Goal: Transaction & Acquisition: Book appointment/travel/reservation

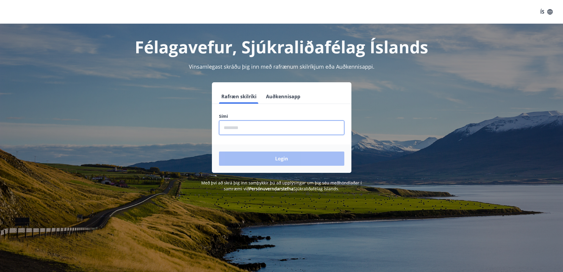
click at [242, 125] on input "phone" at bounding box center [281, 127] width 125 height 14
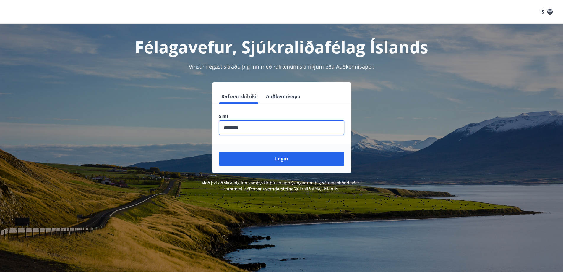
type input "********"
click at [219, 151] on button "Login" at bounding box center [281, 158] width 125 height 14
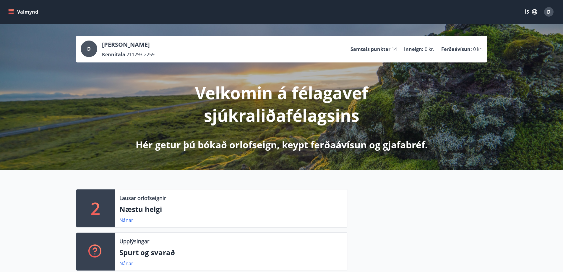
click at [13, 13] on icon "menu" at bounding box center [11, 12] width 6 height 6
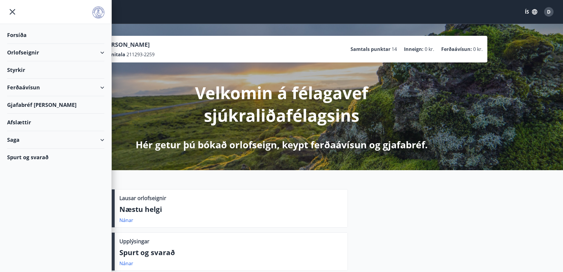
click at [28, 54] on div "Orlofseignir" at bounding box center [55, 52] width 97 height 17
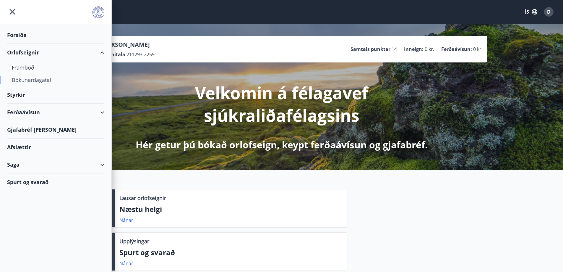
click at [30, 78] on div "Bókunardagatal" at bounding box center [56, 80] width 88 height 12
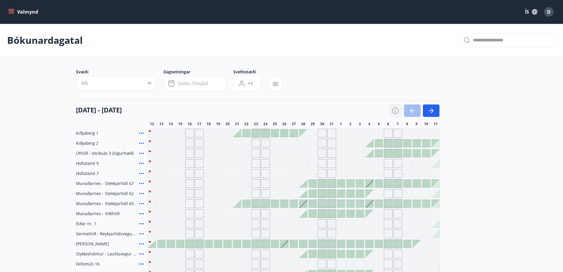
click at [395, 109] on icon "button" at bounding box center [395, 109] width 1 height 1
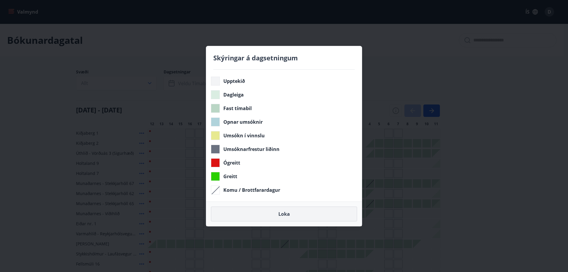
click at [279, 214] on button "Loka" at bounding box center [284, 213] width 146 height 15
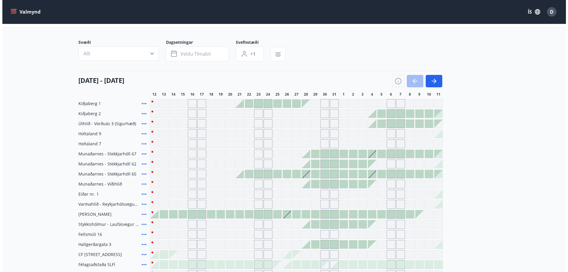
scroll to position [59, 0]
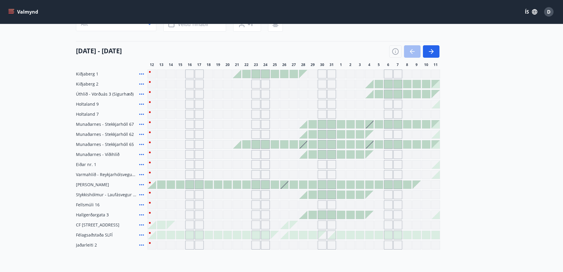
click at [140, 124] on icon at bounding box center [141, 124] width 7 height 7
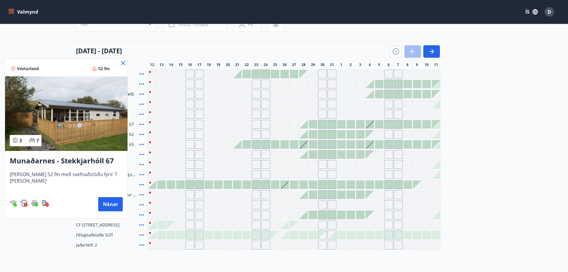
click at [119, 63] on icon at bounding box center [122, 62] width 7 height 7
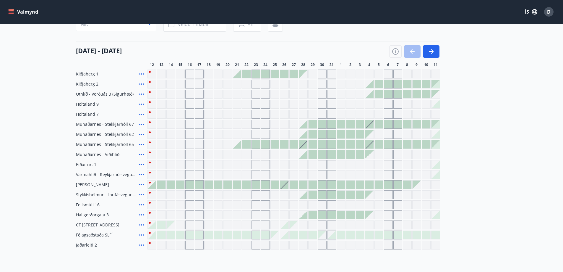
click at [140, 134] on icon at bounding box center [141, 134] width 7 height 7
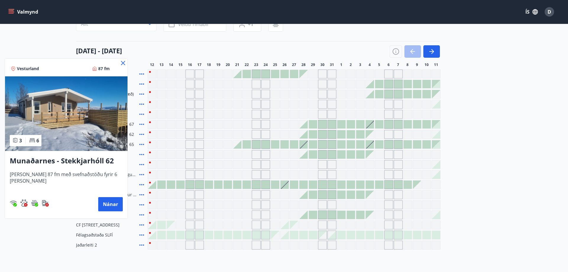
click at [122, 65] on icon at bounding box center [123, 63] width 4 height 4
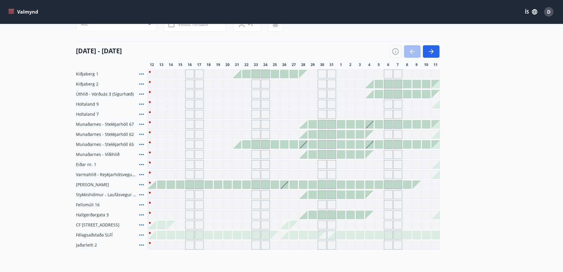
click at [141, 144] on icon at bounding box center [141, 144] width 7 height 7
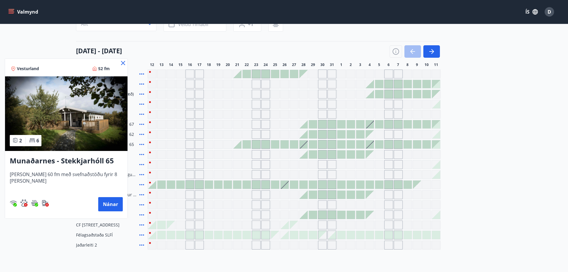
click at [119, 64] on icon at bounding box center [122, 62] width 7 height 7
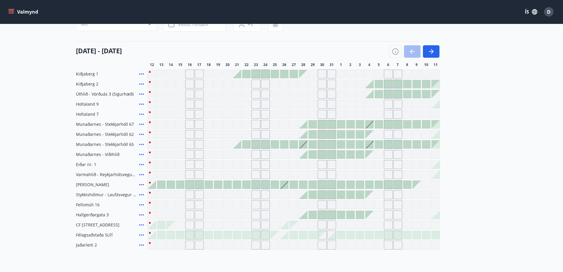
click at [141, 153] on icon at bounding box center [141, 154] width 7 height 7
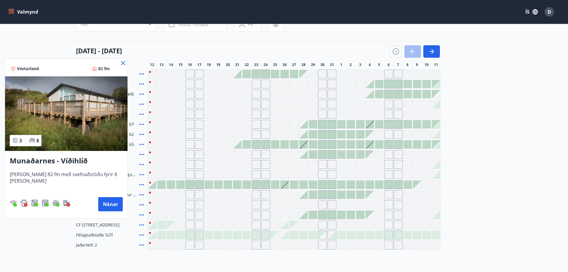
click at [119, 63] on icon at bounding box center [122, 62] width 7 height 7
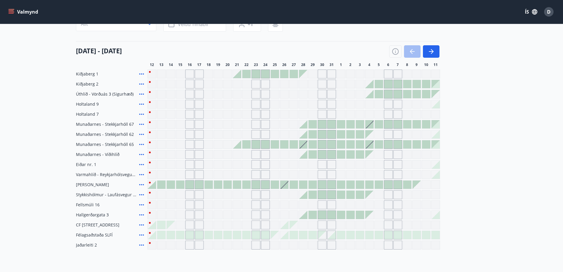
click at [141, 213] on icon at bounding box center [141, 214] width 7 height 7
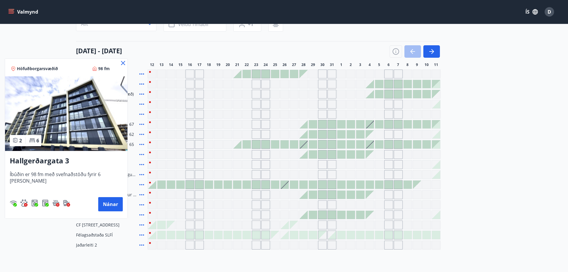
click at [119, 62] on icon at bounding box center [122, 62] width 7 height 7
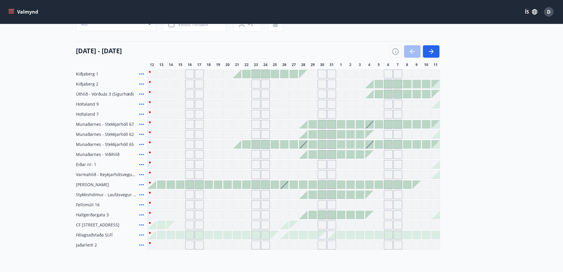
click at [141, 154] on icon at bounding box center [141, 154] width 7 height 7
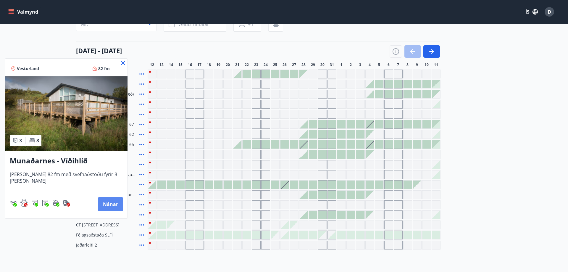
click at [104, 205] on button "Nánar" at bounding box center [110, 204] width 25 height 14
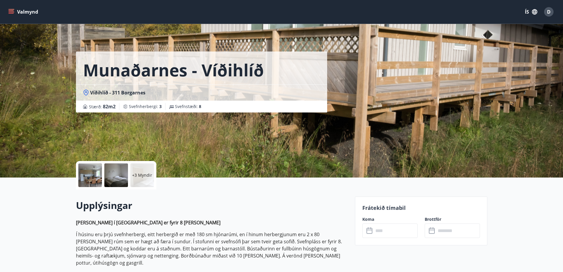
click at [137, 176] on p "+3 Myndir" at bounding box center [142, 175] width 20 height 6
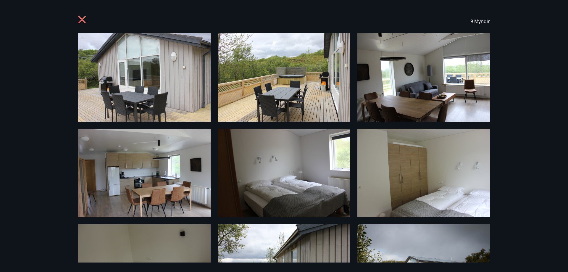
click at [81, 20] on icon at bounding box center [81, 19] width 7 height 7
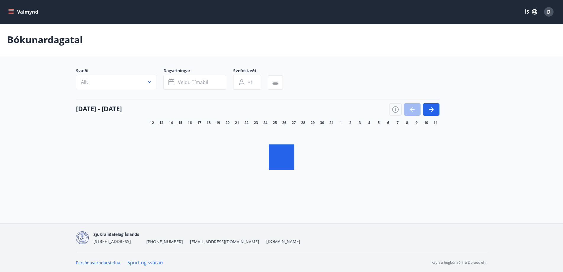
scroll to position [1, 0]
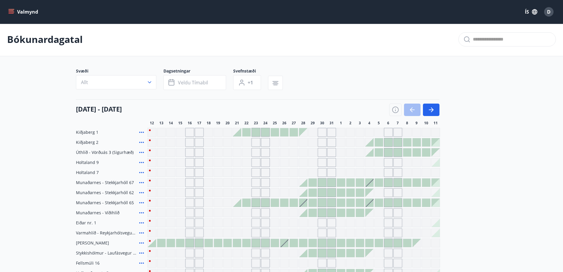
click at [140, 202] on icon at bounding box center [141, 202] width 7 height 7
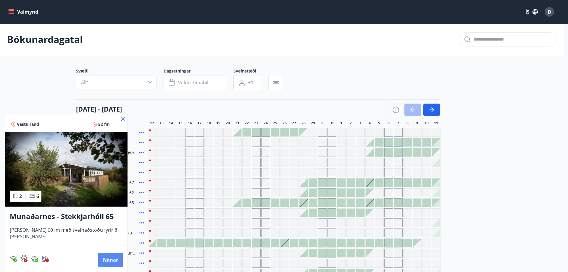
click at [105, 258] on button "Nánar" at bounding box center [110, 260] width 25 height 14
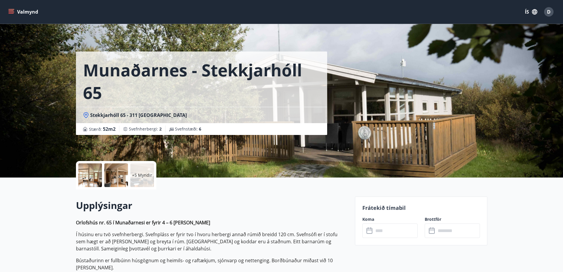
click at [143, 178] on div "+5 Myndir" at bounding box center [142, 175] width 24 height 24
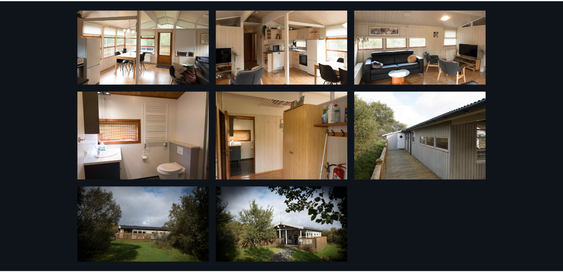
scroll to position [148, 0]
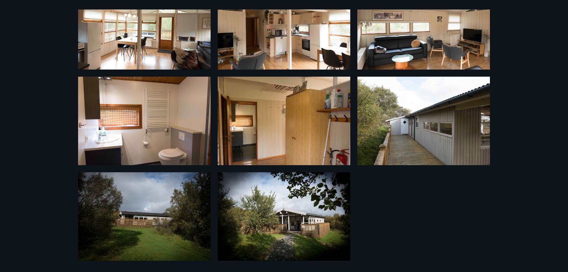
click at [560, 113] on div "11 Myndir" at bounding box center [284, 136] width 568 height 272
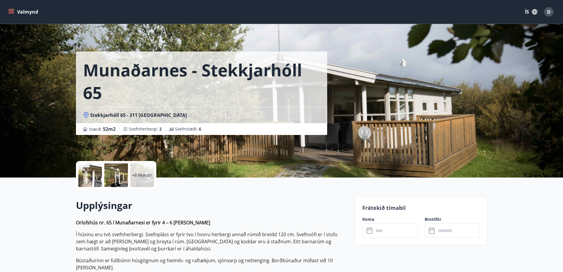
scroll to position [1, 0]
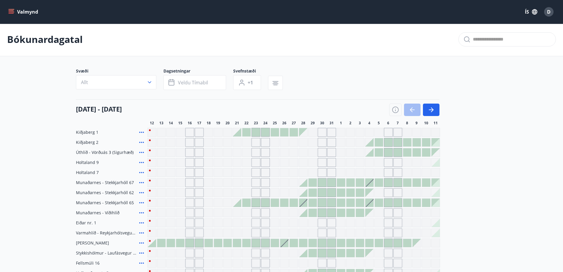
click at [140, 193] on icon at bounding box center [141, 192] width 7 height 7
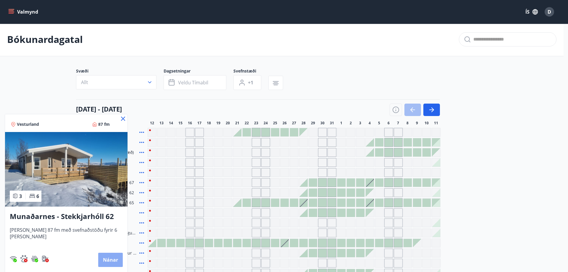
click at [115, 257] on button "Nánar" at bounding box center [110, 260] width 25 height 14
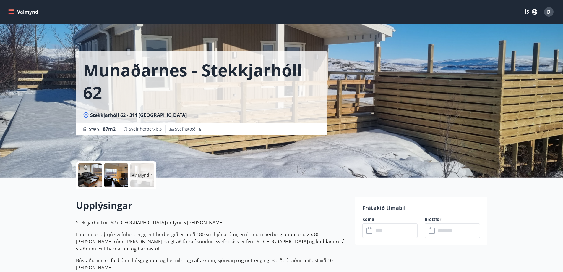
click at [140, 171] on div "+7 Myndir" at bounding box center [142, 175] width 24 height 24
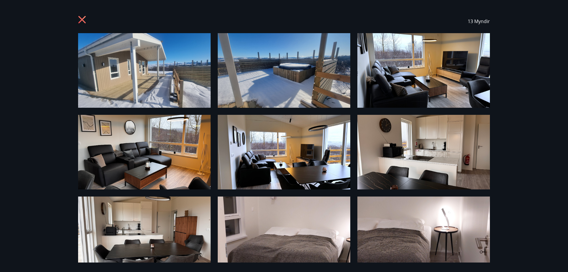
click at [502, 134] on div "13 Myndir" at bounding box center [284, 136] width 568 height 272
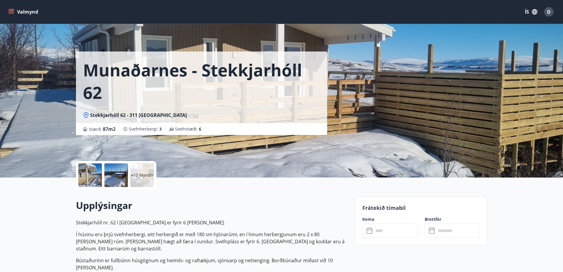
scroll to position [1, 0]
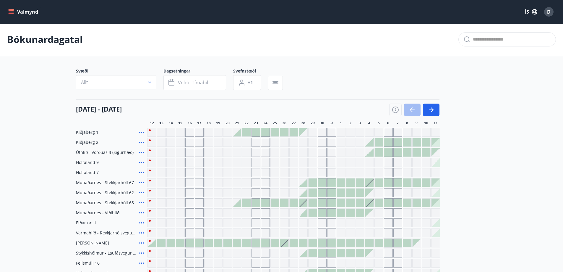
click at [140, 183] on icon at bounding box center [141, 182] width 7 height 7
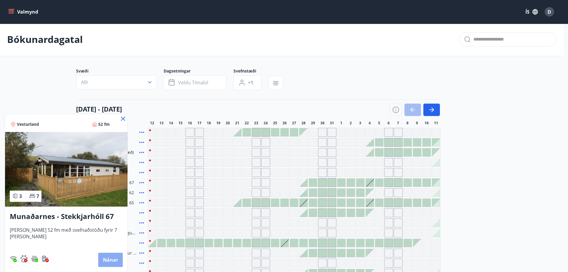
click at [101, 261] on button "Nánar" at bounding box center [110, 260] width 25 height 14
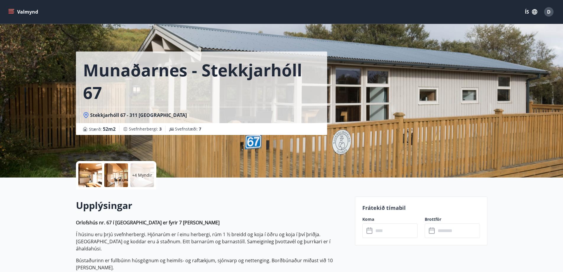
click at [135, 180] on div "+4 Myndir" at bounding box center [142, 175] width 24 height 24
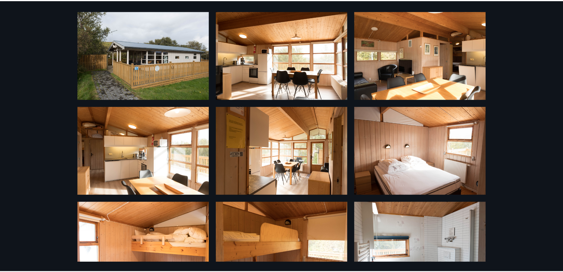
scroll to position [148, 0]
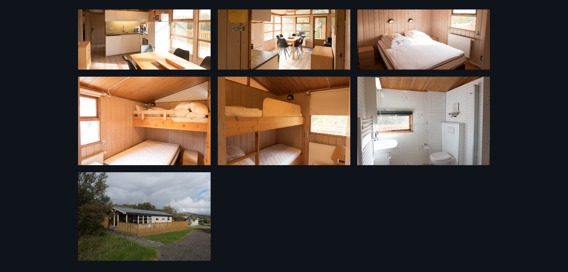
click at [522, 90] on div "10 Myndir" at bounding box center [284, 136] width 568 height 272
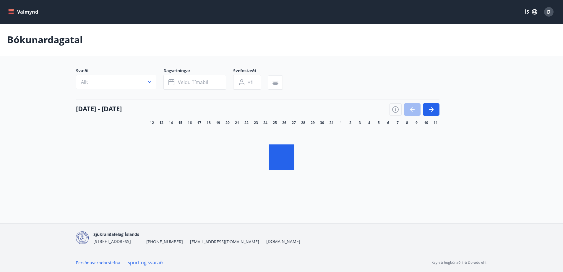
scroll to position [1, 0]
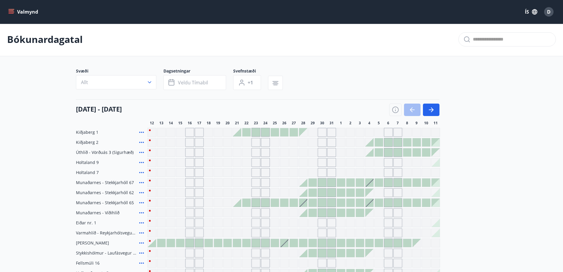
click at [143, 212] on icon at bounding box center [141, 212] width 5 height 1
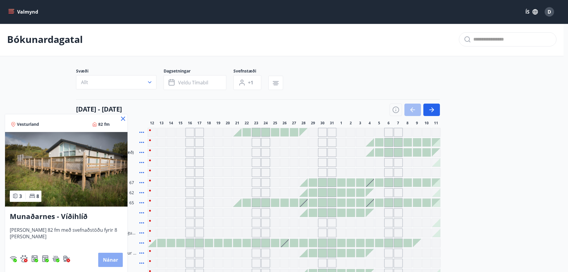
click at [101, 258] on button "Nánar" at bounding box center [110, 260] width 25 height 14
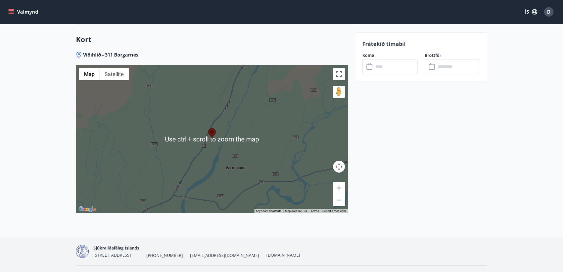
scroll to position [920, 0]
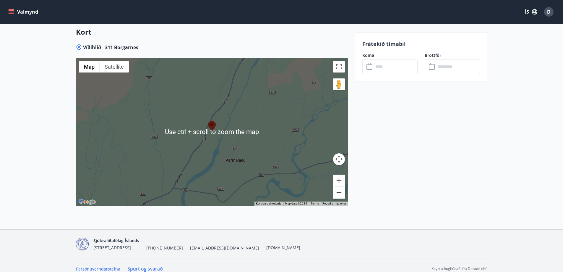
click at [339, 188] on button "Zoom out" at bounding box center [339, 193] width 12 height 12
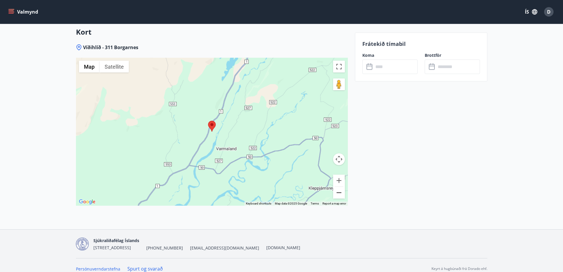
click at [339, 188] on button "Zoom out" at bounding box center [339, 193] width 12 height 12
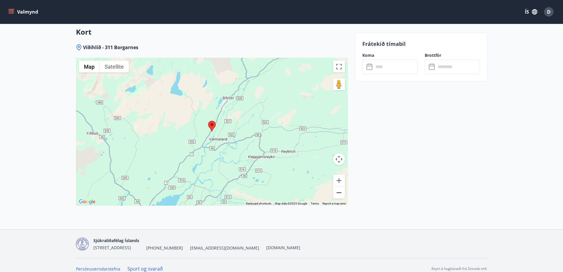
click at [339, 188] on button "Zoom out" at bounding box center [339, 193] width 12 height 12
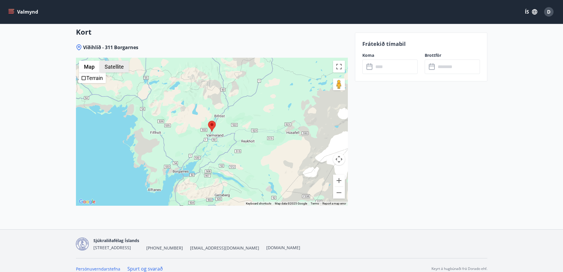
click at [107, 61] on button "Satellite" at bounding box center [114, 67] width 29 height 12
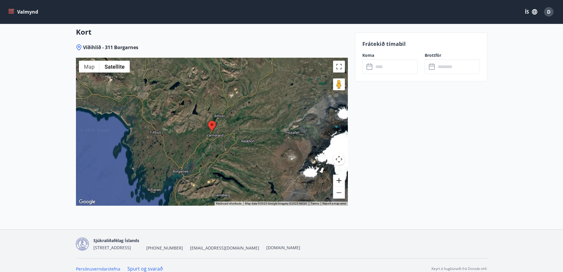
click at [337, 174] on button "Zoom in" at bounding box center [339, 180] width 12 height 12
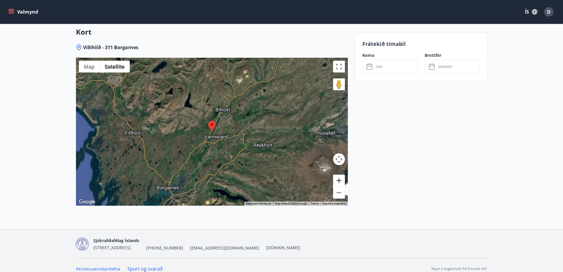
click at [337, 174] on button "Zoom in" at bounding box center [339, 180] width 12 height 12
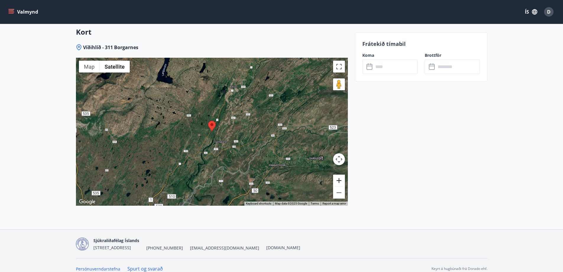
click at [337, 174] on button "Zoom in" at bounding box center [339, 180] width 12 height 12
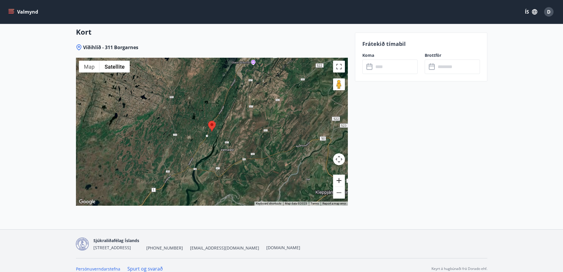
click at [337, 174] on button "Zoom in" at bounding box center [339, 180] width 12 height 12
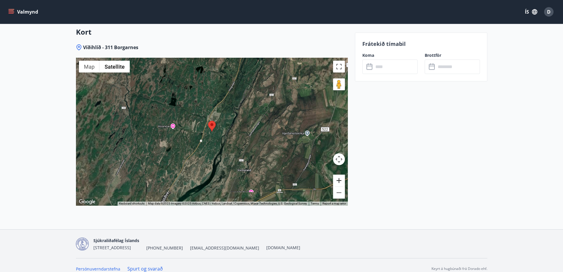
click at [337, 174] on button "Zoom in" at bounding box center [339, 180] width 12 height 12
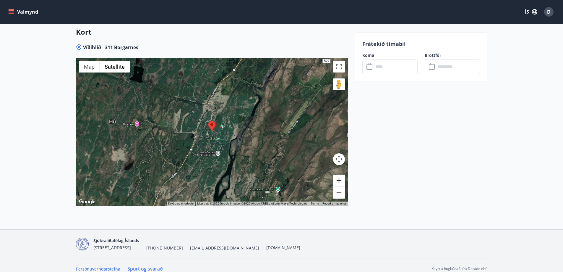
click at [337, 174] on button "Zoom in" at bounding box center [339, 180] width 12 height 12
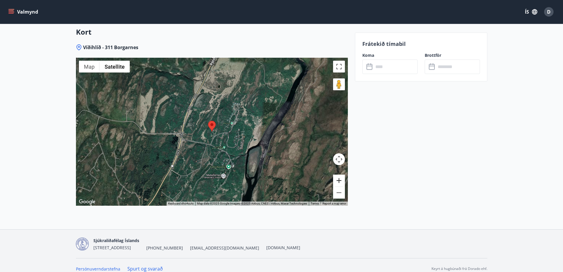
click at [337, 174] on button "Zoom in" at bounding box center [339, 180] width 12 height 12
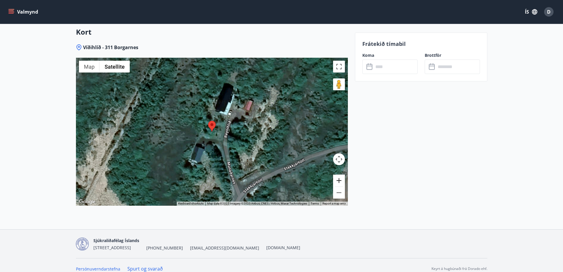
click at [337, 174] on button "Zoom in" at bounding box center [339, 180] width 12 height 12
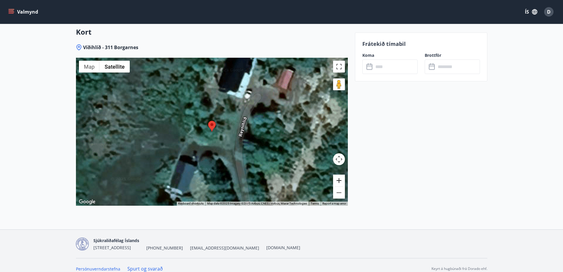
click at [337, 174] on button "Zoom in" at bounding box center [339, 180] width 12 height 12
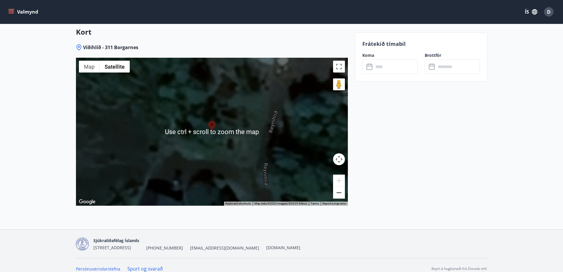
click at [334, 188] on button "Zoom out" at bounding box center [339, 193] width 12 height 12
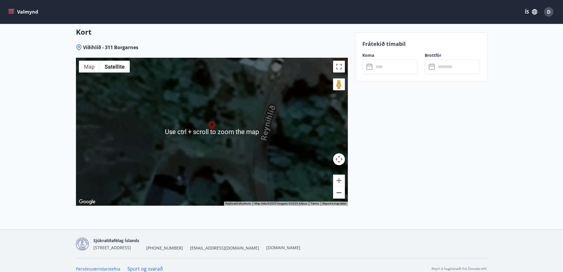
click at [334, 188] on button "Zoom out" at bounding box center [339, 193] width 12 height 12
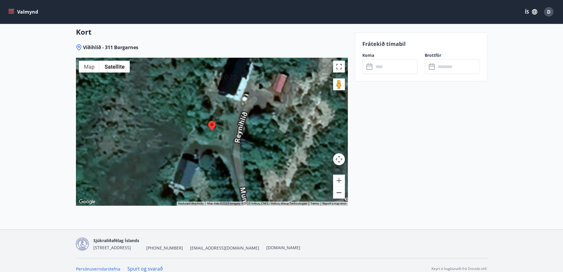
click at [334, 188] on button "Zoom out" at bounding box center [339, 193] width 12 height 12
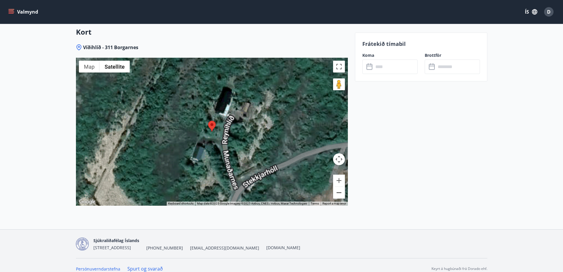
click at [334, 188] on button "Zoom out" at bounding box center [339, 193] width 12 height 12
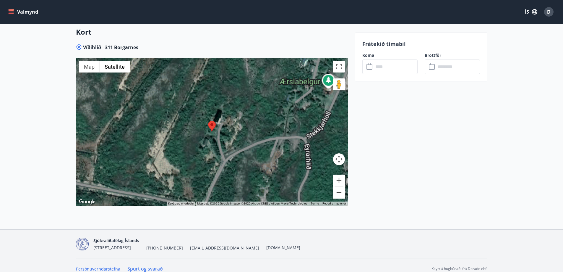
click at [334, 188] on button "Zoom out" at bounding box center [339, 193] width 12 height 12
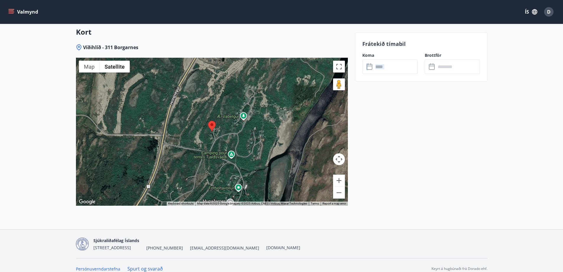
drag, startPoint x: 365, startPoint y: 122, endPoint x: 359, endPoint y: 194, distance: 71.8
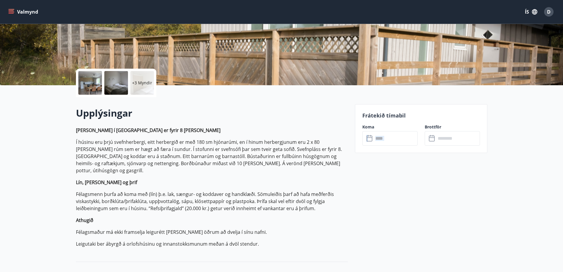
scroll to position [3, 0]
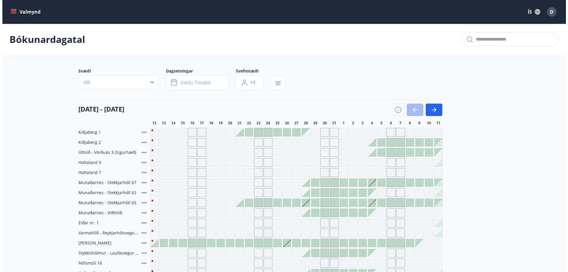
scroll to position [3, 0]
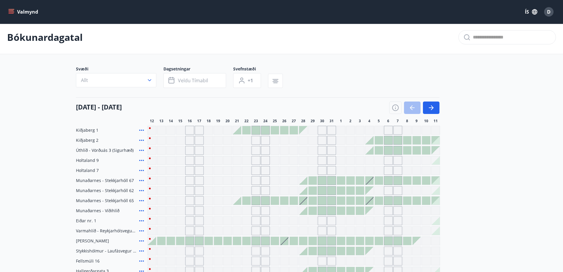
click at [139, 191] on icon at bounding box center [141, 190] width 7 height 7
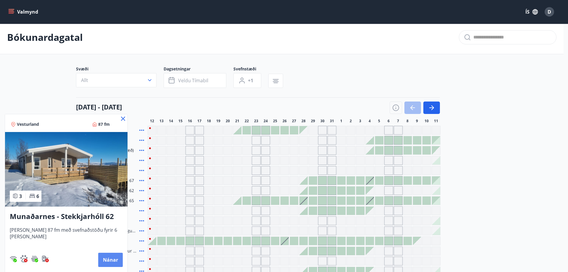
click at [111, 258] on button "Nánar" at bounding box center [110, 260] width 25 height 14
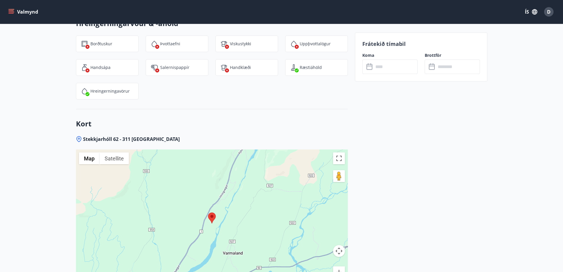
scroll to position [976, 0]
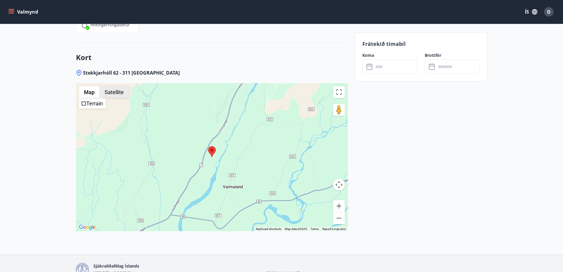
click at [111, 86] on button "Satellite" at bounding box center [114, 92] width 29 height 12
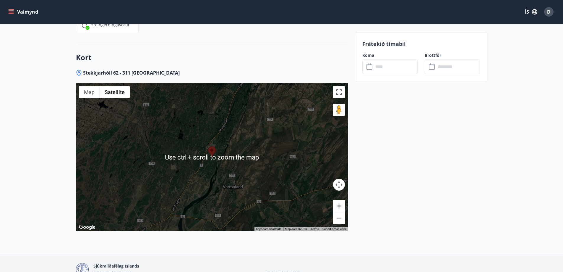
click at [340, 200] on button "Zoom in" at bounding box center [339, 206] width 12 height 12
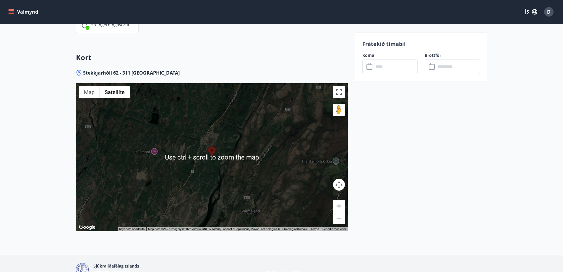
click at [340, 200] on button "Zoom in" at bounding box center [339, 206] width 12 height 12
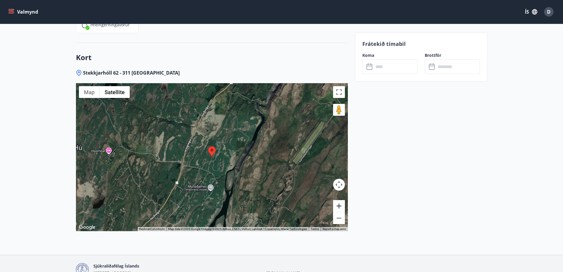
click at [340, 200] on button "Zoom in" at bounding box center [339, 206] width 12 height 12
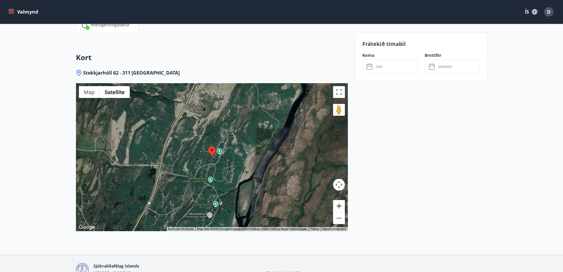
click at [340, 200] on button "Zoom in" at bounding box center [339, 206] width 12 height 12
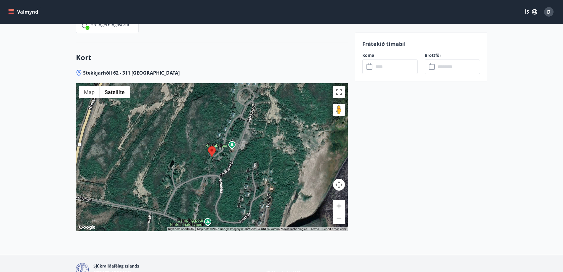
click at [340, 200] on button "Zoom in" at bounding box center [339, 206] width 12 height 12
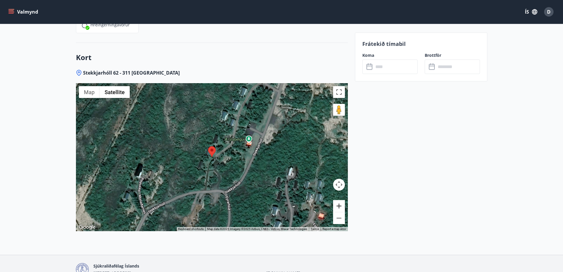
click at [340, 200] on button "Zoom in" at bounding box center [339, 206] width 12 height 12
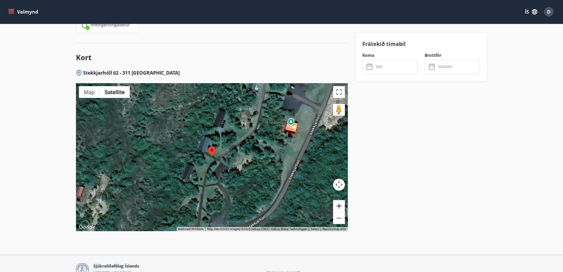
click at [340, 200] on button "Zoom in" at bounding box center [339, 206] width 12 height 12
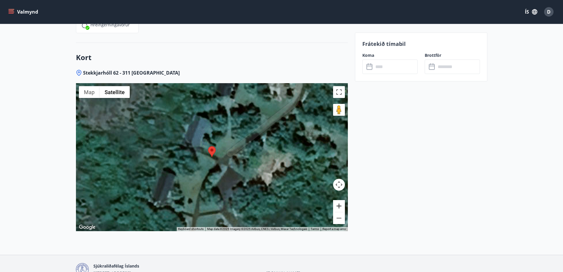
click at [340, 200] on button "Zoom in" at bounding box center [339, 206] width 12 height 12
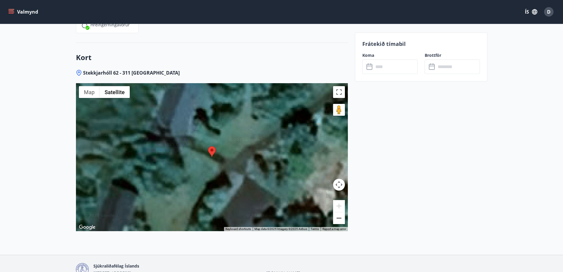
click at [337, 216] on button "Zoom out" at bounding box center [339, 218] width 12 height 12
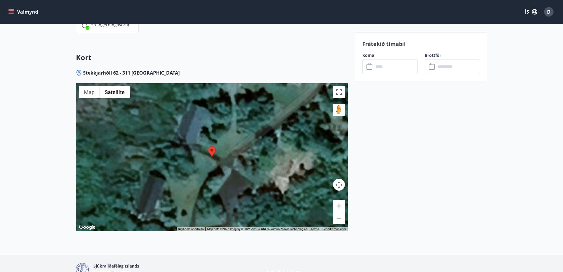
click at [337, 212] on button "Zoom out" at bounding box center [339, 218] width 12 height 12
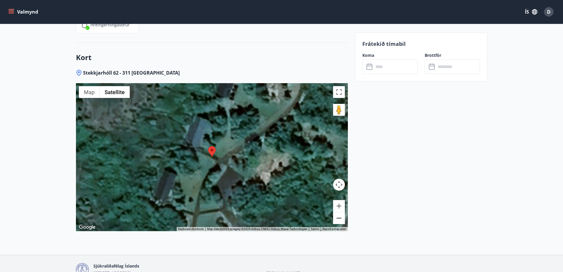
click at [337, 212] on button "Zoom out" at bounding box center [339, 218] width 12 height 12
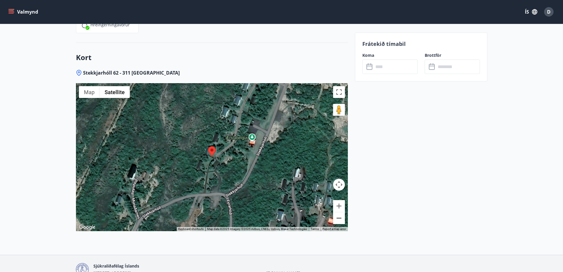
click at [337, 212] on button "Zoom out" at bounding box center [339, 218] width 12 height 12
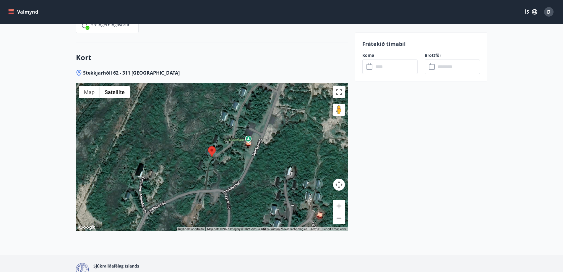
click at [337, 212] on button "Zoom out" at bounding box center [339, 218] width 12 height 12
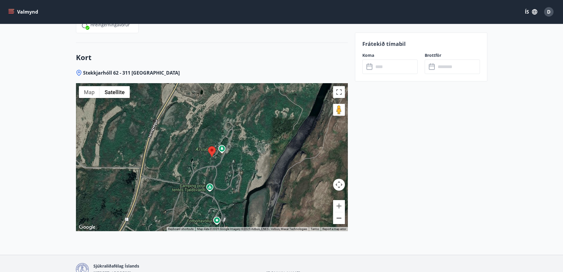
click at [337, 212] on button "Zoom out" at bounding box center [339, 218] width 12 height 12
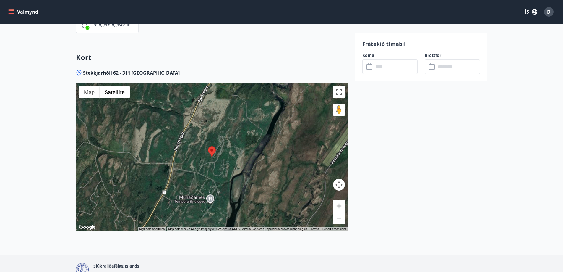
click at [337, 212] on button "Zoom out" at bounding box center [339, 218] width 12 height 12
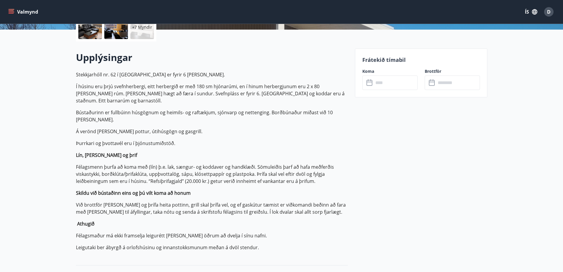
scroll to position [0, 0]
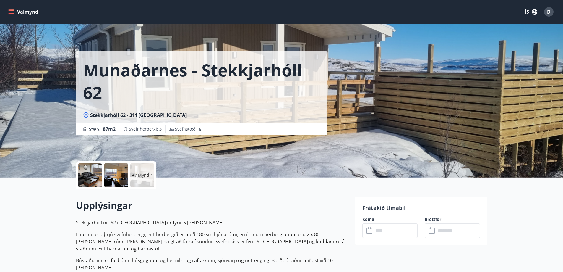
scroll to position [1, 0]
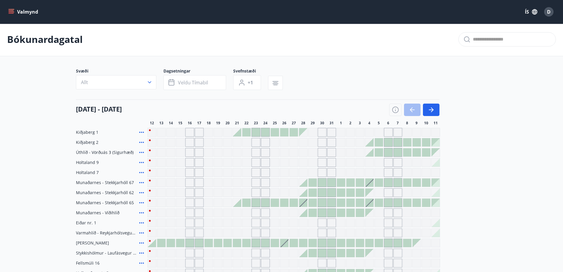
click at [313, 193] on div at bounding box center [313, 192] width 8 height 8
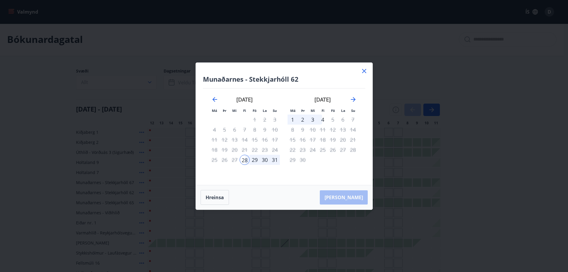
click at [256, 158] on div "29" at bounding box center [255, 160] width 10 height 10
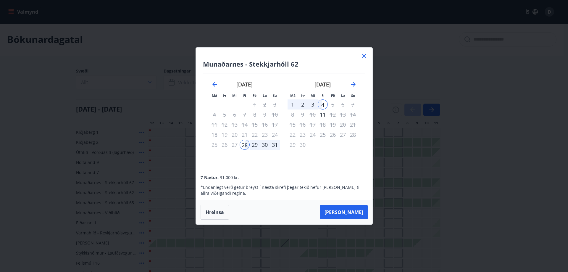
click at [253, 145] on div "29" at bounding box center [255, 145] width 10 height 10
click at [293, 104] on div "1" at bounding box center [292, 104] width 10 height 10
click at [214, 214] on button "Hreinsa" at bounding box center [214, 212] width 28 height 15
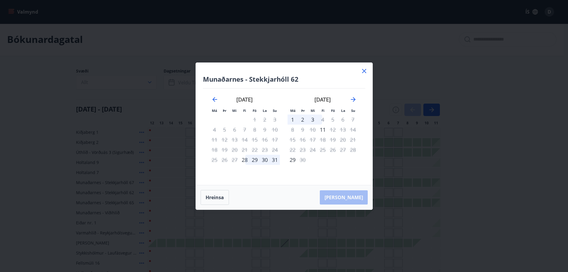
click at [254, 158] on div "29" at bounding box center [255, 160] width 10 height 10
click at [295, 119] on div "1" at bounding box center [292, 119] width 10 height 10
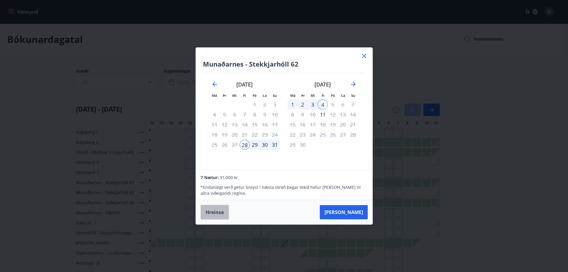
click at [213, 206] on button "Hreinsa" at bounding box center [214, 212] width 28 height 15
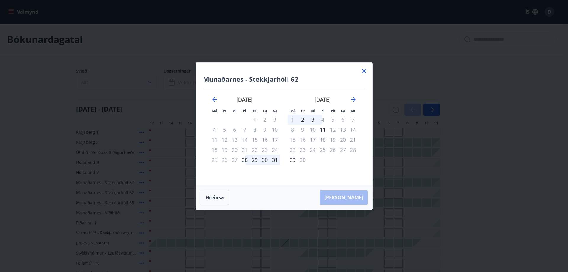
click at [252, 160] on div "29" at bounding box center [255, 160] width 10 height 10
click at [293, 119] on div "1" at bounding box center [292, 119] width 10 height 10
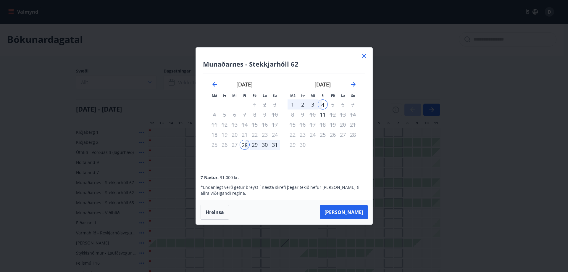
click at [293, 104] on div "1" at bounding box center [292, 104] width 10 height 10
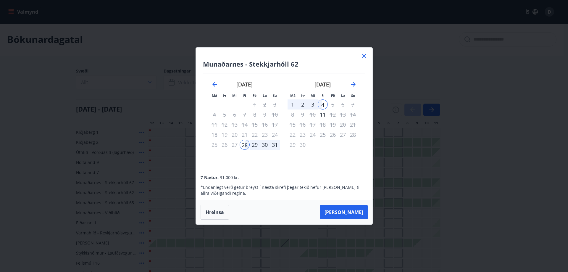
click at [293, 104] on div "1" at bounding box center [292, 104] width 10 height 10
click at [209, 211] on button "Hreinsa" at bounding box center [214, 212] width 28 height 15
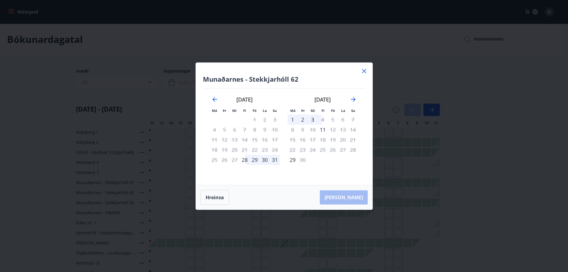
click at [365, 72] on icon at bounding box center [363, 70] width 7 height 7
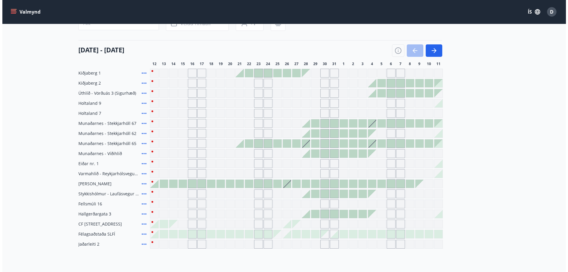
scroll to position [30, 0]
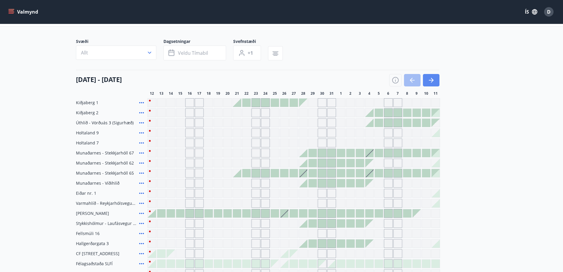
click at [427, 74] on button "button" at bounding box center [431, 80] width 17 height 12
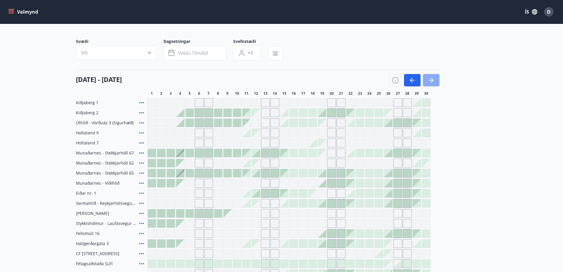
click at [433, 78] on icon "button" at bounding box center [431, 80] width 7 height 7
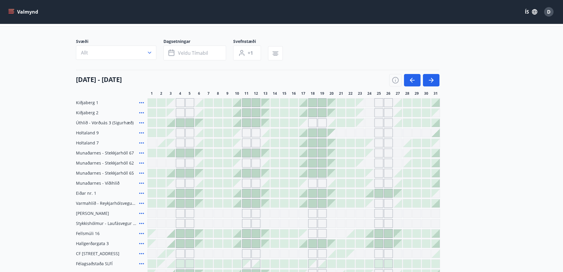
click at [226, 154] on div at bounding box center [228, 153] width 8 height 8
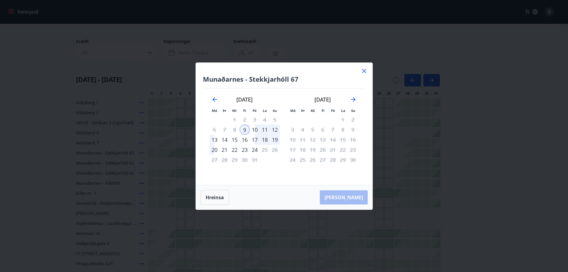
click at [362, 69] on icon at bounding box center [364, 71] width 4 height 4
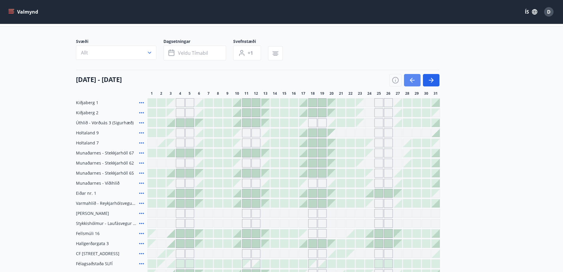
click at [413, 80] on icon "button" at bounding box center [412, 80] width 5 height 1
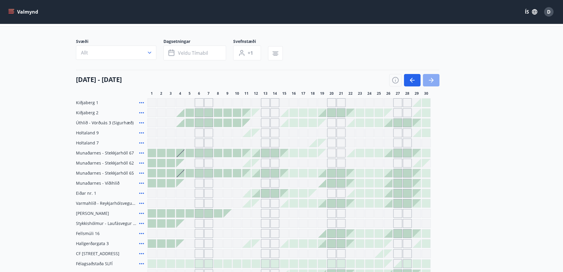
click at [435, 80] on icon "button" at bounding box center [431, 80] width 7 height 7
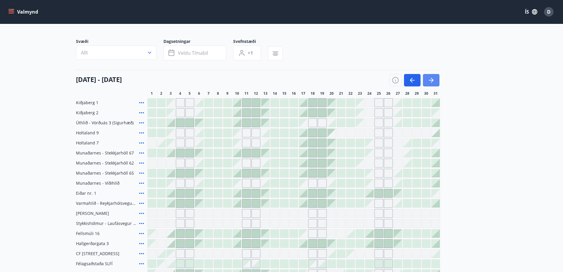
click at [426, 79] on button "button" at bounding box center [431, 80] width 17 height 12
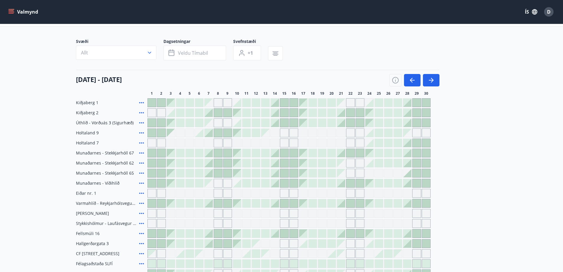
click at [277, 164] on div at bounding box center [275, 163] width 8 height 8
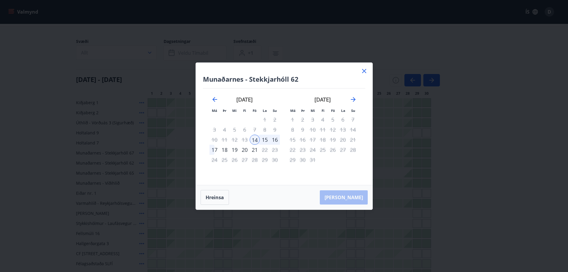
click at [213, 148] on div "17" at bounding box center [214, 150] width 10 height 10
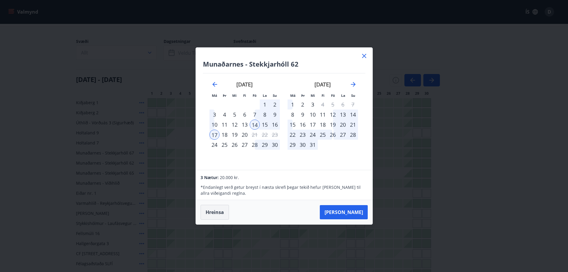
click at [220, 214] on button "Hreinsa" at bounding box center [214, 212] width 28 height 15
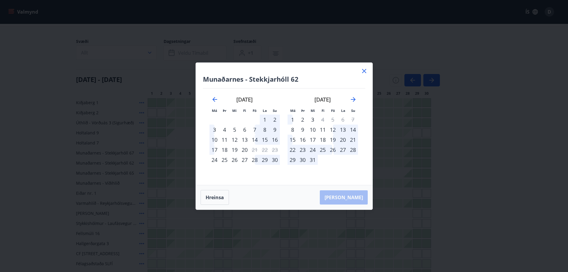
click at [245, 140] on div "13" at bounding box center [245, 140] width 10 height 10
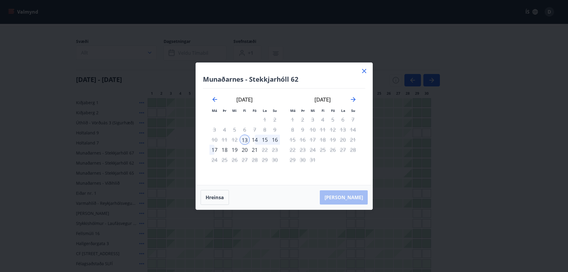
click at [216, 150] on div "17" at bounding box center [214, 150] width 10 height 10
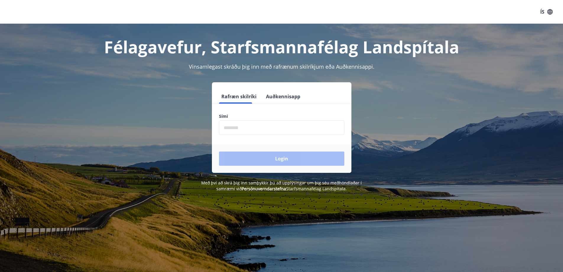
click at [287, 133] on input "phone" at bounding box center [281, 127] width 125 height 14
type input "********"
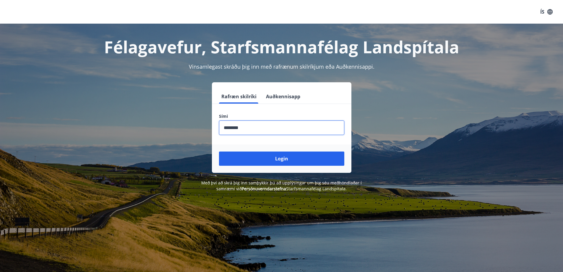
click at [219, 151] on button "Login" at bounding box center [281, 158] width 125 height 14
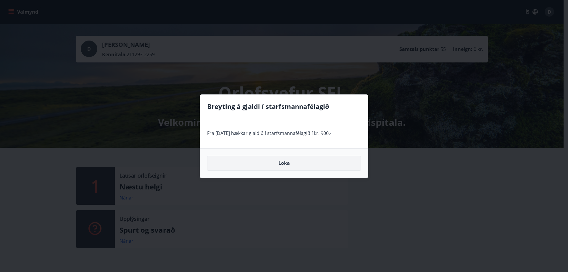
click at [337, 170] on button "Loka" at bounding box center [284, 163] width 154 height 15
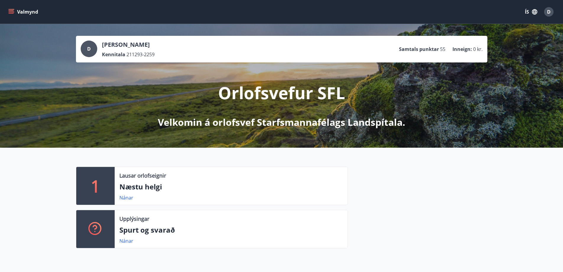
click at [21, 7] on button "Valmynd" at bounding box center [23, 12] width 33 height 11
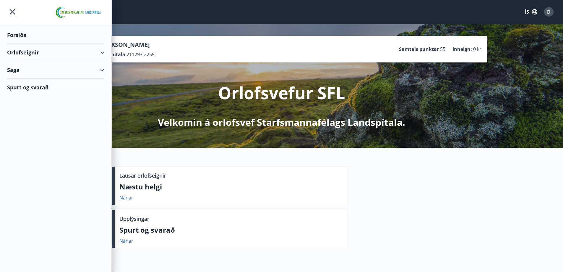
click at [32, 50] on div "Orlofseignir" at bounding box center [55, 52] width 97 height 17
click at [22, 80] on div "Bókunardagatal" at bounding box center [56, 80] width 88 height 12
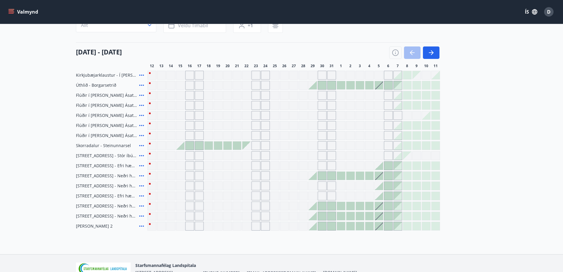
scroll to position [59, 0]
click at [429, 52] on icon "button" at bounding box center [431, 51] width 7 height 7
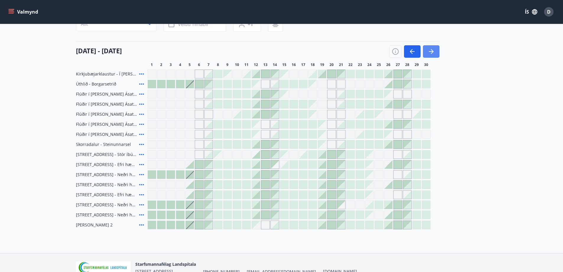
click at [429, 52] on icon "button" at bounding box center [431, 51] width 7 height 7
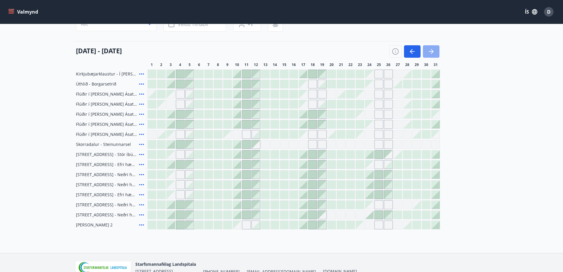
click at [429, 52] on icon "button" at bounding box center [431, 51] width 7 height 7
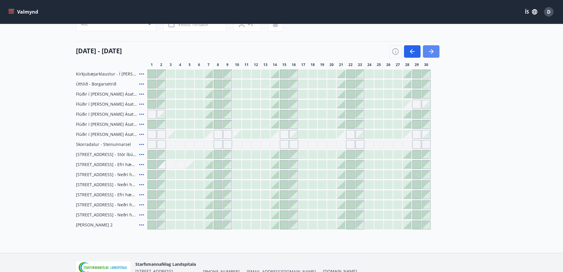
click at [429, 52] on icon "button" at bounding box center [431, 51] width 7 height 7
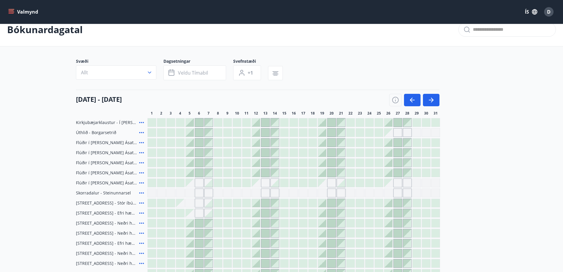
scroll to position [0, 0]
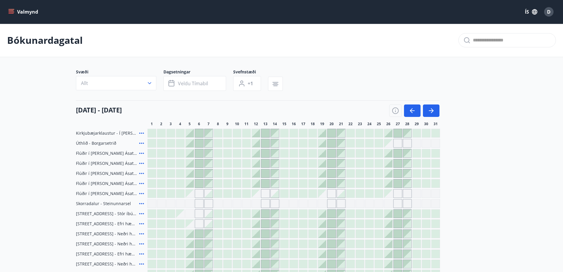
click at [33, 12] on button "Valmynd" at bounding box center [23, 12] width 33 height 11
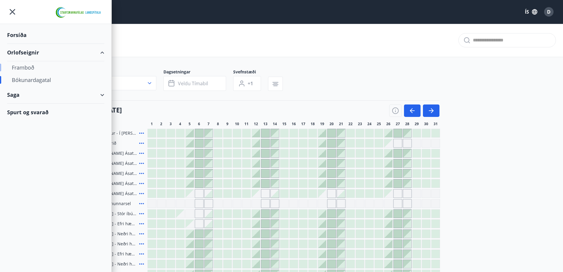
click at [31, 67] on div "Framboð" at bounding box center [56, 67] width 88 height 12
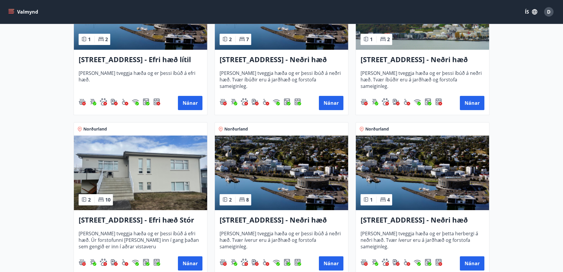
scroll to position [710, 0]
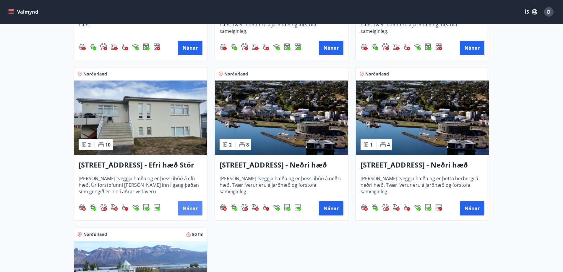
click at [196, 212] on button "Nánar" at bounding box center [190, 208] width 25 height 14
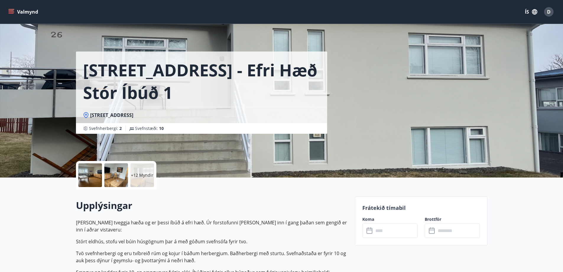
click at [137, 177] on p "+12 Myndir" at bounding box center [142, 175] width 22 height 6
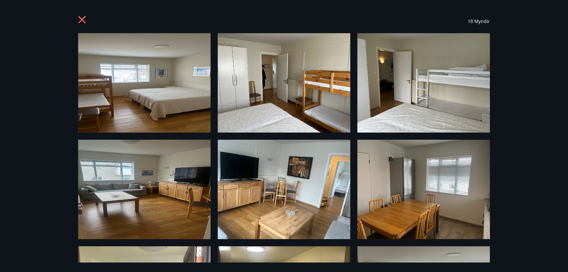
click at [81, 24] on icon at bounding box center [82, 20] width 9 height 9
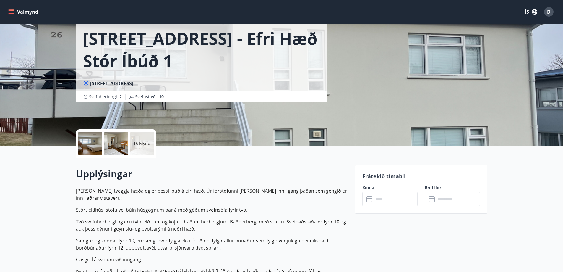
scroll to position [30, 0]
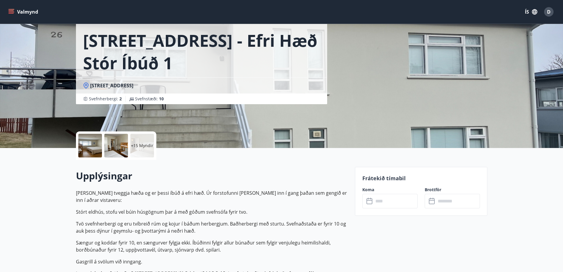
click at [380, 201] on input "text" at bounding box center [396, 201] width 44 height 14
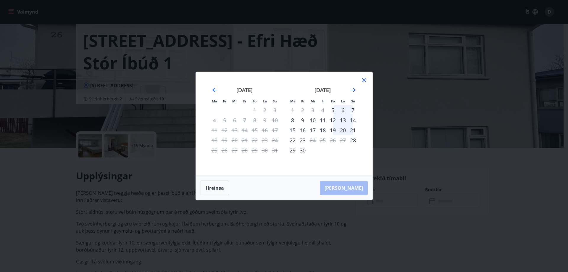
click at [354, 89] on icon "Move forward to switch to the next month." at bounding box center [353, 90] width 5 height 5
click at [355, 88] on icon "Move forward to switch to the next month." at bounding box center [353, 89] width 7 height 7
click at [324, 129] on div "13" at bounding box center [323, 130] width 10 height 10
click at [295, 140] on div "17" at bounding box center [292, 140] width 10 height 10
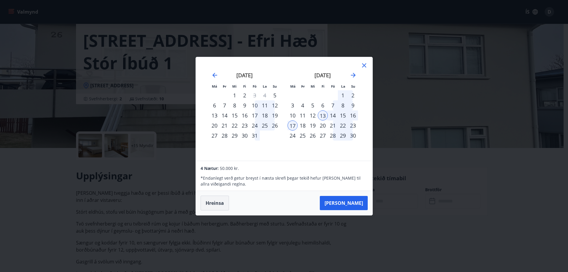
click at [219, 203] on button "Hreinsa" at bounding box center [214, 202] width 28 height 15
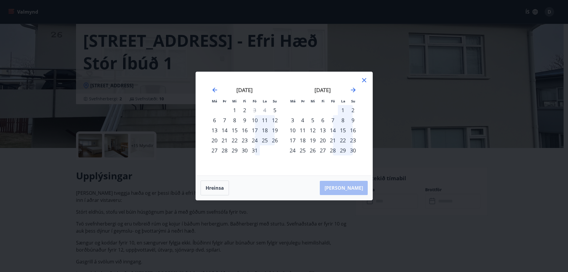
click at [367, 80] on icon at bounding box center [363, 80] width 7 height 7
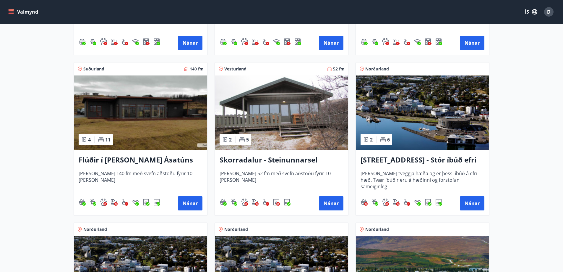
scroll to position [414, 0]
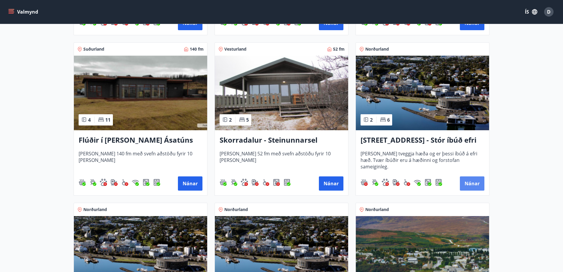
click at [473, 181] on button "Nánar" at bounding box center [472, 183] width 25 height 14
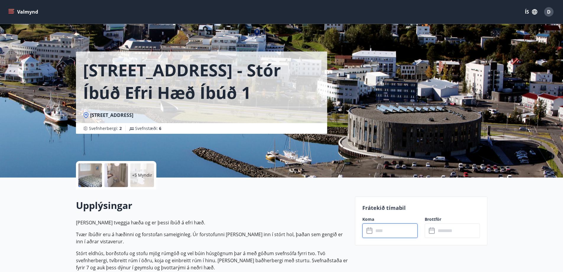
click at [395, 231] on input "text" at bounding box center [396, 230] width 44 height 14
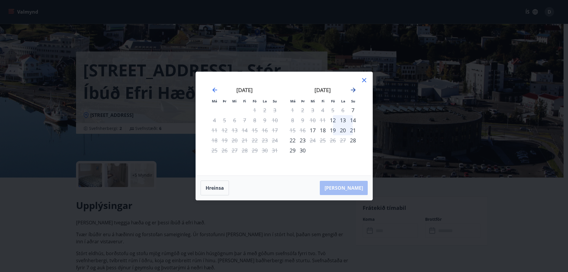
click at [353, 87] on icon "Move forward to switch to the next month." at bounding box center [353, 89] width 7 height 7
click at [324, 130] on div "13" at bounding box center [323, 130] width 10 height 10
click at [293, 140] on div "17" at bounding box center [292, 140] width 10 height 10
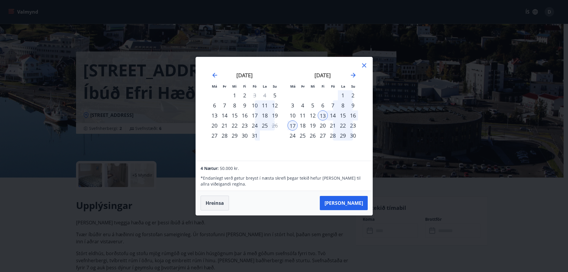
click at [217, 197] on button "Hreinsa" at bounding box center [214, 202] width 28 height 15
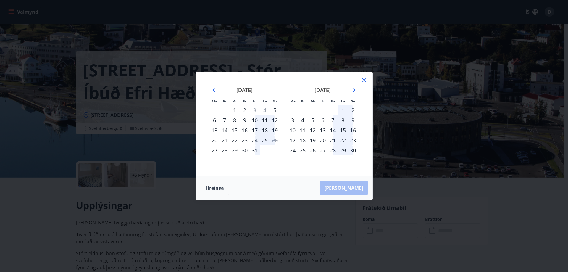
click at [190, 158] on div "Má Þr Mi Fi Fö La Su Má Þr Mi Fi Fö La Su september 2025 1 2 3 4 5 6 7 8 9 10 1…" at bounding box center [284, 136] width 568 height 272
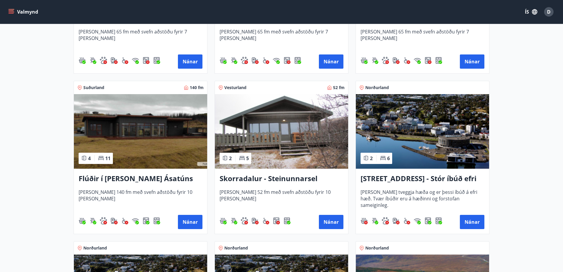
scroll to position [385, 0]
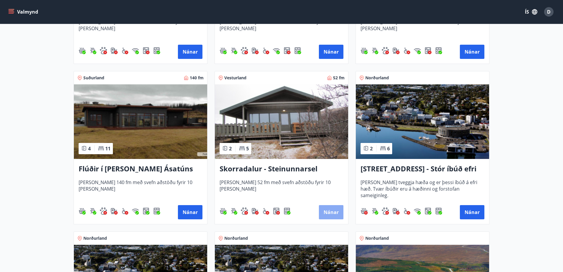
click at [329, 210] on button "Nánar" at bounding box center [331, 212] width 25 height 14
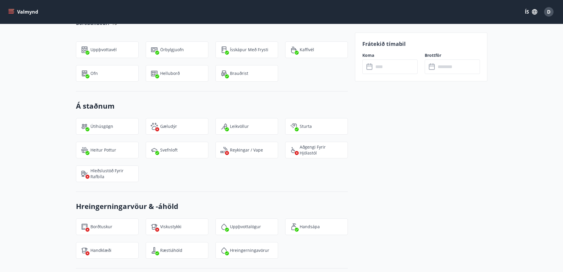
scroll to position [798, 0]
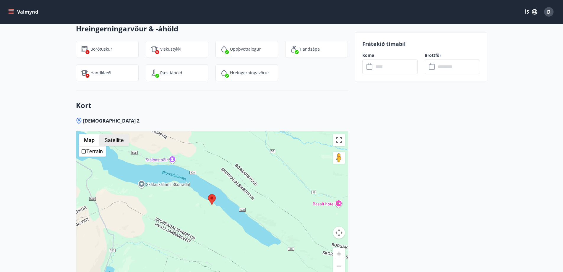
click at [107, 136] on button "Satellite" at bounding box center [114, 140] width 29 height 12
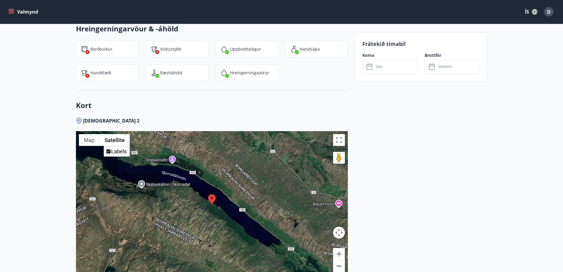
click at [339, 265] on button "Zoom out" at bounding box center [339, 266] width 12 height 12
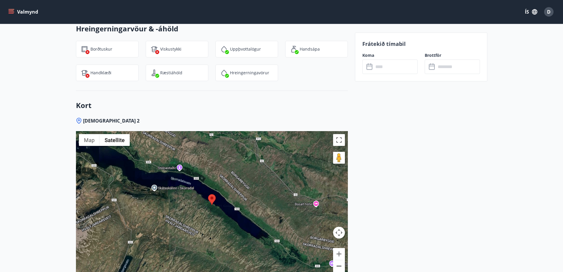
click at [339, 265] on button "Zoom out" at bounding box center [339, 266] width 12 height 12
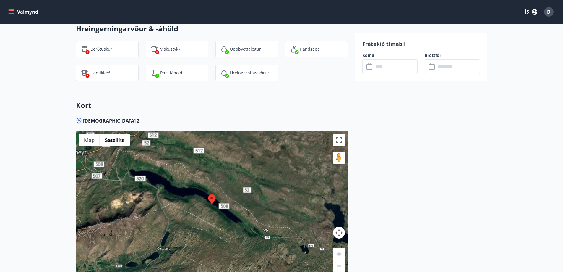
click at [339, 265] on button "Zoom out" at bounding box center [339, 266] width 12 height 12
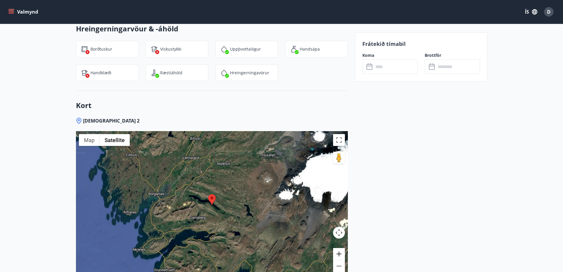
click at [339, 257] on button "Zoom in" at bounding box center [339, 254] width 12 height 12
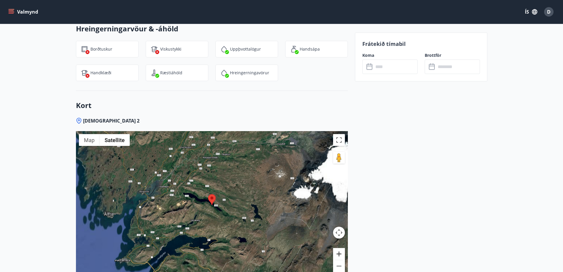
click at [339, 257] on button "Zoom in" at bounding box center [339, 254] width 12 height 12
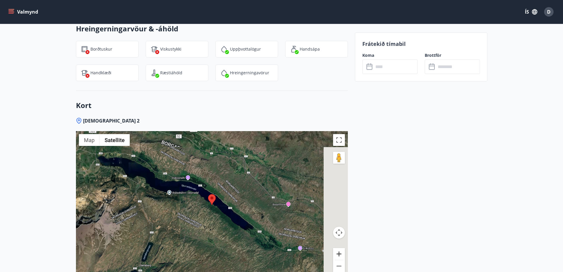
click at [339, 257] on button "Zoom in" at bounding box center [339, 254] width 12 height 12
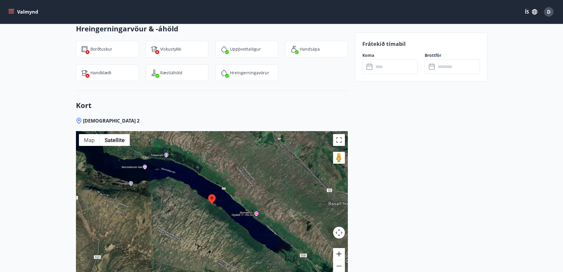
click at [339, 257] on button "Zoom in" at bounding box center [339, 254] width 12 height 12
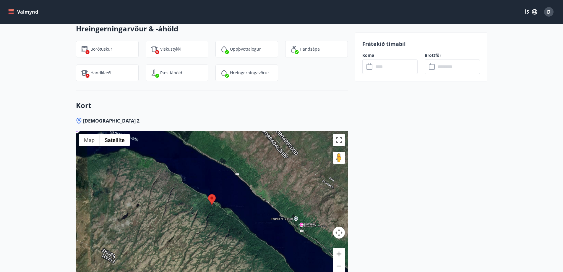
click at [339, 257] on button "Zoom in" at bounding box center [339, 254] width 12 height 12
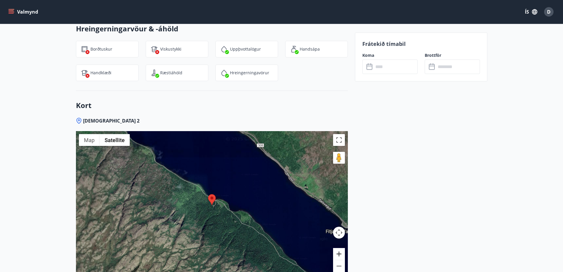
click at [339, 257] on button "Zoom in" at bounding box center [339, 254] width 12 height 12
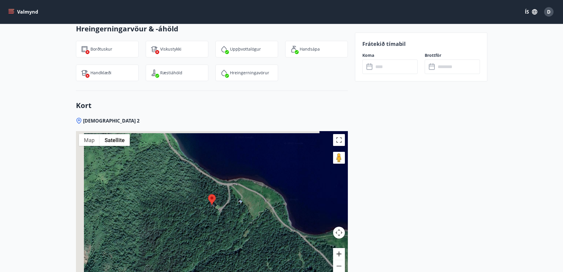
click at [339, 257] on button "Zoom in" at bounding box center [339, 254] width 12 height 12
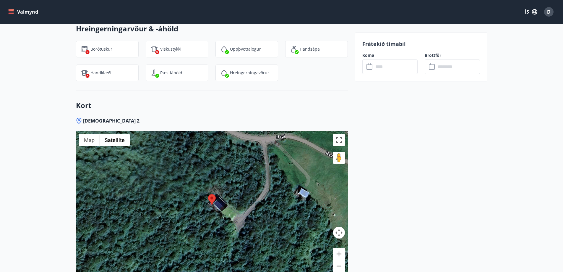
click at [338, 269] on button "Zoom out" at bounding box center [339, 266] width 12 height 12
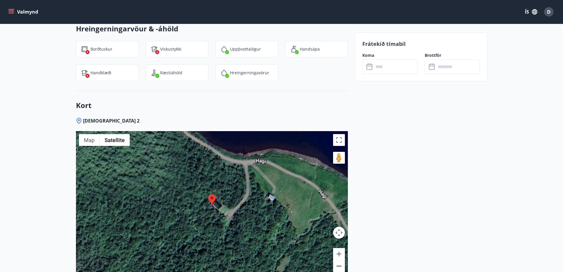
click at [338, 269] on button "Zoom out" at bounding box center [339, 266] width 12 height 12
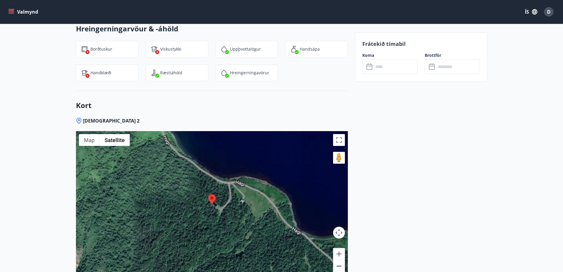
click at [338, 269] on button "Zoom out" at bounding box center [339, 266] width 12 height 12
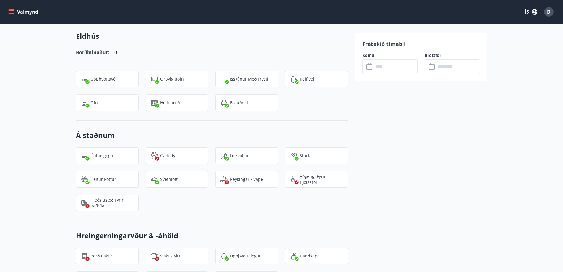
scroll to position [591, 0]
click at [386, 63] on input "text" at bounding box center [396, 66] width 44 height 14
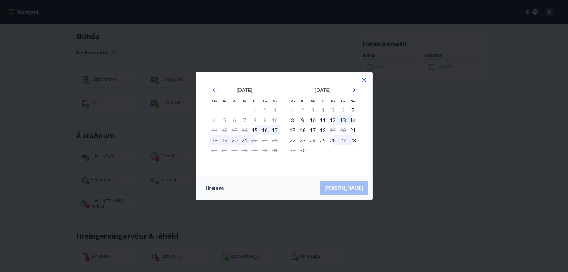
click at [352, 90] on icon "Move forward to switch to the next month." at bounding box center [353, 90] width 5 height 5
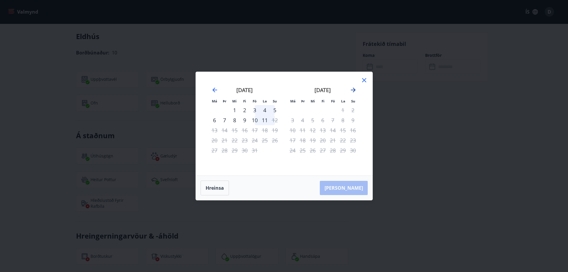
click at [352, 90] on icon "Move forward to switch to the next month." at bounding box center [353, 90] width 5 height 5
click at [214, 85] on div "desember 2025" at bounding box center [244, 92] width 70 height 26
click at [213, 90] on icon "Move backward to switch to the previous month." at bounding box center [214, 90] width 5 height 5
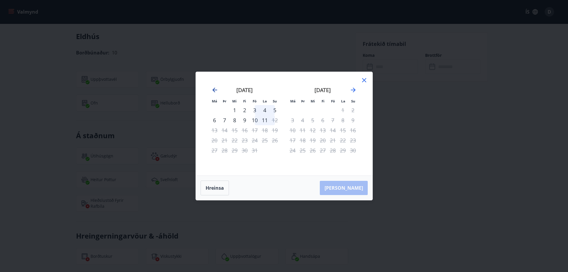
click at [213, 90] on icon "Move backward to switch to the previous month." at bounding box center [214, 90] width 5 height 5
click at [554, 137] on div "Má Þr Mi Fi Fö La Su Má Þr Mi Fi Fö La Su ágúst 2025 1 2 3 4 5 6 7 8 9 10 11 12…" at bounding box center [284, 136] width 568 height 272
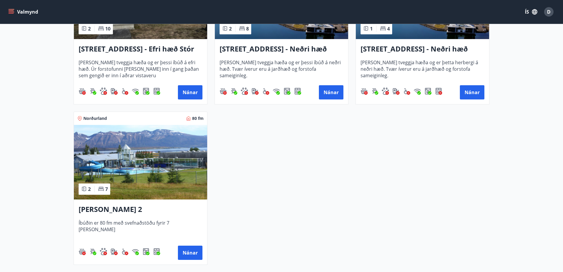
scroll to position [739, 0]
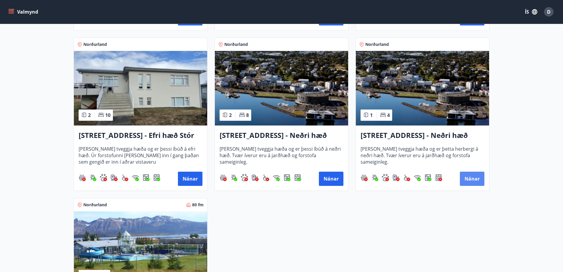
click at [470, 175] on button "Nánar" at bounding box center [472, 179] width 25 height 14
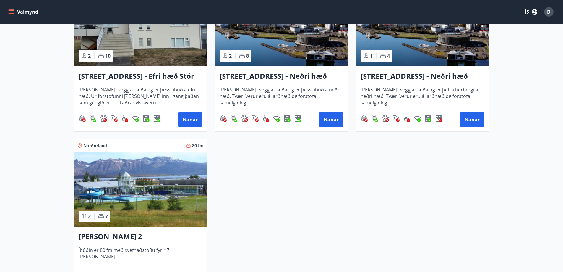
scroll to position [828, 0]
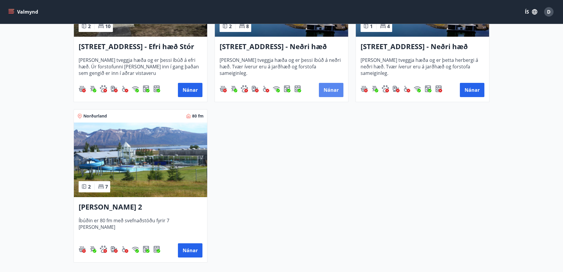
click at [326, 92] on button "Nánar" at bounding box center [331, 90] width 25 height 14
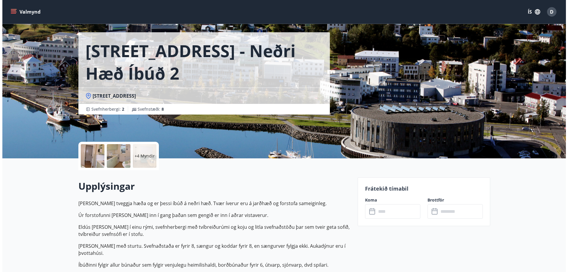
scroll to position [30, 0]
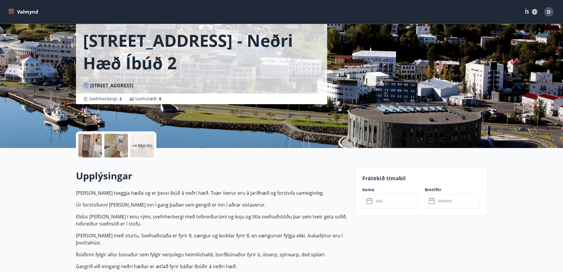
click at [122, 152] on div at bounding box center [116, 146] width 24 height 24
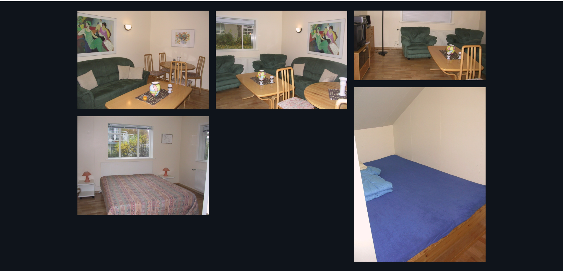
scroll to position [239, 0]
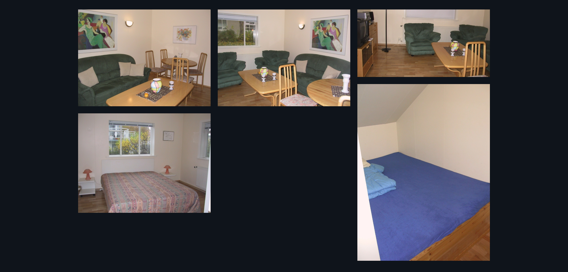
click at [13, 105] on div "10 Myndir" at bounding box center [284, 136] width 568 height 272
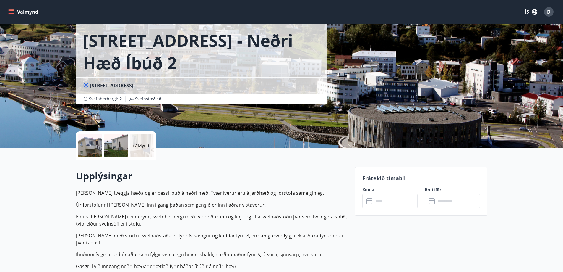
click at [389, 204] on input "text" at bounding box center [396, 201] width 44 height 14
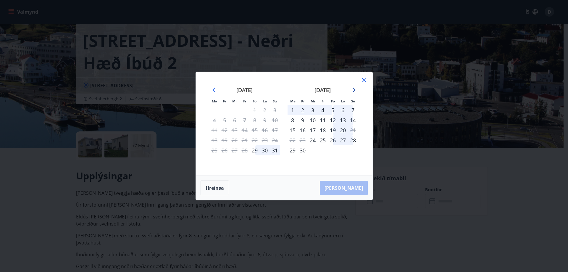
click at [354, 89] on icon "Move forward to switch to the next month." at bounding box center [353, 90] width 5 height 5
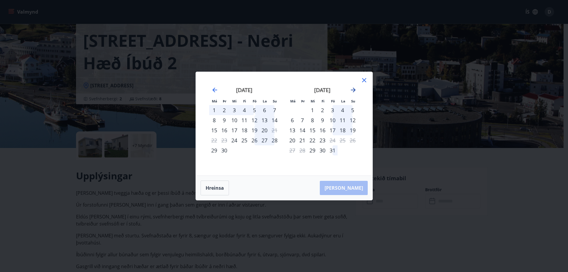
click at [354, 89] on icon "Move forward to switch to the next month." at bounding box center [353, 90] width 5 height 5
click at [333, 131] on div "14" at bounding box center [333, 130] width 10 height 10
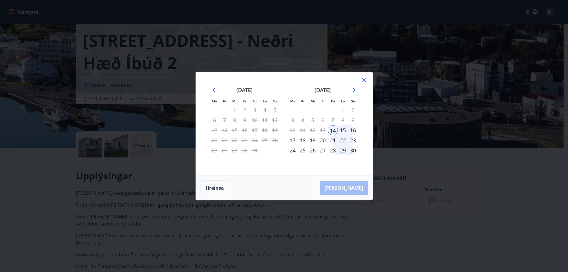
click at [323, 131] on div "13" at bounding box center [323, 130] width 10 height 10
click at [205, 189] on button "Hreinsa" at bounding box center [214, 187] width 28 height 15
click at [324, 129] on div "13" at bounding box center [323, 130] width 10 height 10
click at [291, 139] on div "17" at bounding box center [292, 140] width 10 height 10
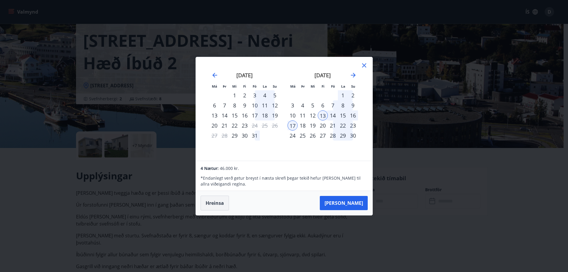
click at [214, 205] on button "Hreinsa" at bounding box center [214, 202] width 28 height 15
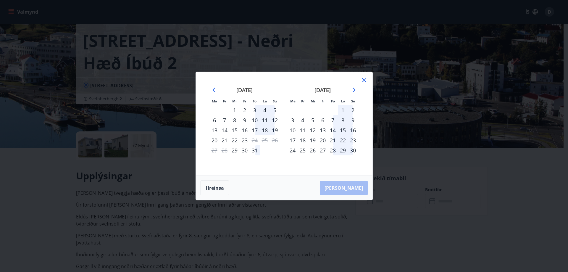
click at [334, 131] on div "14" at bounding box center [333, 130] width 10 height 10
click at [295, 140] on div "17" at bounding box center [292, 140] width 10 height 10
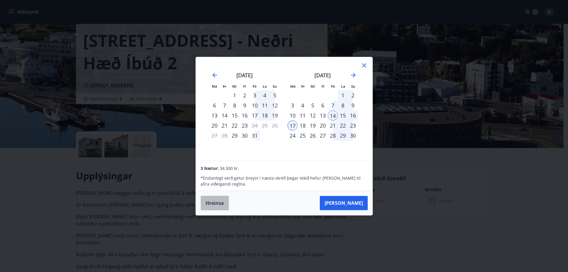
click at [215, 202] on button "Hreinsa" at bounding box center [214, 202] width 28 height 15
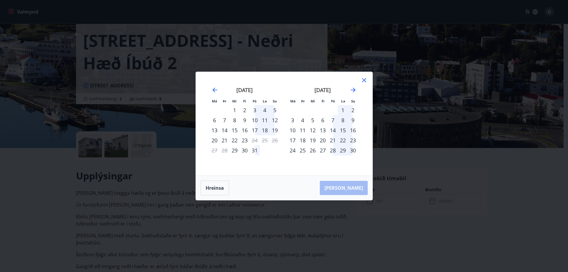
click at [187, 180] on div "Má Þr Mi Fi Fö La Su Má Þr Mi Fi Fö La Su september 2025 1 2 3 4 5 6 7 8 9 10 1…" at bounding box center [284, 136] width 568 height 272
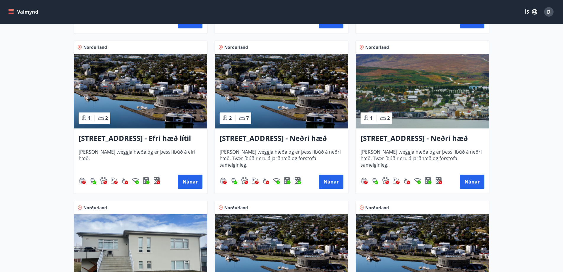
scroll to position [591, 0]
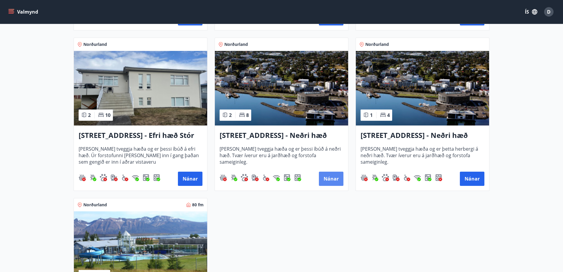
click at [329, 181] on button "Nánar" at bounding box center [331, 179] width 25 height 14
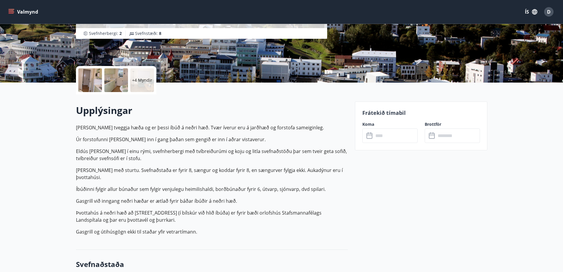
scroll to position [118, 0]
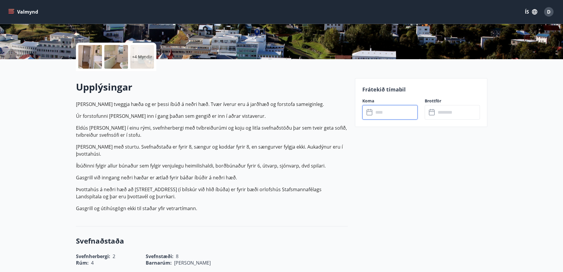
click at [390, 109] on input "text" at bounding box center [396, 112] width 44 height 14
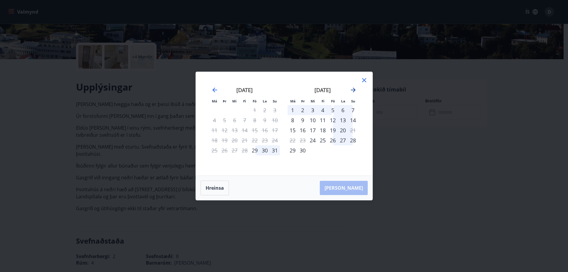
click at [354, 89] on icon "Move forward to switch to the next month." at bounding box center [353, 89] width 7 height 7
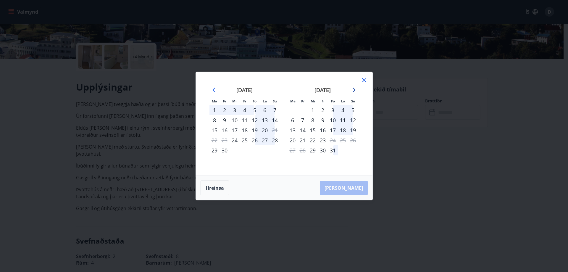
click at [354, 89] on icon "Move forward to switch to the next month." at bounding box center [353, 89] width 7 height 7
click at [332, 130] on div "14" at bounding box center [333, 130] width 10 height 10
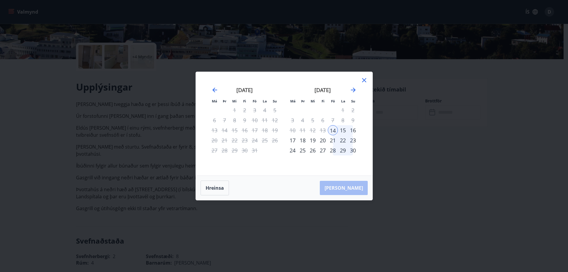
click at [352, 130] on div "16" at bounding box center [353, 130] width 10 height 10
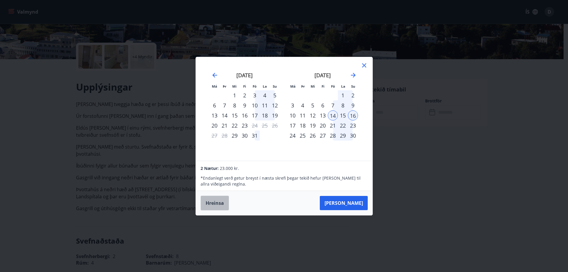
click at [218, 203] on button "Hreinsa" at bounding box center [214, 202] width 28 height 15
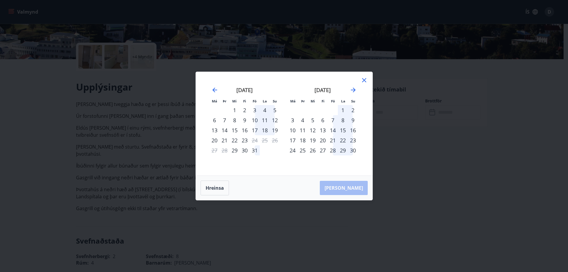
click at [130, 176] on div "Má Þr Mi Fi Fö La Su Má Þr Mi Fi Fö La Su september 2025 1 2 3 4 5 6 7 8 9 10 1…" at bounding box center [284, 136] width 568 height 272
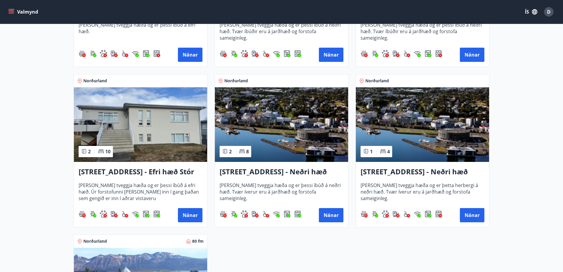
scroll to position [769, 0]
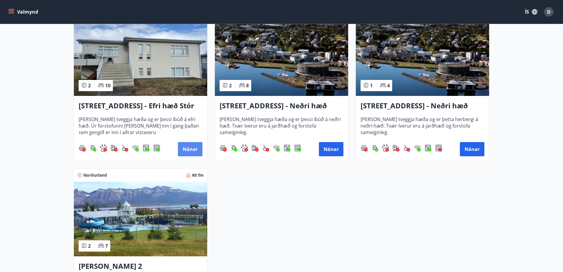
click at [188, 150] on button "Nánar" at bounding box center [190, 149] width 25 height 14
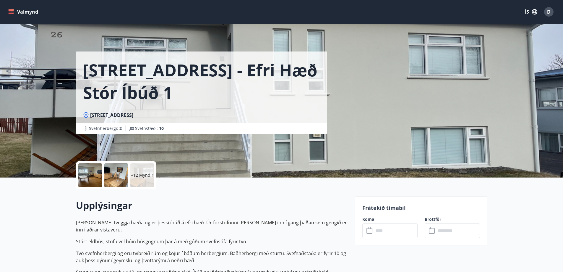
scroll to position [30, 0]
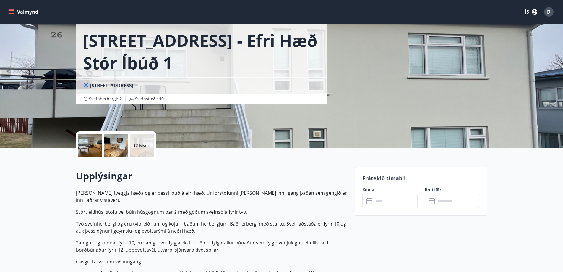
click at [386, 195] on input "text" at bounding box center [396, 201] width 44 height 14
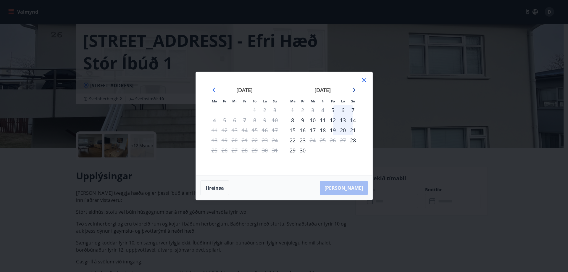
click at [354, 89] on icon "Move forward to switch to the next month." at bounding box center [353, 89] width 7 height 7
click at [334, 130] on div "14" at bounding box center [333, 130] width 10 height 10
click at [354, 130] on div "16" at bounding box center [353, 130] width 10 height 10
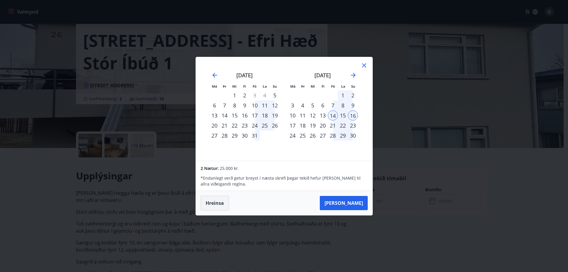
click at [210, 204] on button "Hreinsa" at bounding box center [214, 202] width 28 height 15
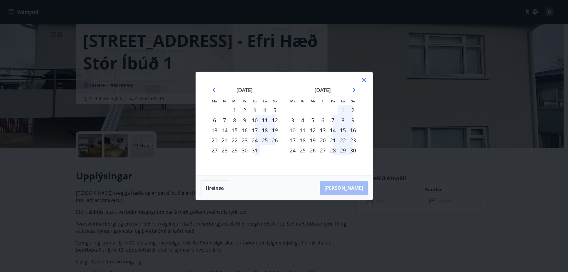
click at [326, 129] on div "13" at bounding box center [323, 130] width 10 height 10
click at [353, 129] on div "16" at bounding box center [353, 130] width 10 height 10
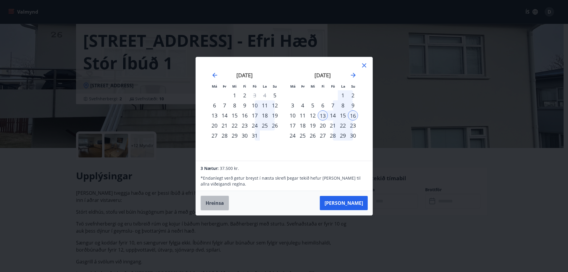
click at [212, 206] on button "Hreinsa" at bounding box center [214, 202] width 28 height 15
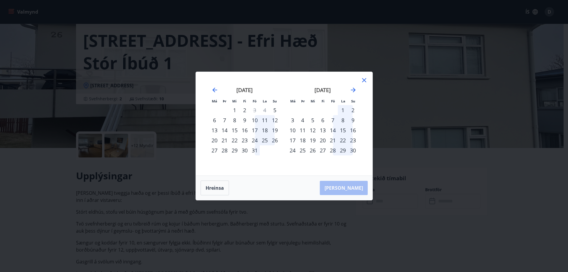
click at [333, 129] on div "14" at bounding box center [333, 130] width 10 height 10
click at [351, 130] on div "16" at bounding box center [353, 130] width 10 height 10
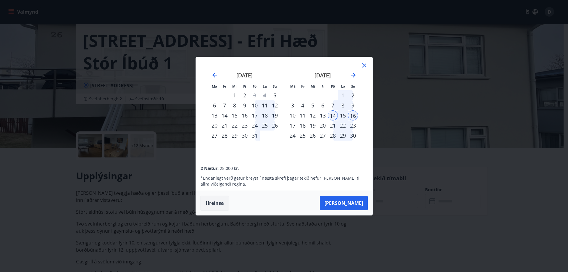
drag, startPoint x: 219, startPoint y: 207, endPoint x: 161, endPoint y: 177, distance: 64.8
click at [218, 207] on button "Hreinsa" at bounding box center [214, 202] width 28 height 15
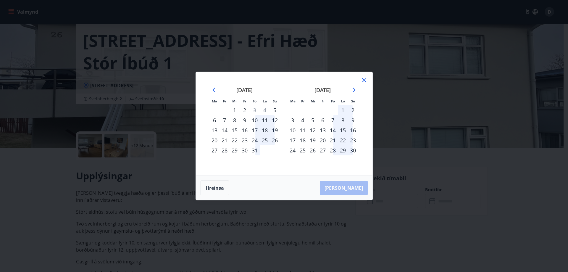
click at [175, 168] on div "Má Þr Mi Fi Fö La Su Má Þr Mi Fi Fö La Su september 2025 1 2 3 4 5 6 7 8 9 10 1…" at bounding box center [284, 136] width 568 height 272
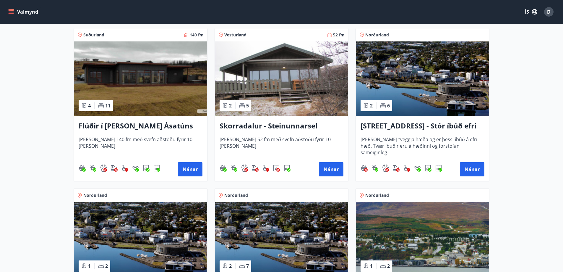
scroll to position [532, 0]
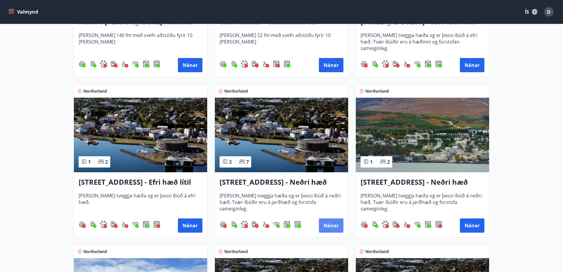
click at [334, 228] on button "Nánar" at bounding box center [331, 225] width 25 height 14
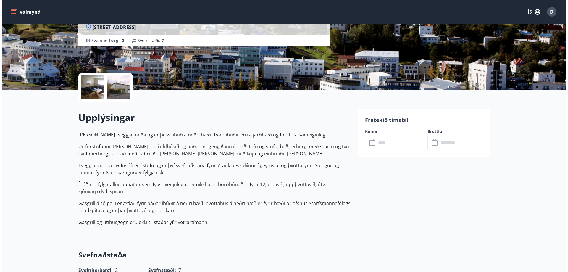
scroll to position [89, 0]
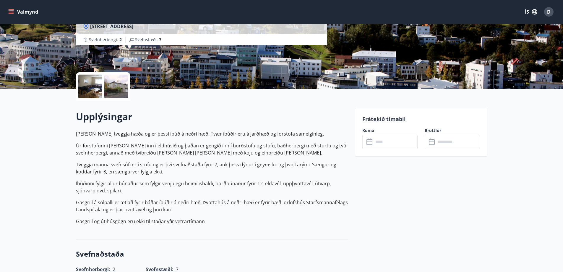
click at [386, 140] on input "text" at bounding box center [396, 142] width 44 height 14
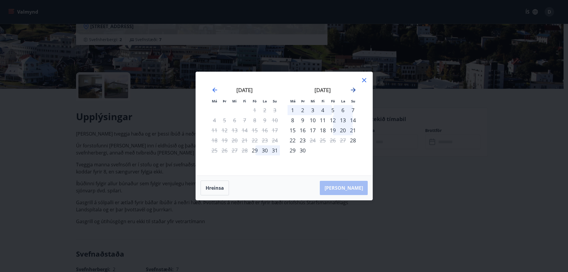
click at [351, 91] on icon "Move forward to switch to the next month." at bounding box center [353, 89] width 7 height 7
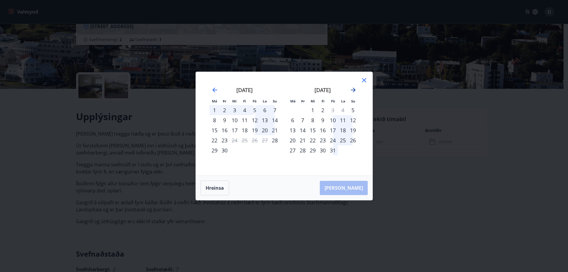
click at [351, 91] on icon "Move forward to switch to the next month." at bounding box center [353, 89] width 7 height 7
click at [324, 128] on div "13" at bounding box center [323, 130] width 10 height 10
click at [290, 142] on div "17" at bounding box center [292, 140] width 10 height 10
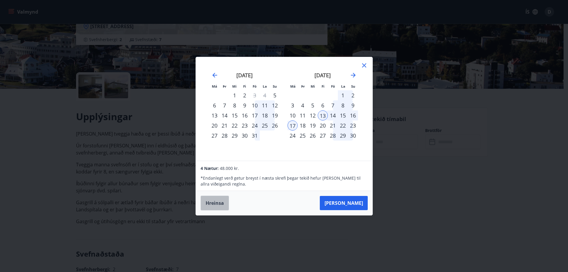
click at [217, 200] on button "Hreinsa" at bounding box center [214, 202] width 28 height 15
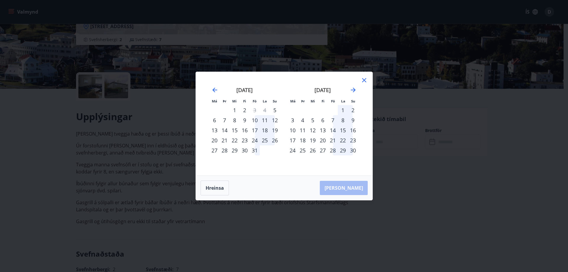
click at [332, 130] on div "14" at bounding box center [333, 130] width 10 height 10
click at [352, 129] on div "16" at bounding box center [353, 130] width 10 height 10
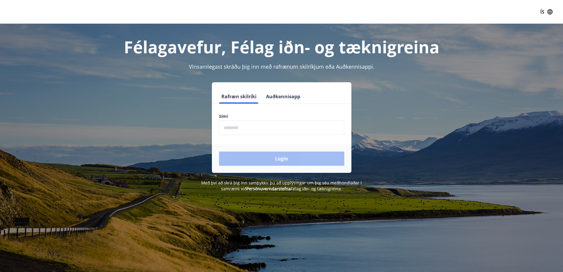
click at [279, 136] on form "Rafræn skilríki Auðkennisapp Sími ​ Login" at bounding box center [282, 130] width 140 height 83
click at [275, 129] on input "phone" at bounding box center [281, 127] width 125 height 14
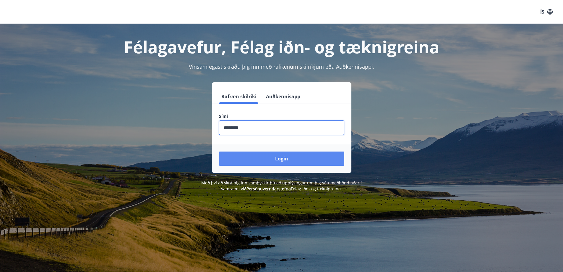
type input "********"
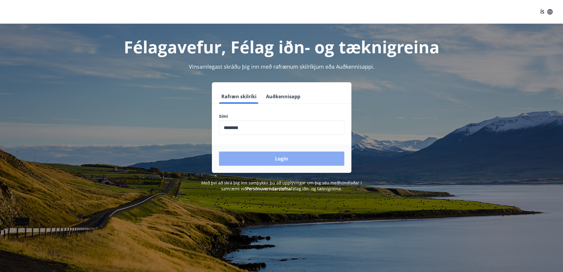
click at [267, 158] on button "Login" at bounding box center [281, 158] width 125 height 14
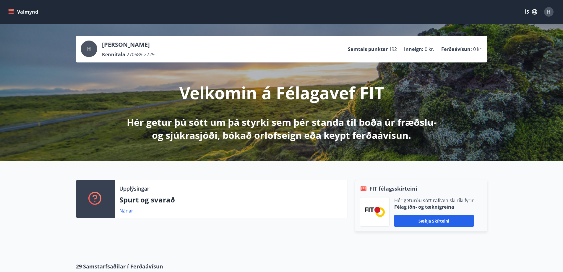
click at [25, 12] on button "Valmynd" at bounding box center [23, 12] width 33 height 11
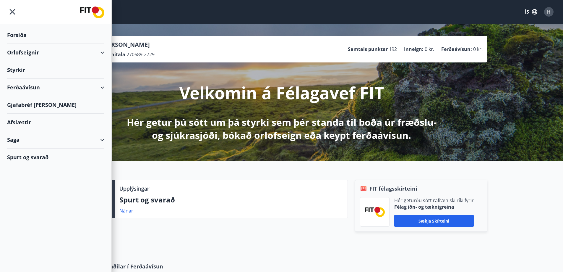
click at [32, 54] on div "Orlofseignir" at bounding box center [55, 52] width 97 height 17
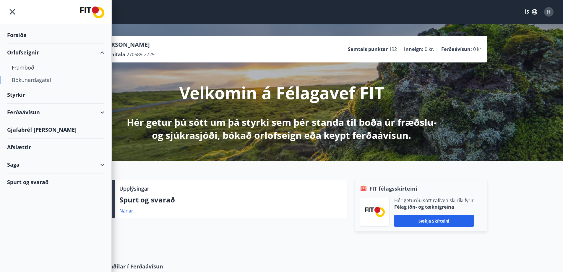
click at [33, 78] on div "Bókunardagatal" at bounding box center [56, 80] width 88 height 12
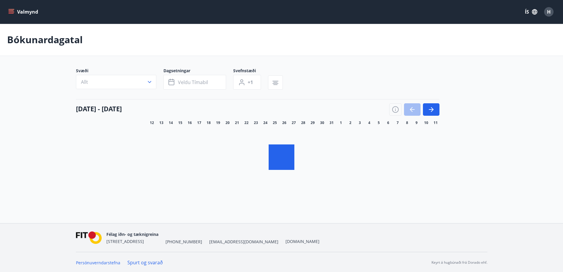
click at [14, 12] on button "Valmynd" at bounding box center [23, 12] width 33 height 11
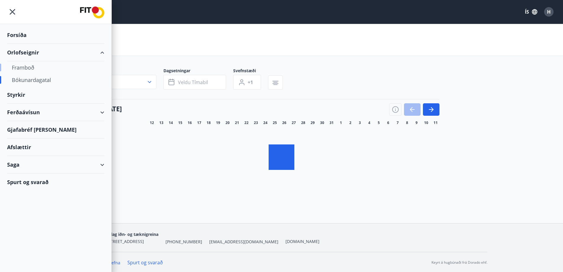
click at [18, 66] on div "Framboð" at bounding box center [56, 67] width 88 height 12
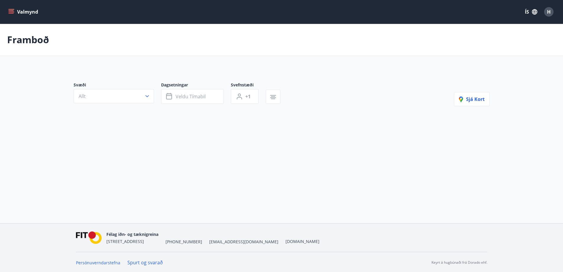
click at [18, 68] on main "Framboð Svæði Allt Dagsetningar Veldu tímabil Svefnstæði +1 Sjá kort" at bounding box center [281, 82] width 563 height 116
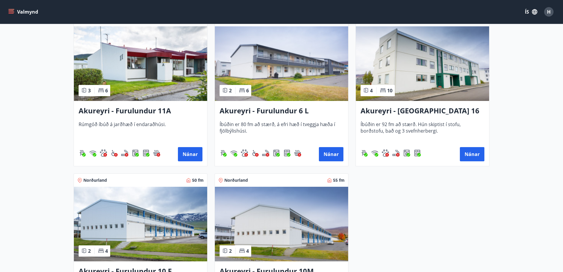
scroll to position [1774, 0]
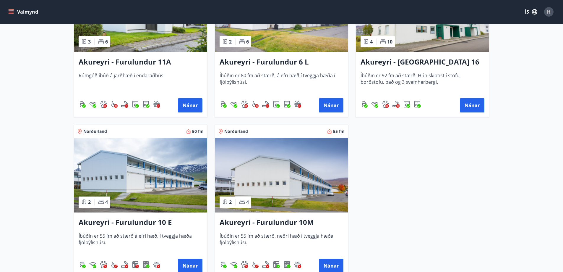
click at [22, 10] on button "Valmynd" at bounding box center [23, 12] width 33 height 11
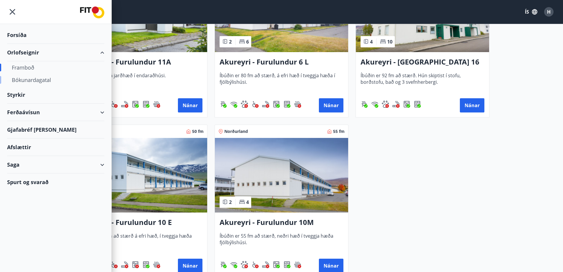
click at [28, 77] on div "Bókunardagatal" at bounding box center [56, 80] width 88 height 12
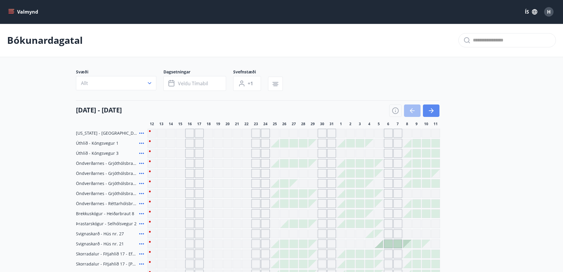
click at [437, 111] on button "button" at bounding box center [431, 110] width 17 height 12
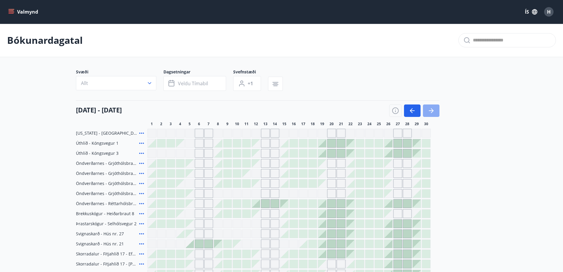
click at [432, 114] on icon "button" at bounding box center [431, 110] width 7 height 7
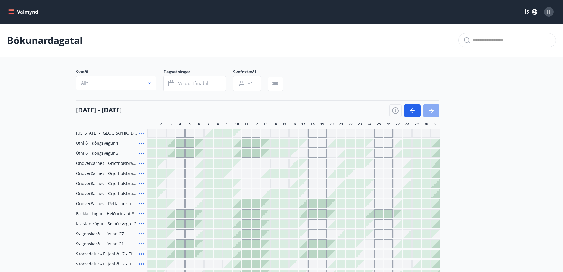
click at [431, 112] on icon "button" at bounding box center [431, 110] width 7 height 7
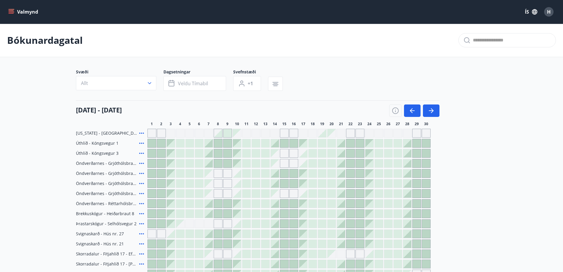
click at [32, 12] on button "Valmynd" at bounding box center [23, 12] width 33 height 11
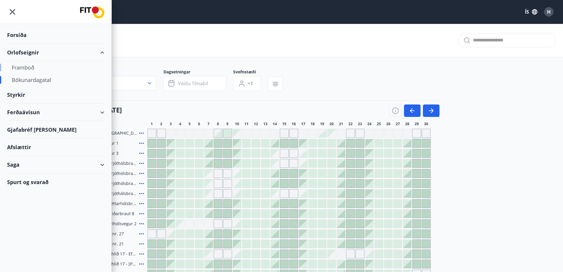
click at [23, 68] on div "Framboð" at bounding box center [56, 67] width 88 height 12
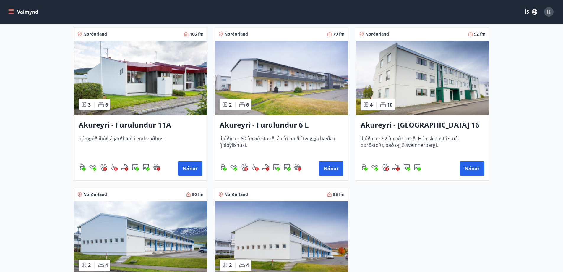
scroll to position [1710, 0]
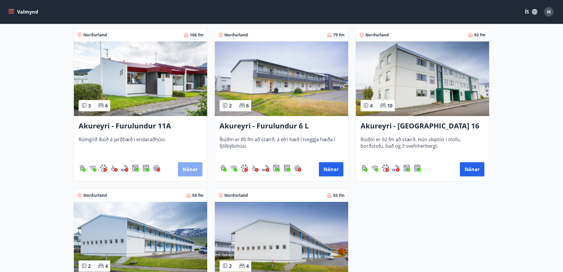
click at [186, 174] on button "Nánar" at bounding box center [190, 169] width 25 height 14
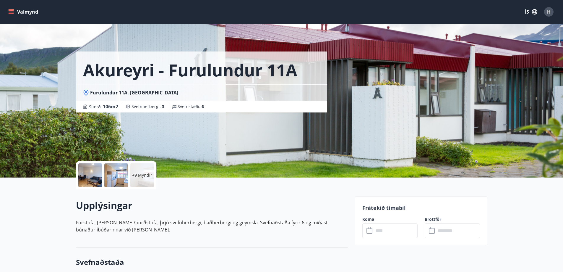
click at [106, 174] on div at bounding box center [116, 175] width 24 height 24
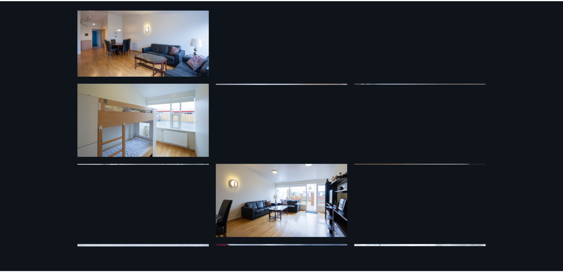
scroll to position [169, 0]
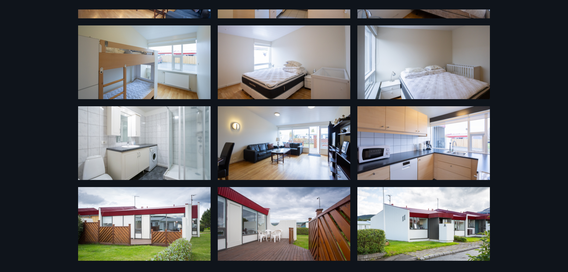
click at [537, 92] on div "15 Myndir" at bounding box center [284, 136] width 568 height 272
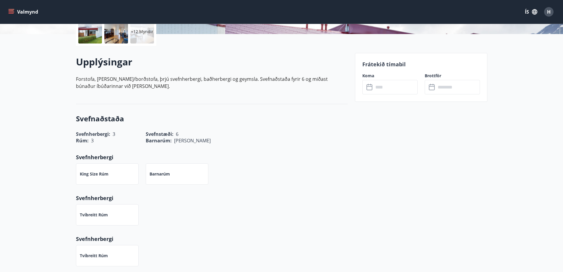
scroll to position [148, 0]
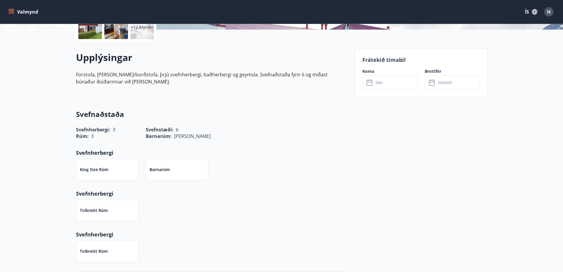
click at [391, 83] on input "text" at bounding box center [396, 82] width 44 height 14
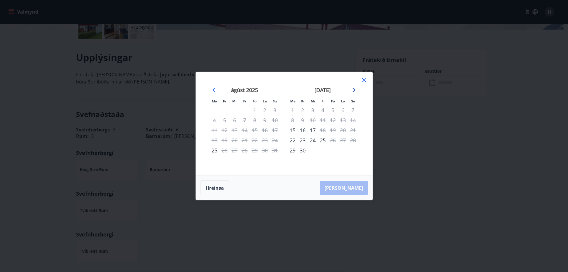
click at [355, 90] on icon "Move forward to switch to the next month." at bounding box center [353, 90] width 5 height 5
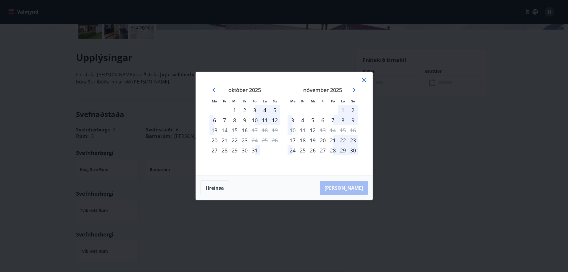
click at [365, 80] on icon at bounding box center [363, 80] width 7 height 7
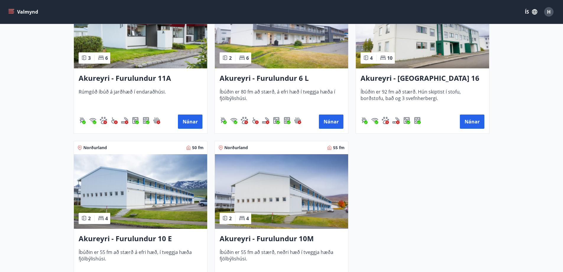
scroll to position [1788, 0]
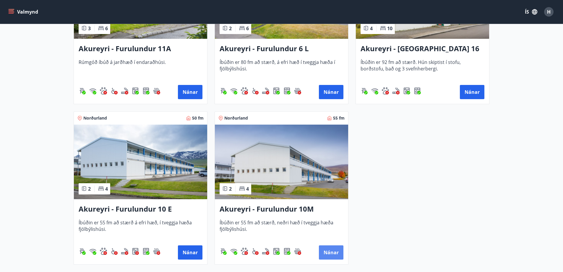
click at [335, 249] on button "Nánar" at bounding box center [331, 252] width 25 height 14
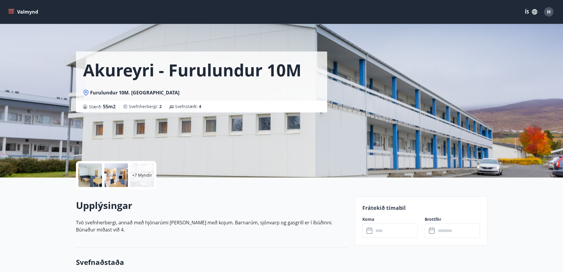
click at [106, 178] on div at bounding box center [116, 175] width 24 height 24
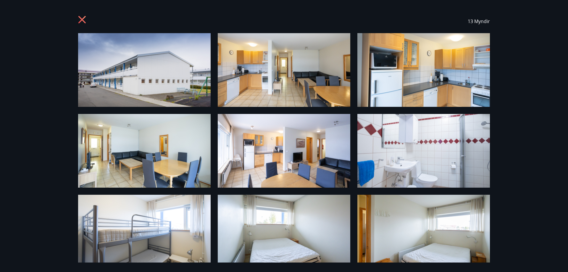
click at [52, 100] on div "13 Myndir" at bounding box center [284, 136] width 568 height 272
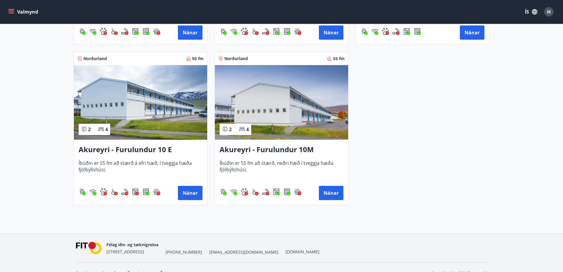
scroll to position [1858, 0]
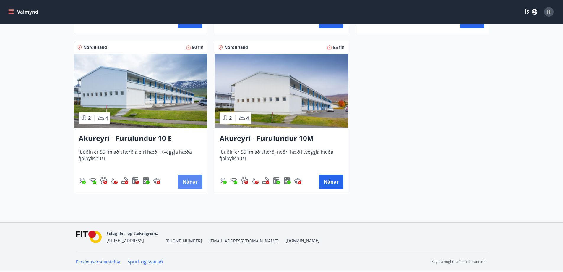
click at [185, 182] on button "Nánar" at bounding box center [190, 181] width 25 height 14
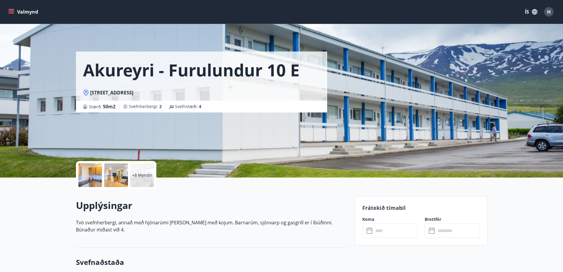
click at [151, 175] on p "+8 Myndir" at bounding box center [142, 175] width 20 height 6
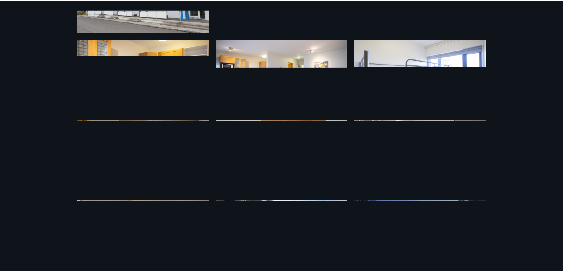
scroll to position [169, 0]
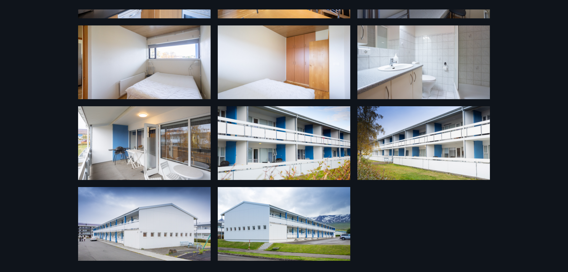
click at [524, 123] on div "14 Myndir" at bounding box center [284, 136] width 568 height 272
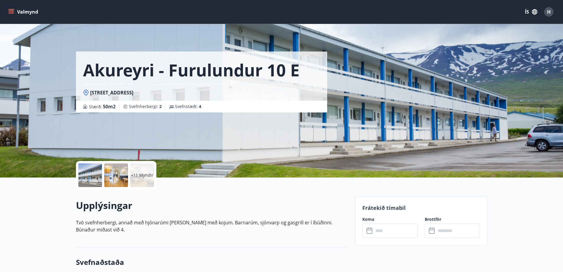
click at [384, 236] on input "text" at bounding box center [396, 230] width 44 height 14
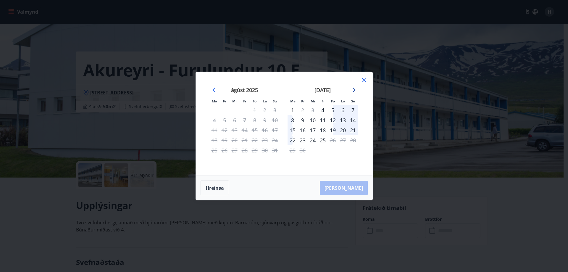
click at [354, 90] on icon "Move forward to switch to the next month." at bounding box center [353, 90] width 5 height 5
click at [332, 129] on div "14" at bounding box center [333, 130] width 10 height 10
click at [351, 129] on div "16" at bounding box center [353, 130] width 10 height 10
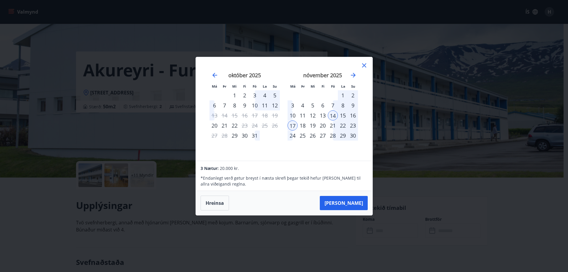
click at [0, 179] on div "Má Þr Mi Fi Fö La Su Má Þr Mi Fi Fö La Su september 2025 1 2 3 4 5 6 7 8 9 10 1…" at bounding box center [284, 136] width 568 height 272
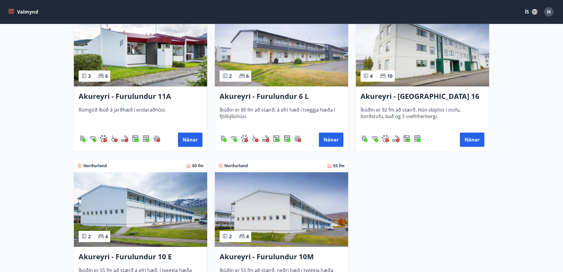
scroll to position [1767, 0]
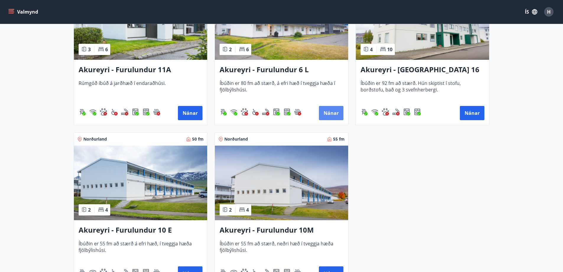
click at [328, 109] on button "Nánar" at bounding box center [331, 113] width 25 height 14
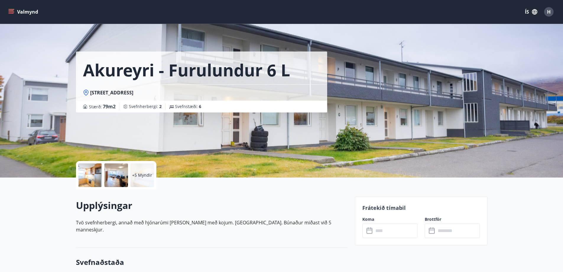
click at [139, 172] on div "+5 Myndir" at bounding box center [142, 175] width 24 height 24
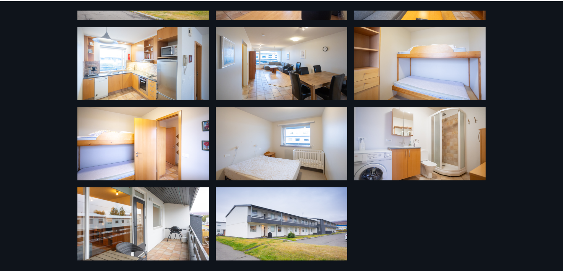
scroll to position [88, 0]
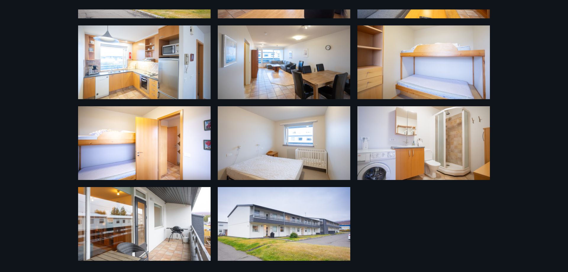
click at [11, 113] on div "11 Myndir" at bounding box center [284, 136] width 568 height 272
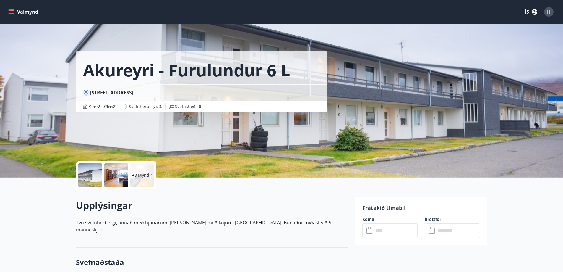
click at [384, 233] on input "text" at bounding box center [396, 230] width 44 height 14
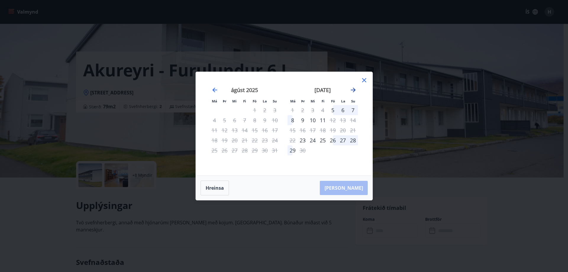
click at [351, 90] on icon "Move forward to switch to the next month." at bounding box center [353, 89] width 7 height 7
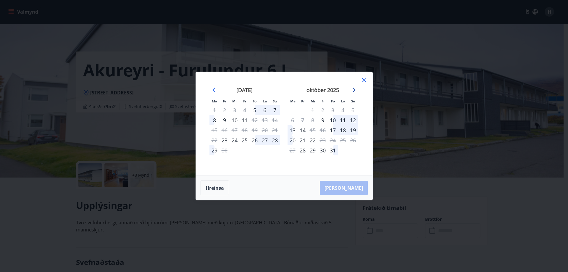
click at [351, 90] on icon "Move forward to switch to the next month." at bounding box center [353, 89] width 7 height 7
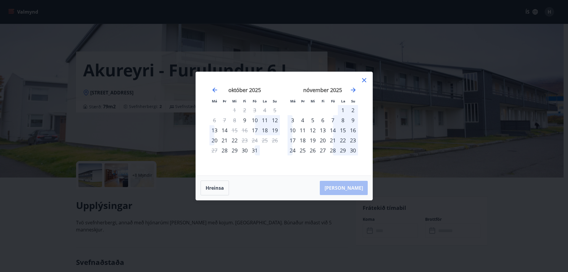
click at [335, 130] on div "14" at bounding box center [333, 130] width 10 height 10
click at [353, 130] on div "16" at bounding box center [353, 130] width 10 height 10
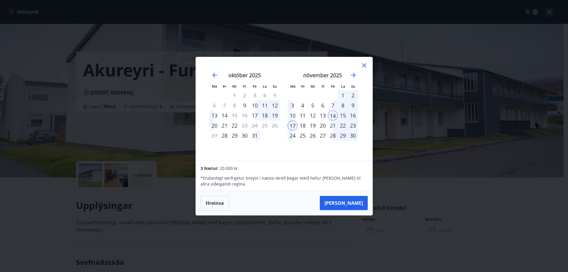
click at [70, 205] on div "Má Þr Mi Fi Fö La Su Má Þr Mi Fi Fö La Su september 2025 1 2 3 4 5 6 7 8 9 10 1…" at bounding box center [284, 136] width 568 height 272
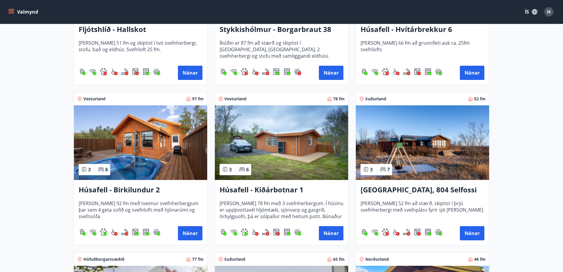
scroll to position [367, 0]
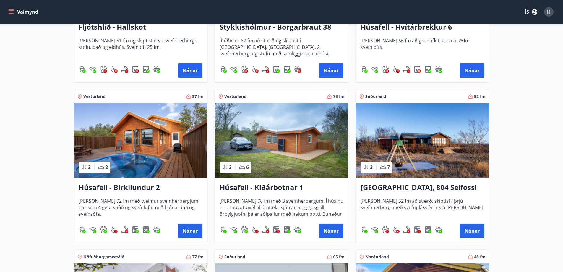
drag, startPoint x: 191, startPoint y: 231, endPoint x: 108, endPoint y: 122, distance: 137.4
drag, startPoint x: 108, startPoint y: 122, endPoint x: 189, endPoint y: 233, distance: 137.6
click at [189, 233] on button "Nánar" at bounding box center [190, 231] width 25 height 14
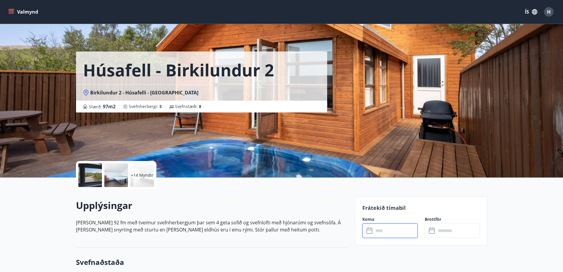
click at [397, 229] on input "text" at bounding box center [396, 230] width 44 height 14
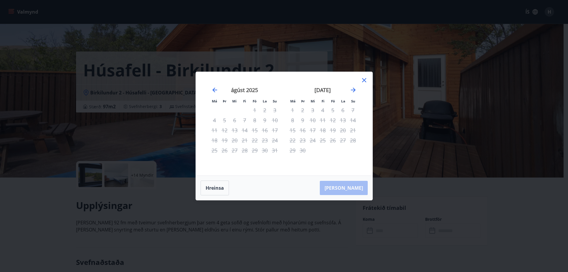
click at [379, 134] on div "Má Þr Mi Fi Fö La Su Má Þr Mi Fi Fö La Su júlí 2025 1 2 3 4 5 6 7 8 9 10 11 12 …" at bounding box center [284, 136] width 568 height 272
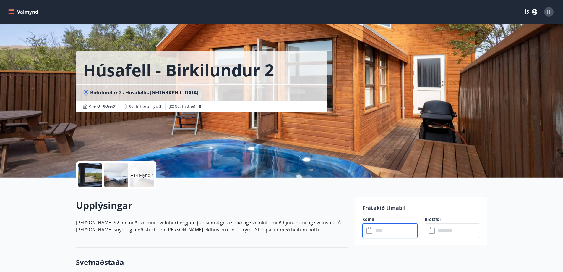
click at [138, 177] on p "+14 Myndir" at bounding box center [142, 175] width 22 height 6
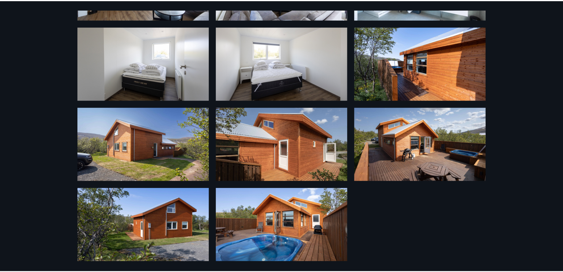
scroll to position [331, 0]
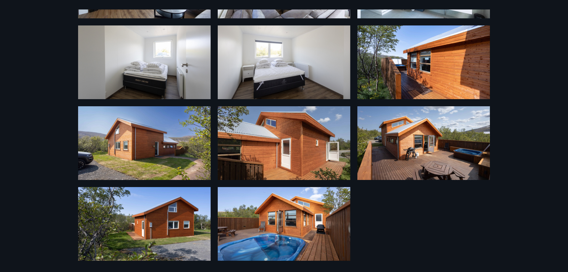
click at [31, 98] on div "20 Myndir" at bounding box center [284, 136] width 568 height 272
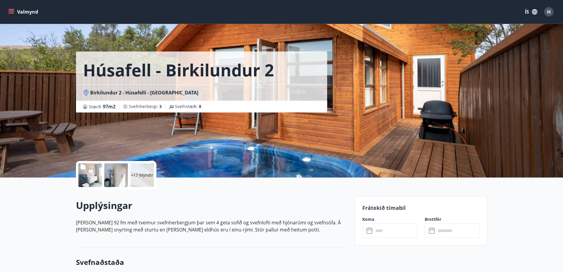
click at [382, 237] on input "text" at bounding box center [396, 230] width 44 height 14
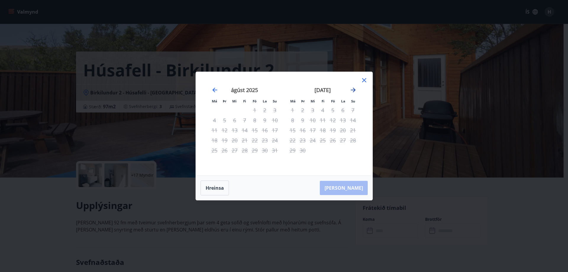
click at [355, 91] on icon "Move forward to switch to the next month." at bounding box center [353, 89] width 7 height 7
click at [391, 107] on div "Má Þr Mi Fi Fö La Su Má Þr Mi Fi Fö La Su september 2025 1 2 3 4 5 6 7 8 9 10 1…" at bounding box center [284, 136] width 568 height 272
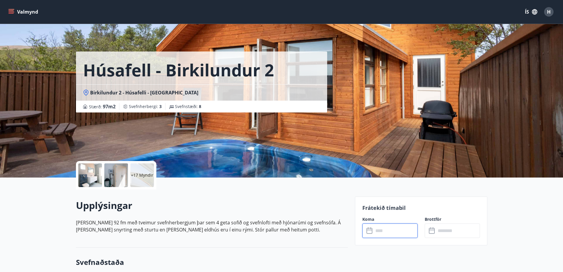
click at [386, 230] on input "text" at bounding box center [396, 230] width 44 height 14
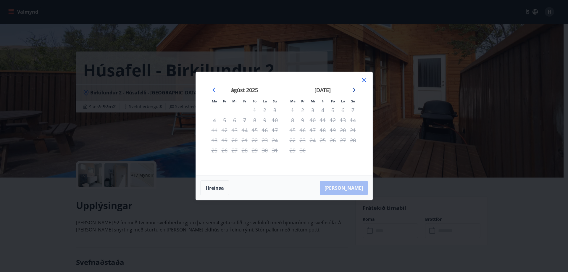
click at [351, 89] on icon "Move forward to switch to the next month." at bounding box center [353, 89] width 7 height 7
click at [82, 126] on div "Má Þr Mi Fi Fö La Su Má Þr Mi Fi Fö La Su nóvember 2025 1 2 3 4 5 6 7 8 9 10 11…" at bounding box center [284, 136] width 568 height 272
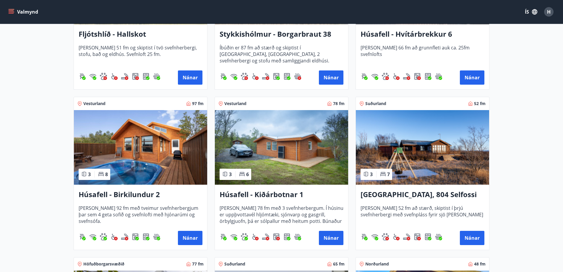
scroll to position [364, 0]
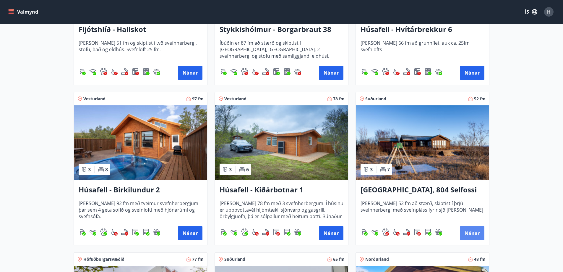
click at [467, 235] on button "Nánar" at bounding box center [472, 233] width 25 height 14
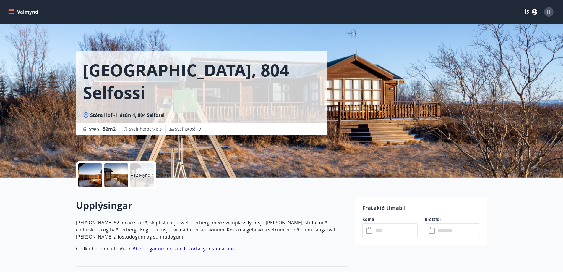
click at [141, 177] on p "+12 Myndir" at bounding box center [142, 175] width 22 height 6
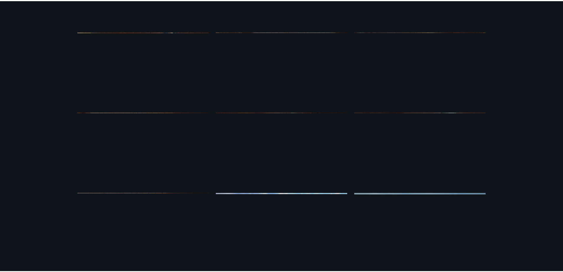
scroll to position [250, 0]
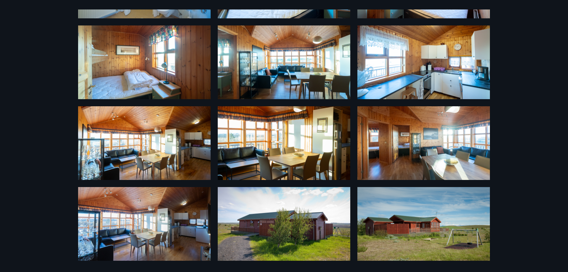
click at [500, 125] on div "18 Myndir" at bounding box center [284, 136] width 568 height 272
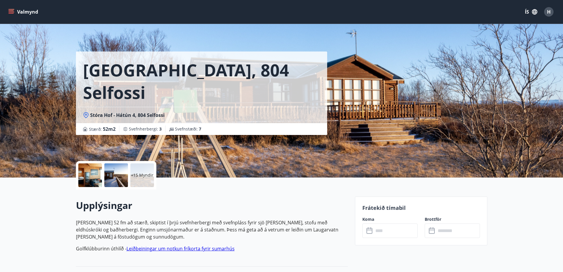
click at [382, 233] on input "text" at bounding box center [396, 230] width 44 height 14
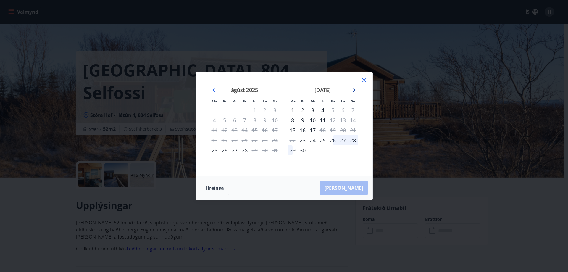
click at [352, 91] on icon "Move forward to switch to the next month." at bounding box center [353, 89] width 7 height 7
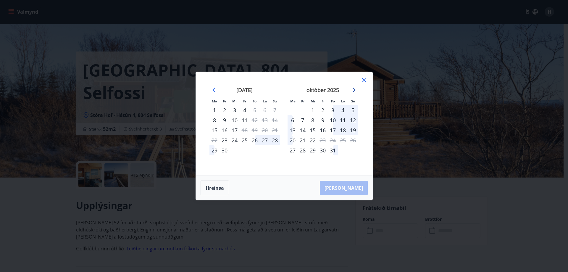
click at [352, 91] on icon "Move forward to switch to the next month." at bounding box center [353, 89] width 7 height 7
click at [334, 131] on div "14" at bounding box center [333, 130] width 10 height 10
click at [351, 129] on div "16" at bounding box center [353, 130] width 10 height 10
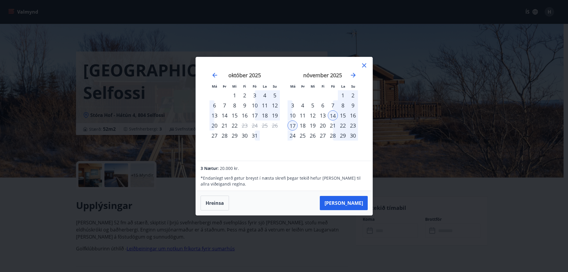
click at [407, 174] on div "Má Þr Mi Fi Fö La Su Má Þr Mi Fi Fö La Su september 2025 1 2 3 4 5 6 7 8 9 10 1…" at bounding box center [284, 136] width 568 height 272
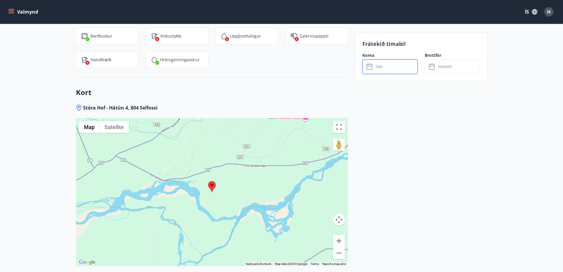
scroll to position [757, 0]
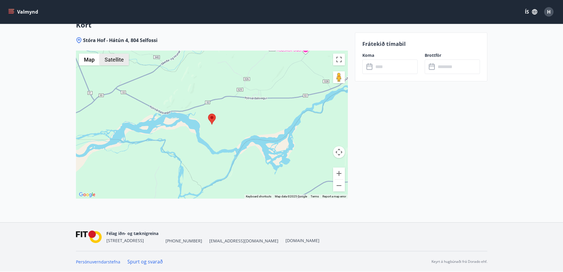
click at [115, 59] on button "Satellite" at bounding box center [114, 60] width 29 height 12
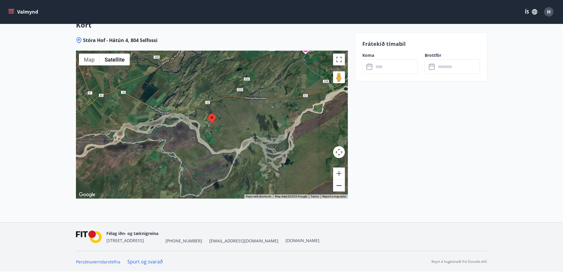
click at [339, 184] on button "Zoom out" at bounding box center [339, 185] width 12 height 12
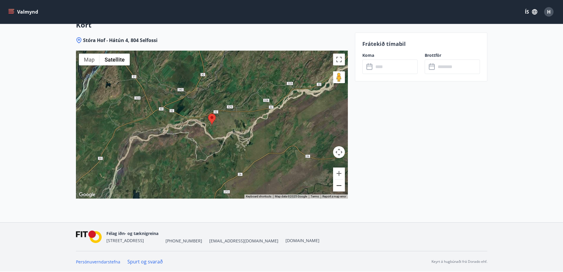
click at [339, 184] on button "Zoom out" at bounding box center [339, 185] width 12 height 12
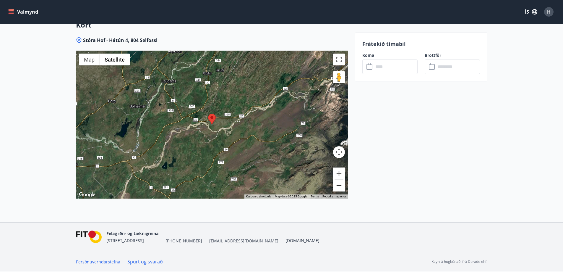
click at [339, 184] on button "Zoom out" at bounding box center [339, 185] width 12 height 12
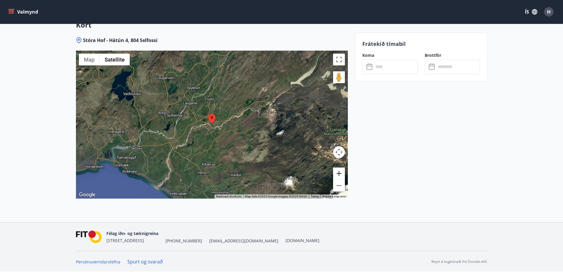
click at [338, 172] on button "Zoom in" at bounding box center [339, 173] width 12 height 12
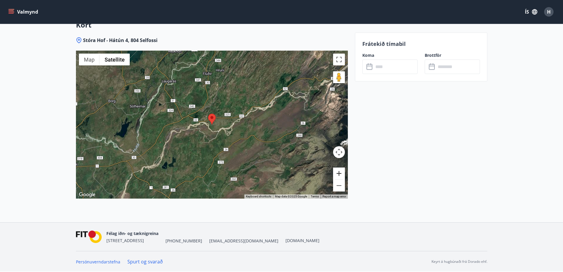
click at [338, 172] on button "Zoom in" at bounding box center [339, 173] width 12 height 12
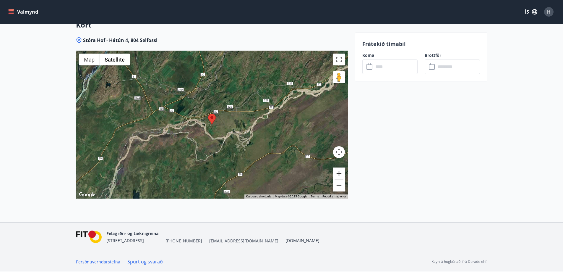
click at [338, 172] on button "Zoom in" at bounding box center [339, 173] width 12 height 12
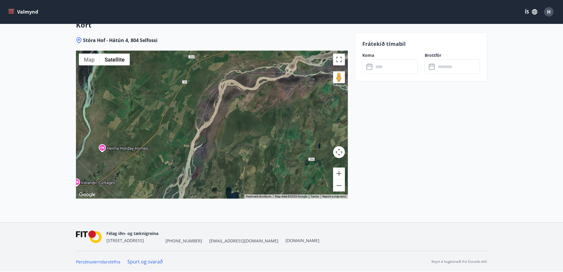
drag, startPoint x: 192, startPoint y: 153, endPoint x: 312, endPoint y: 111, distance: 127.0
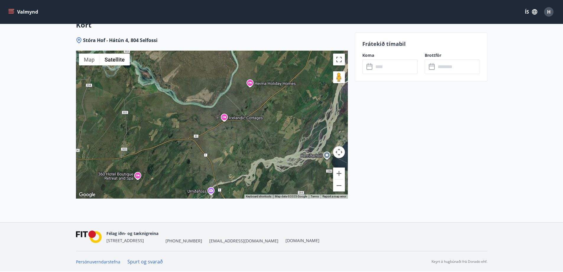
drag, startPoint x: 224, startPoint y: 156, endPoint x: 373, endPoint y: 92, distance: 162.4
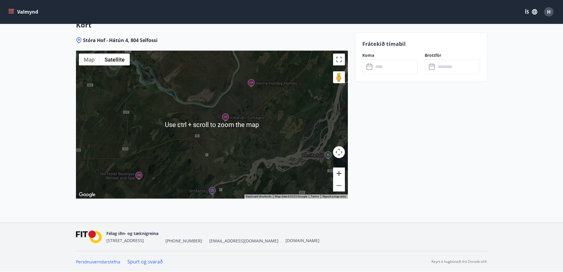
click at [340, 175] on button "Zoom in" at bounding box center [339, 173] width 12 height 12
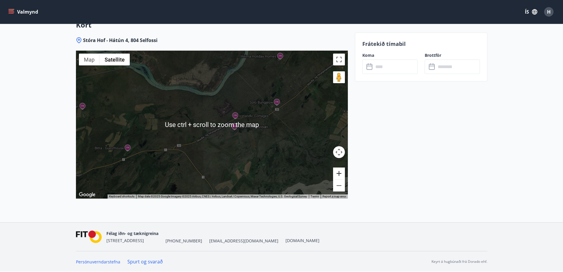
click at [340, 175] on button "Zoom in" at bounding box center [339, 173] width 12 height 12
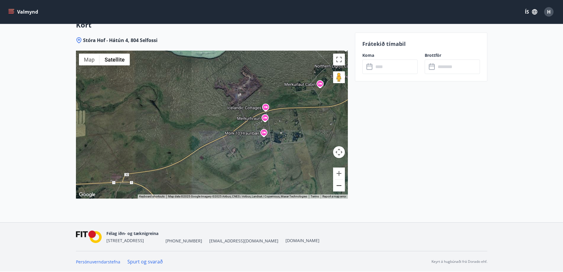
click at [338, 182] on button "Zoom out" at bounding box center [339, 185] width 12 height 12
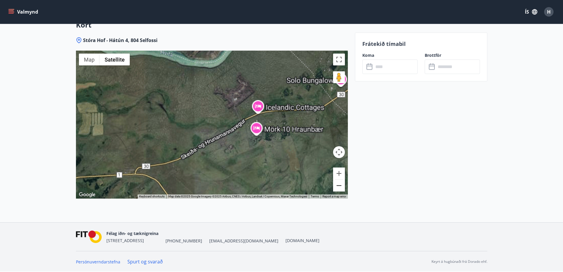
click at [338, 182] on button "Zoom out" at bounding box center [339, 185] width 12 height 12
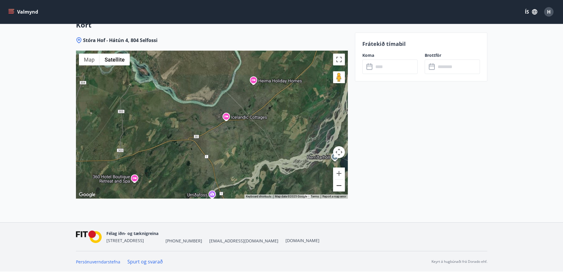
click at [338, 182] on button "Zoom out" at bounding box center [339, 185] width 12 height 12
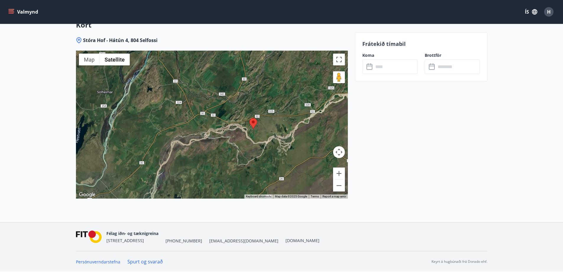
drag, startPoint x: 326, startPoint y: 103, endPoint x: 206, endPoint y: 175, distance: 140.3
click at [206, 175] on div at bounding box center [212, 125] width 272 height 148
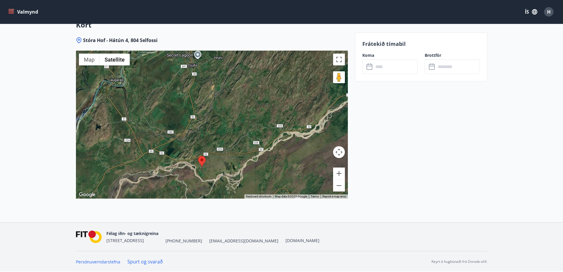
drag, startPoint x: 226, startPoint y: 177, endPoint x: 227, endPoint y: 169, distance: 7.4
click at [227, 169] on div at bounding box center [212, 125] width 272 height 148
click at [344, 174] on button "Zoom in" at bounding box center [339, 173] width 12 height 12
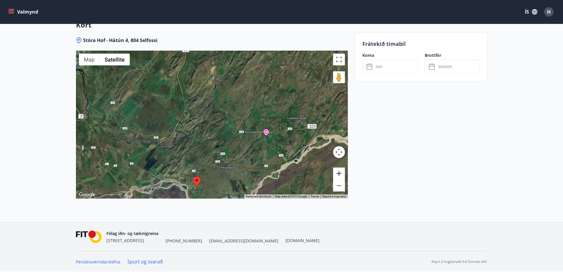
click at [344, 174] on button "Zoom in" at bounding box center [339, 173] width 12 height 12
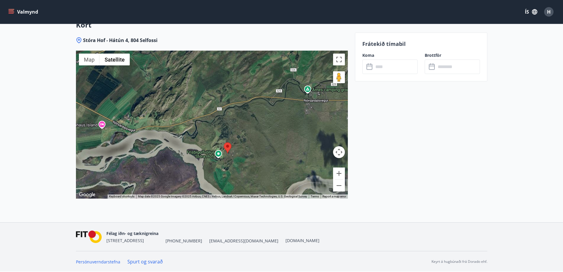
drag, startPoint x: 232, startPoint y: 176, endPoint x: 283, endPoint y: 65, distance: 122.1
click at [288, 33] on div "Kort Stóra Hof - Hátún 4, 804 Selfossi ← Move left → Move right ↑ Move up ↓ Mov…" at bounding box center [212, 116] width 272 height 212
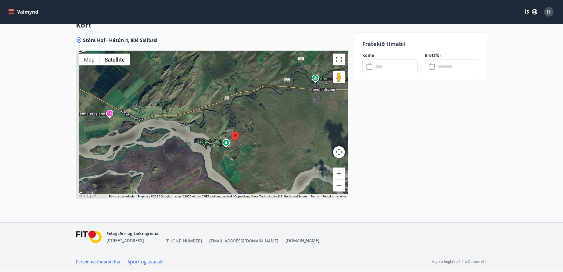
drag, startPoint x: 252, startPoint y: 152, endPoint x: 266, endPoint y: 128, distance: 27.3
click at [266, 128] on div at bounding box center [212, 125] width 272 height 148
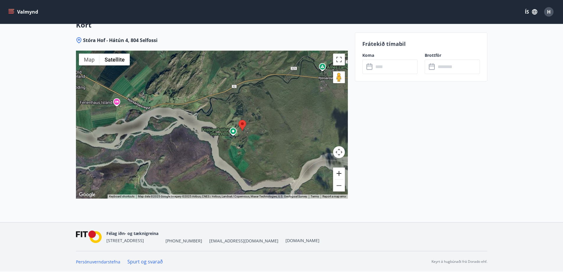
click at [341, 174] on button "Zoom in" at bounding box center [339, 173] width 12 height 12
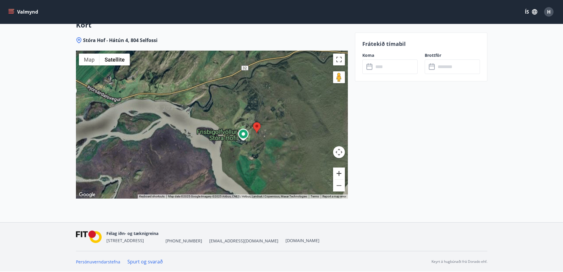
click at [341, 174] on button "Zoom in" at bounding box center [339, 173] width 12 height 12
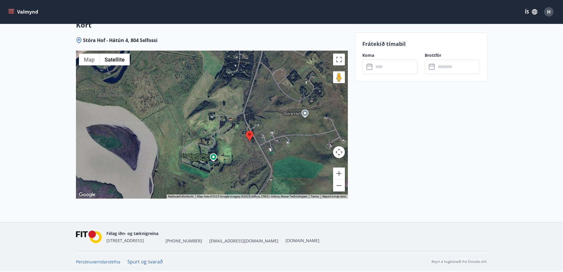
drag, startPoint x: 301, startPoint y: 161, endPoint x: 216, endPoint y: 154, distance: 85.2
click at [216, 154] on div at bounding box center [212, 125] width 272 height 148
click at [338, 172] on button "Zoom in" at bounding box center [339, 173] width 12 height 12
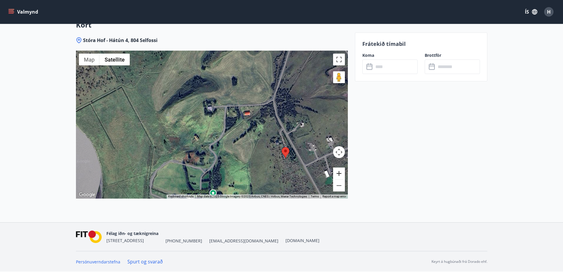
click at [338, 172] on button "Zoom in" at bounding box center [339, 173] width 12 height 12
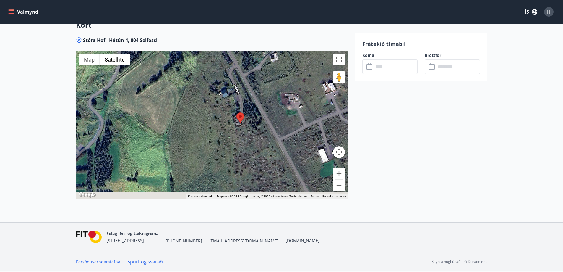
drag, startPoint x: 292, startPoint y: 169, endPoint x: 172, endPoint y: 101, distance: 138.8
click at [172, 101] on div at bounding box center [212, 125] width 272 height 148
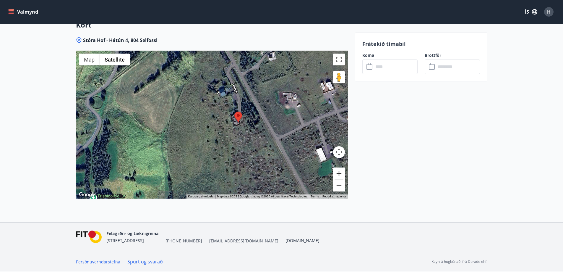
click at [337, 169] on button "Zoom in" at bounding box center [339, 173] width 12 height 12
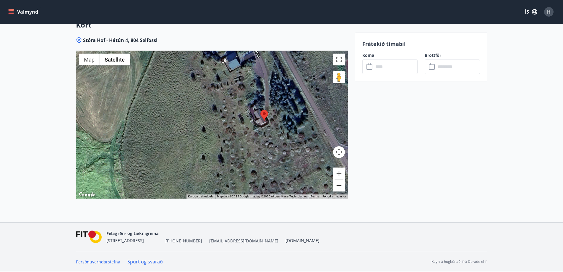
click at [339, 186] on button "Zoom out" at bounding box center [339, 185] width 12 height 12
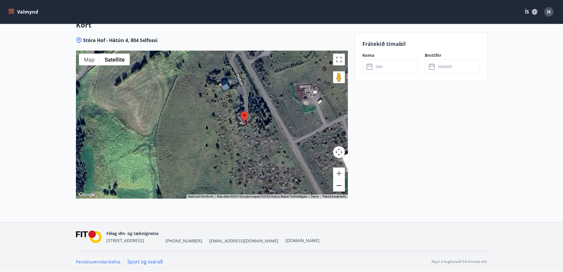
click at [339, 186] on button "Zoom out" at bounding box center [339, 185] width 12 height 12
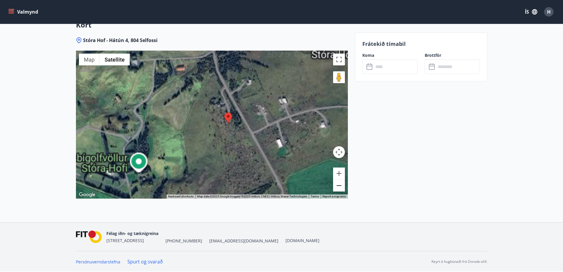
click at [339, 186] on button "Zoom out" at bounding box center [339, 185] width 12 height 12
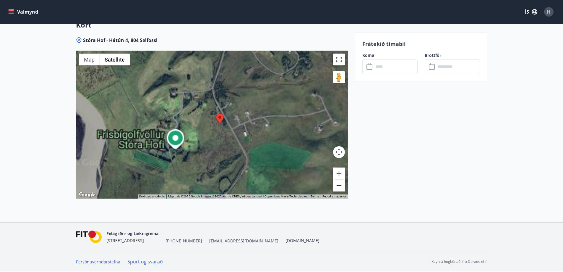
click at [339, 186] on button "Zoom out" at bounding box center [339, 185] width 12 height 12
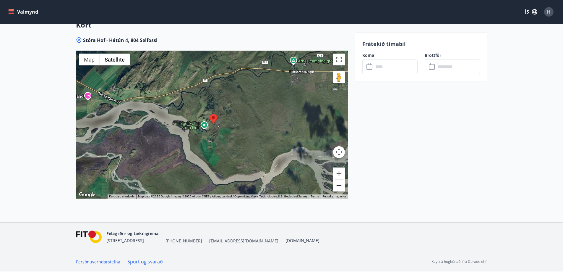
click at [339, 187] on button "Zoom out" at bounding box center [339, 185] width 12 height 12
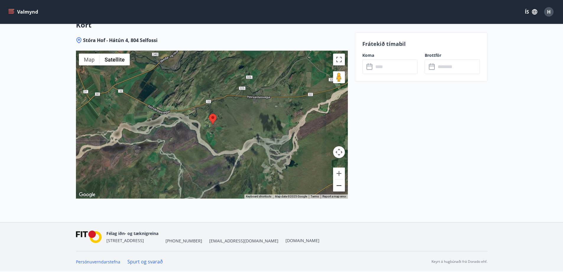
click at [339, 187] on button "Zoom out" at bounding box center [339, 185] width 12 height 12
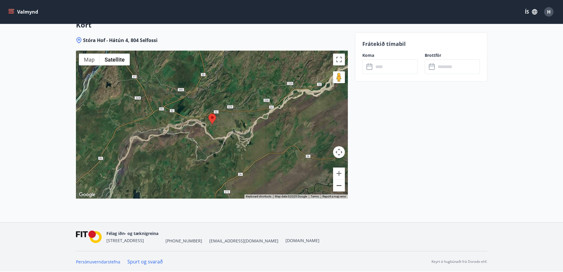
click at [338, 184] on button "Zoom out" at bounding box center [339, 185] width 12 height 12
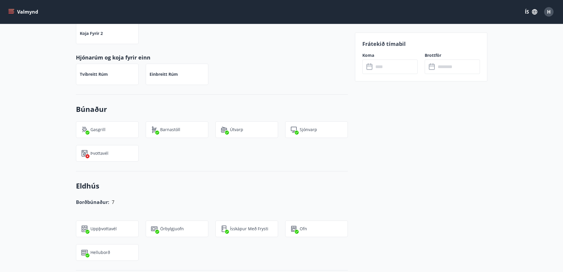
scroll to position [254, 0]
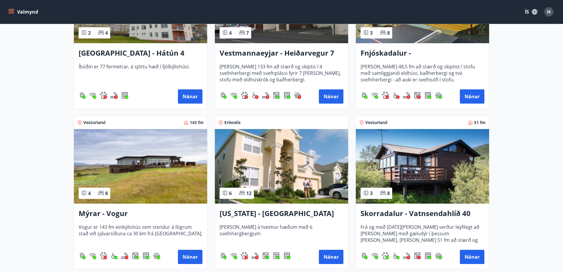
scroll to position [693, 0]
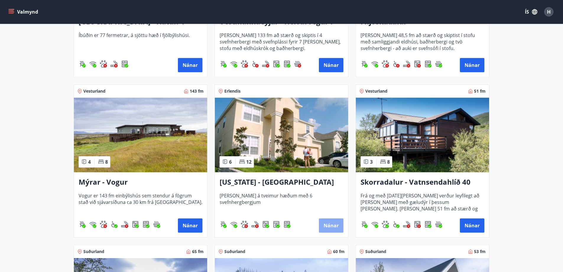
click at [335, 224] on button "Nánar" at bounding box center [331, 225] width 25 height 14
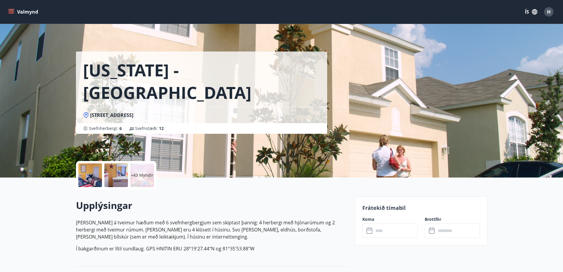
click at [388, 233] on input "text" at bounding box center [396, 230] width 44 height 14
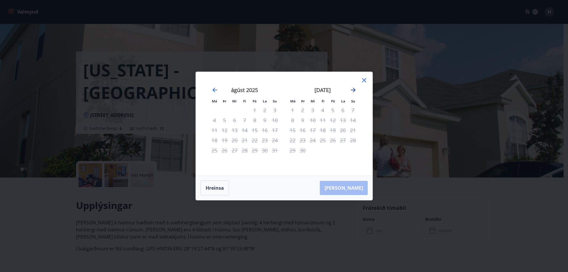
click at [352, 90] on icon "Move forward to switch to the next month." at bounding box center [353, 90] width 5 height 5
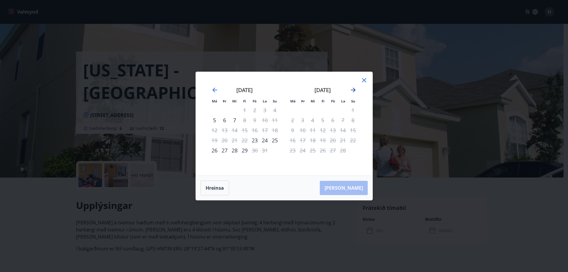
click at [352, 90] on icon "Move forward to switch to the next month." at bounding box center [353, 90] width 5 height 5
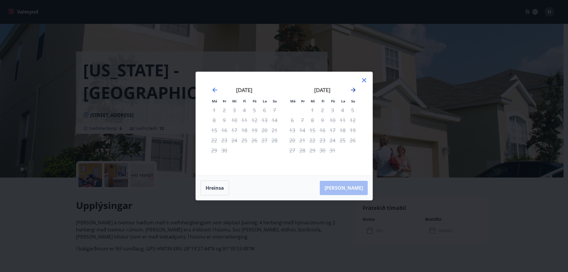
click at [352, 90] on icon "Move forward to switch to the next month." at bounding box center [353, 90] width 5 height 5
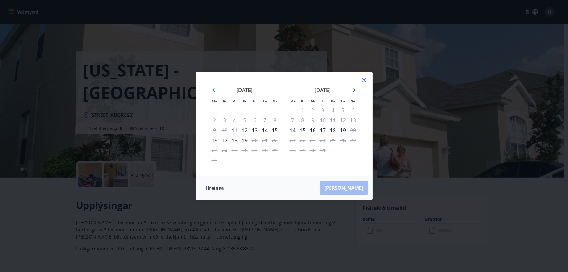
click at [352, 90] on icon "Move forward to switch to the next month." at bounding box center [353, 90] width 5 height 5
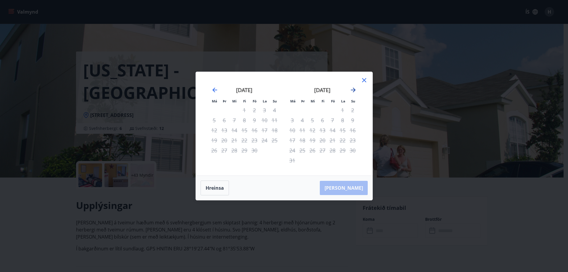
click at [352, 90] on icon "Move forward to switch to the next month." at bounding box center [353, 90] width 5 height 5
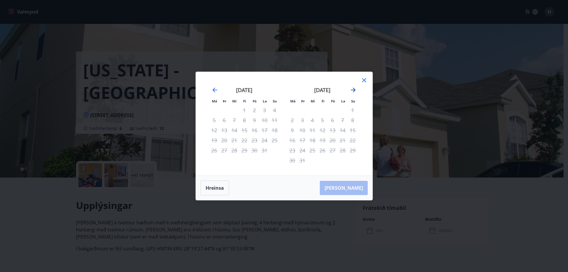
click at [352, 90] on icon "Move forward to switch to the next month." at bounding box center [353, 90] width 5 height 5
click at [217, 90] on icon "Move backward to switch to the previous month." at bounding box center [214, 89] width 7 height 7
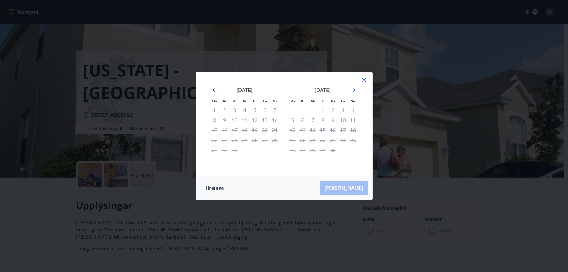
click at [217, 90] on icon "Move backward to switch to the previous month." at bounding box center [214, 89] width 7 height 7
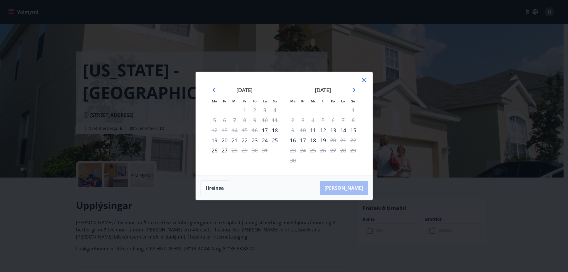
click at [366, 80] on icon at bounding box center [363, 80] width 7 height 7
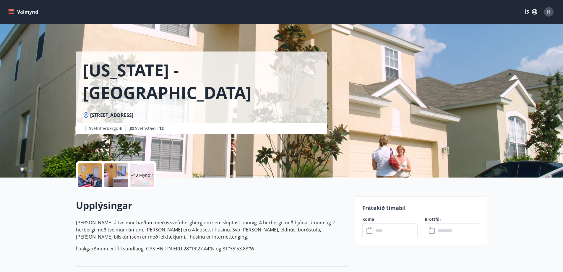
click at [135, 172] on div "+43 Myndir" at bounding box center [142, 175] width 24 height 24
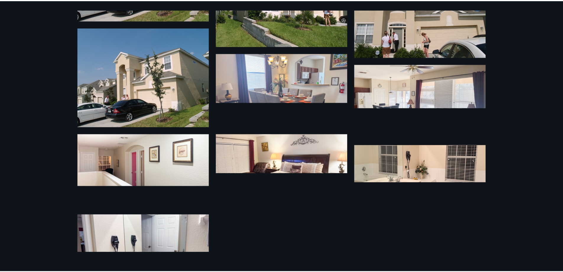
scroll to position [1269, 0]
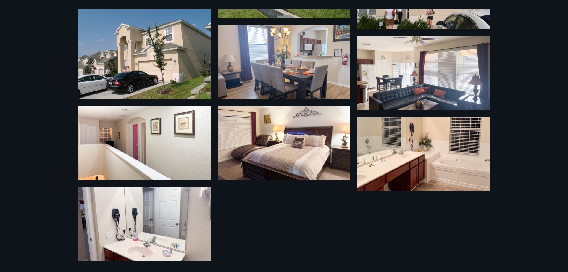
click at [548, 111] on div "49 Myndir" at bounding box center [284, 136] width 568 height 272
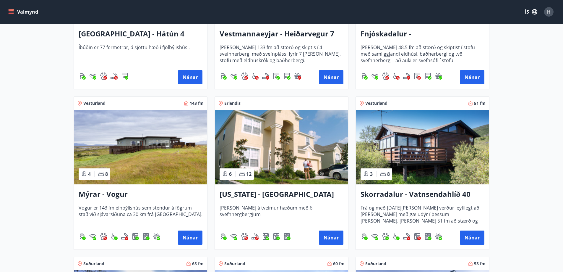
scroll to position [714, 0]
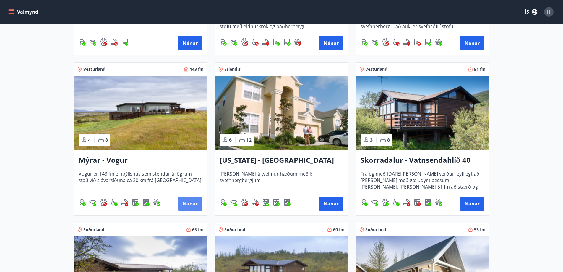
click at [187, 206] on button "Nánar" at bounding box center [190, 203] width 25 height 14
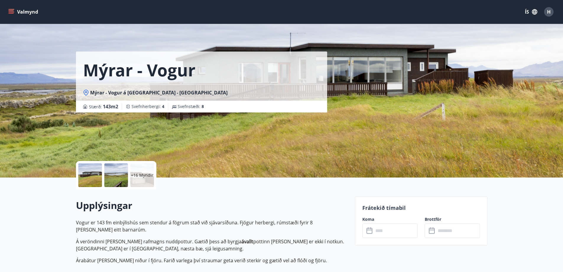
click at [387, 231] on input "text" at bounding box center [396, 230] width 44 height 14
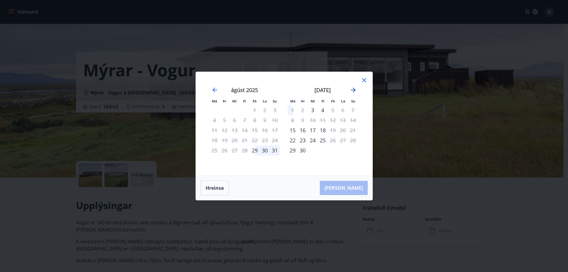
click at [352, 90] on icon "Move forward to switch to the next month." at bounding box center [353, 90] width 5 height 5
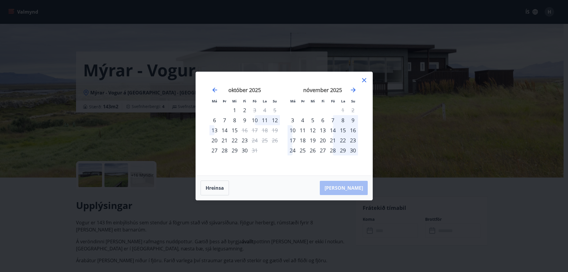
click at [330, 130] on div "14" at bounding box center [333, 130] width 10 height 10
click at [293, 139] on div "17" at bounding box center [292, 140] width 10 height 10
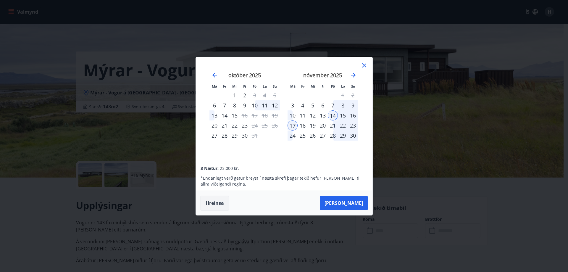
click at [206, 208] on button "Hreinsa" at bounding box center [214, 202] width 28 height 15
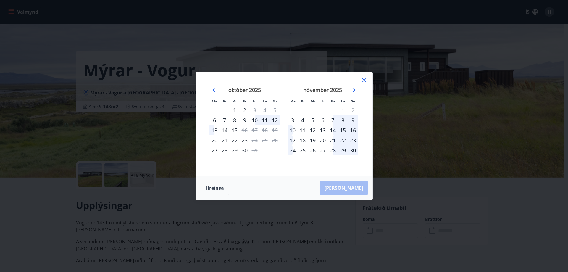
click at [140, 174] on div "Má Þr Mi Fi Fö La Su Má Þr Mi Fi Fö La Su september 2025 1 2 3 4 5 6 7 8 9 10 1…" at bounding box center [284, 136] width 568 height 272
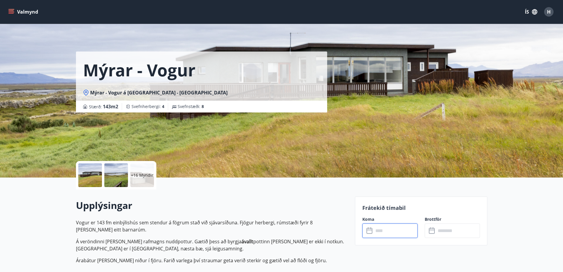
click at [143, 172] on p "+16 Myndir" at bounding box center [142, 175] width 22 height 6
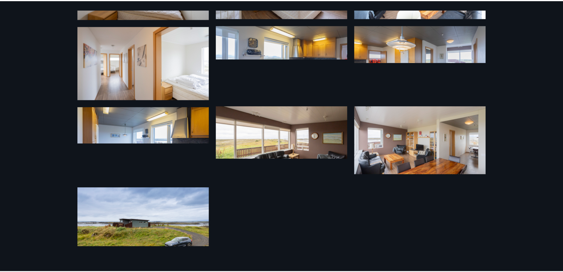
scroll to position [412, 0]
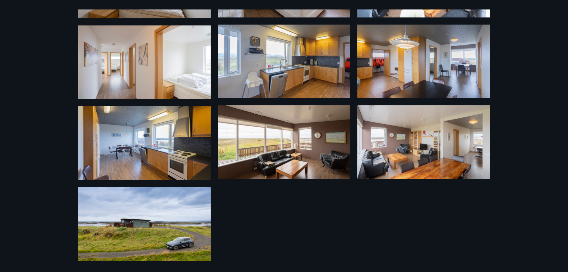
click at [538, 121] on div "22 Myndir" at bounding box center [284, 136] width 568 height 272
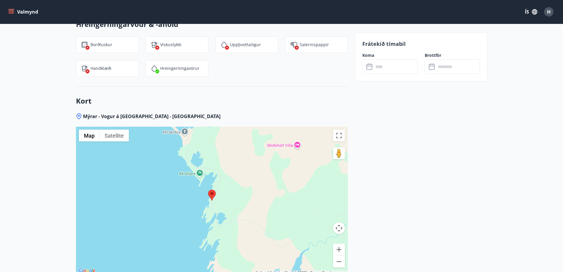
scroll to position [828, 0]
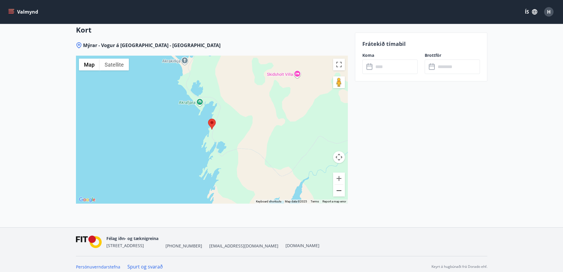
click at [336, 190] on button "Zoom out" at bounding box center [339, 191] width 12 height 12
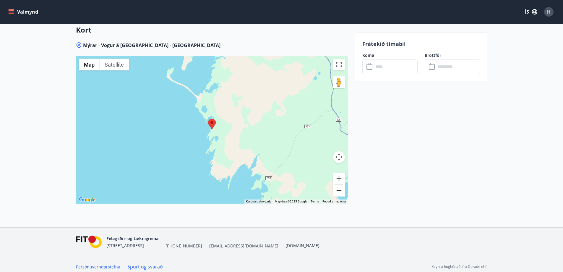
click at [336, 190] on button "Zoom out" at bounding box center [339, 191] width 12 height 12
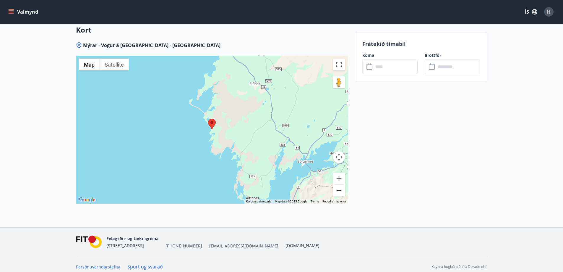
click at [336, 190] on button "Zoom out" at bounding box center [339, 191] width 12 height 12
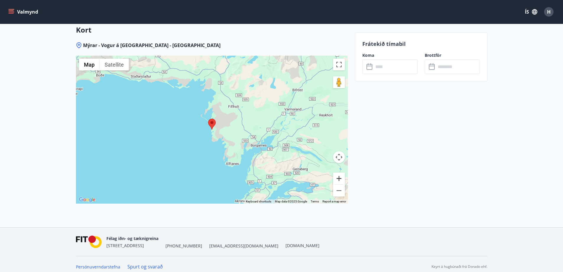
click at [337, 178] on button "Zoom in" at bounding box center [339, 178] width 12 height 12
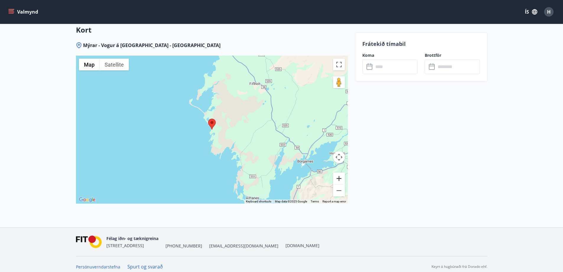
click at [337, 178] on button "Zoom in" at bounding box center [339, 178] width 12 height 12
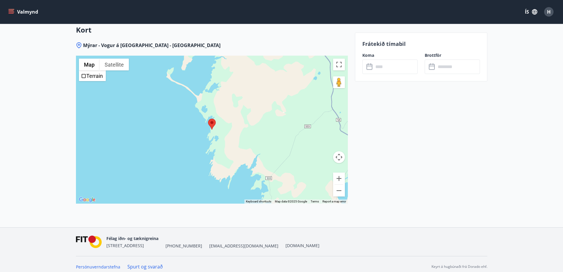
click at [131, 66] on div at bounding box center [212, 130] width 272 height 148
click at [117, 65] on button "Satellite" at bounding box center [114, 65] width 29 height 12
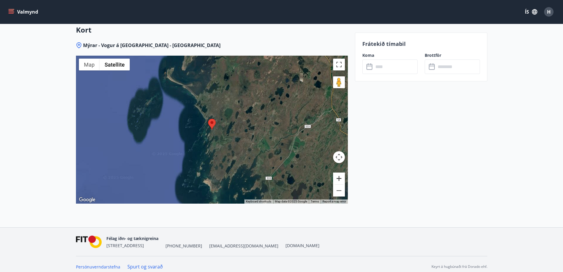
click at [339, 180] on button "Zoom in" at bounding box center [339, 178] width 12 height 12
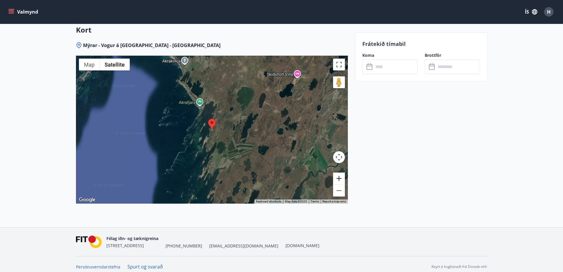
click at [339, 180] on button "Zoom in" at bounding box center [339, 178] width 12 height 12
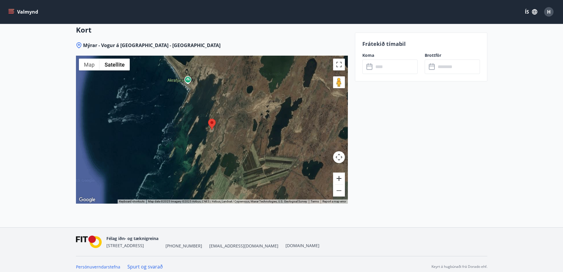
click at [339, 180] on button "Zoom in" at bounding box center [339, 178] width 12 height 12
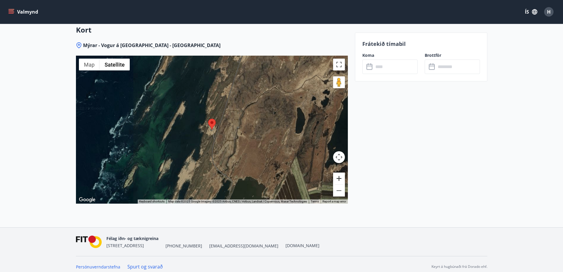
click at [339, 180] on button "Zoom in" at bounding box center [339, 178] width 12 height 12
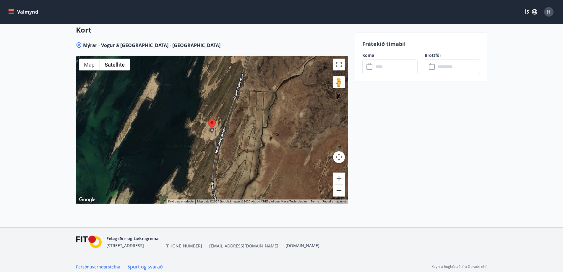
click at [338, 188] on button "Zoom out" at bounding box center [339, 191] width 12 height 12
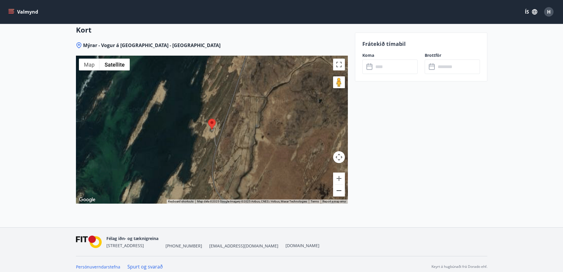
click at [338, 188] on button "Zoom out" at bounding box center [339, 191] width 12 height 12
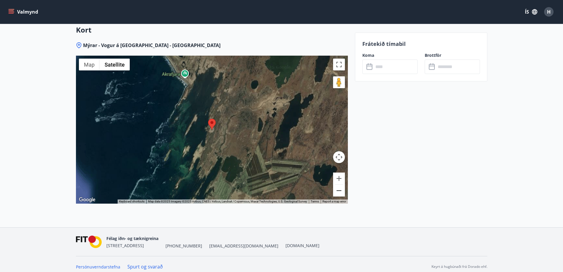
click at [338, 187] on button "Zoom out" at bounding box center [339, 191] width 12 height 12
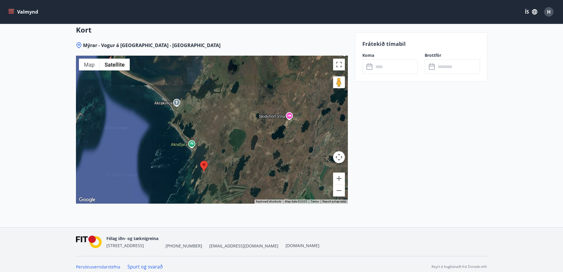
drag, startPoint x: 240, startPoint y: 118, endPoint x: 237, endPoint y: 140, distance: 21.8
click at [237, 140] on div at bounding box center [212, 130] width 272 height 148
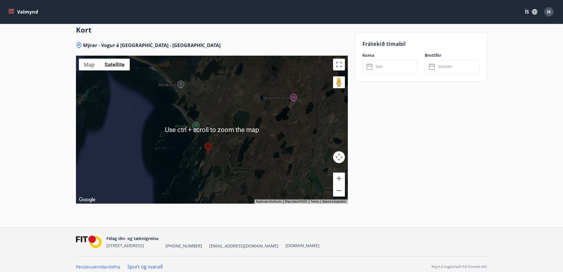
scroll to position [833, 0]
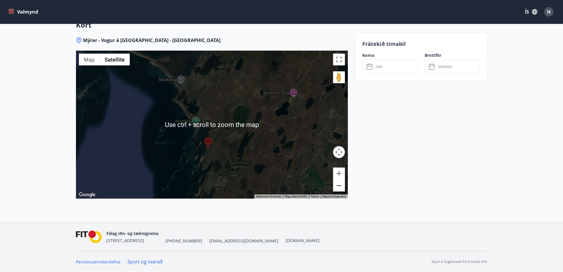
click at [344, 190] on button "Zoom out" at bounding box center [339, 185] width 12 height 12
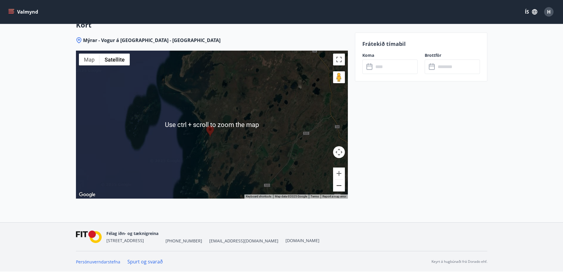
click at [342, 186] on button "Zoom out" at bounding box center [339, 185] width 12 height 12
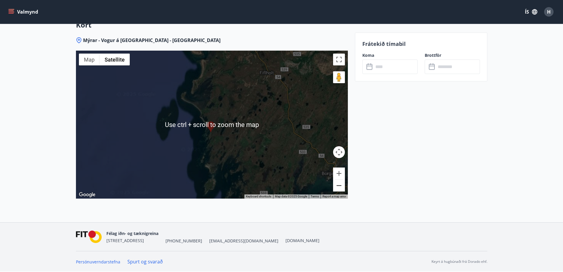
click at [342, 186] on button "Zoom out" at bounding box center [339, 185] width 12 height 12
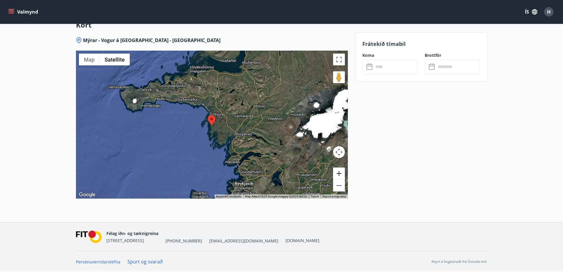
click at [336, 174] on button "Zoom in" at bounding box center [339, 173] width 12 height 12
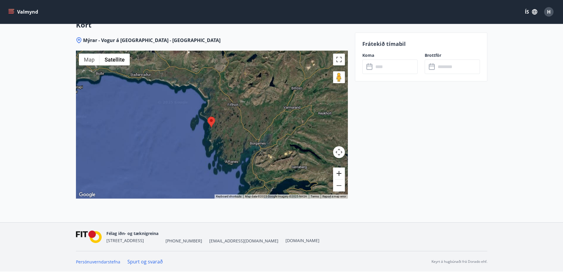
click at [336, 174] on button "Zoom in" at bounding box center [339, 173] width 12 height 12
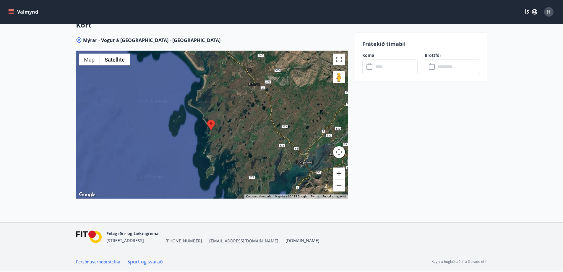
click at [337, 173] on button "Zoom in" at bounding box center [339, 173] width 12 height 12
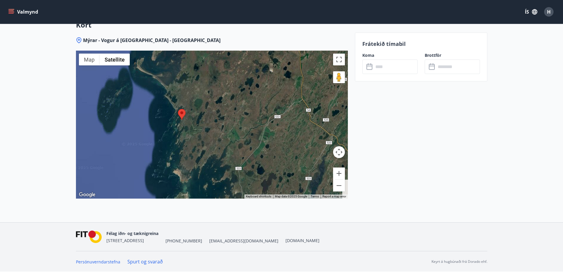
drag, startPoint x: 287, startPoint y: 164, endPoint x: 251, endPoint y: 119, distance: 57.5
click at [251, 119] on div at bounding box center [212, 125] width 272 height 148
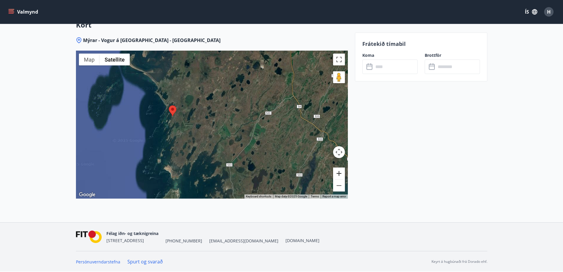
click at [339, 174] on button "Zoom in" at bounding box center [339, 173] width 12 height 12
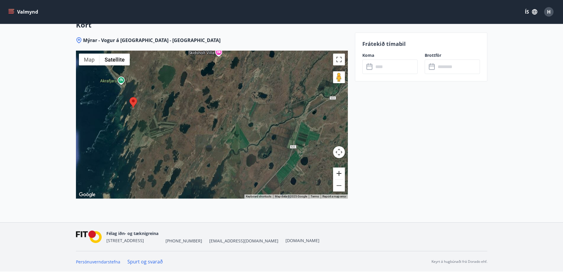
click at [339, 174] on button "Zoom in" at bounding box center [339, 173] width 12 height 12
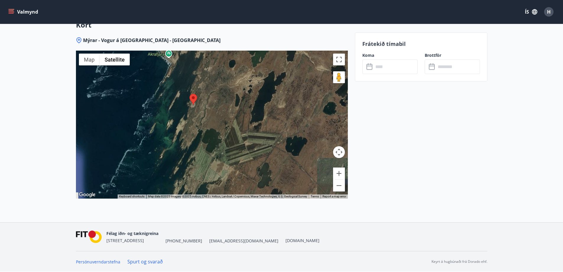
drag, startPoint x: 124, startPoint y: 129, endPoint x: 264, endPoint y: 142, distance: 141.4
click at [264, 142] on div at bounding box center [212, 125] width 272 height 148
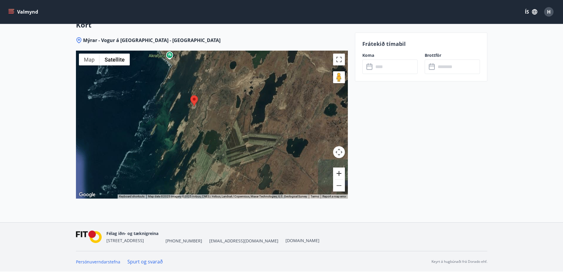
click at [334, 172] on button "Zoom in" at bounding box center [339, 173] width 12 height 12
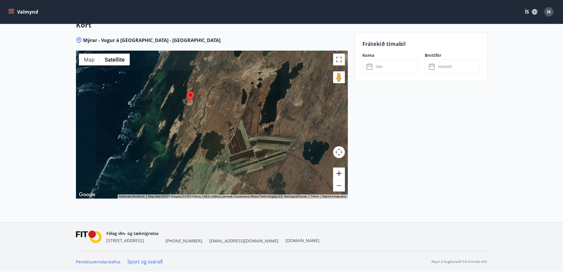
click at [334, 172] on button "Zoom in" at bounding box center [339, 173] width 12 height 12
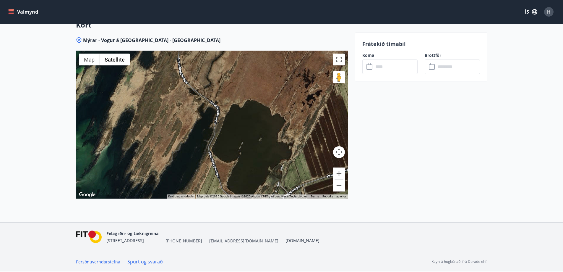
drag, startPoint x: 210, startPoint y: 78, endPoint x: 249, endPoint y: 23, distance: 67.1
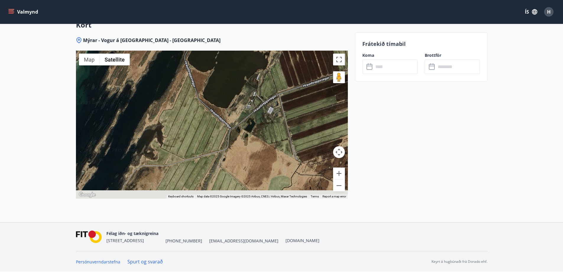
drag, startPoint x: 263, startPoint y: 131, endPoint x: 237, endPoint y: 44, distance: 91.4
click at [237, 44] on div "Mýrar - Vogur á Mýrum - Mýrasýslu ← Move left → Move right ↑ Move up ↓ Move dow…" at bounding box center [212, 129] width 272 height 185
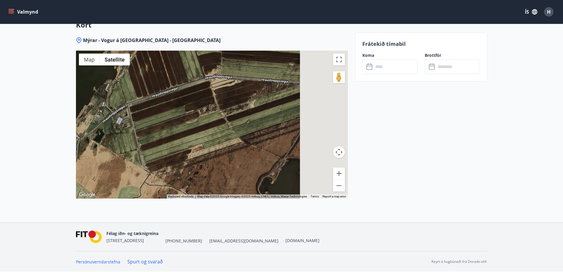
drag, startPoint x: 252, startPoint y: 97, endPoint x: 100, endPoint y: 109, distance: 153.1
click at [100, 109] on div at bounding box center [212, 125] width 272 height 148
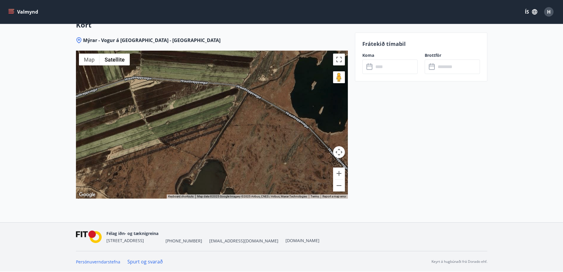
drag, startPoint x: 221, startPoint y: 103, endPoint x: 142, endPoint y: 103, distance: 79.8
click at [142, 103] on div at bounding box center [212, 125] width 272 height 148
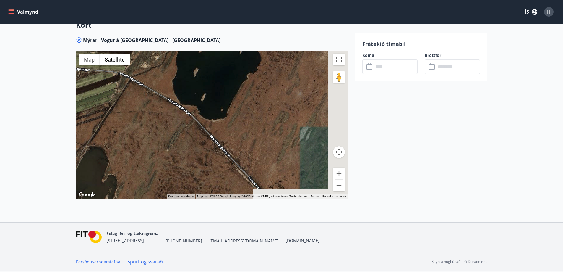
drag, startPoint x: 299, startPoint y: 119, endPoint x: 198, endPoint y: 123, distance: 100.9
click at [177, 106] on div at bounding box center [212, 125] width 272 height 148
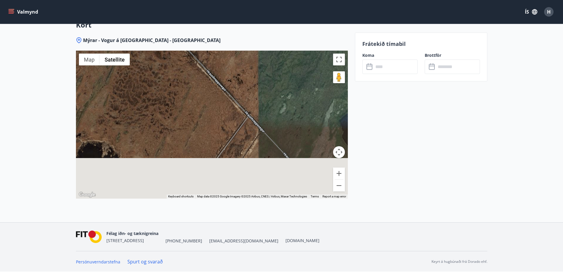
drag, startPoint x: 208, startPoint y: 151, endPoint x: 176, endPoint y: 48, distance: 107.7
click at [172, 39] on div "Mýrar - Vogur á Mýrum - Mýrasýslu ← Move left → Move right ↑ Move up ↓ Move dow…" at bounding box center [212, 129] width 272 height 185
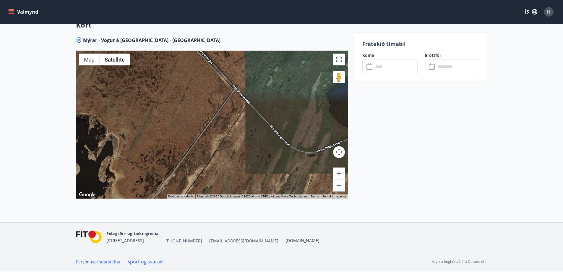
drag, startPoint x: 240, startPoint y: 111, endPoint x: 216, endPoint y: 76, distance: 41.9
click at [216, 76] on div at bounding box center [212, 125] width 272 height 148
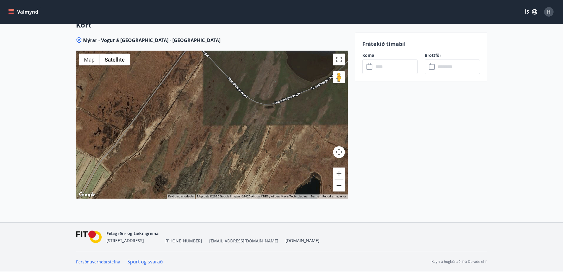
click at [343, 187] on button "Zoom out" at bounding box center [339, 185] width 12 height 12
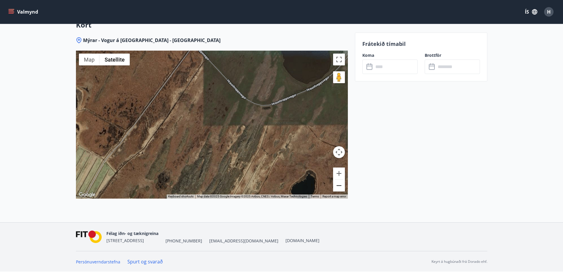
click at [342, 186] on button "Zoom out" at bounding box center [339, 185] width 12 height 12
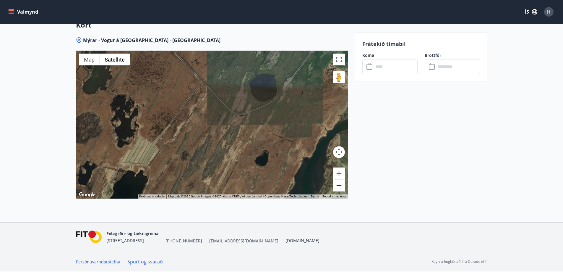
click at [342, 186] on button "Zoom out" at bounding box center [339, 185] width 12 height 12
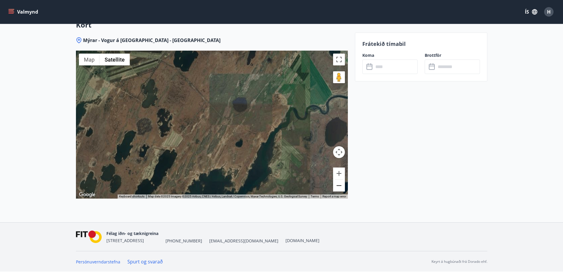
drag, startPoint x: 342, startPoint y: 186, endPoint x: 339, endPoint y: 182, distance: 3.9
click at [341, 185] on button "Zoom out" at bounding box center [339, 185] width 12 height 12
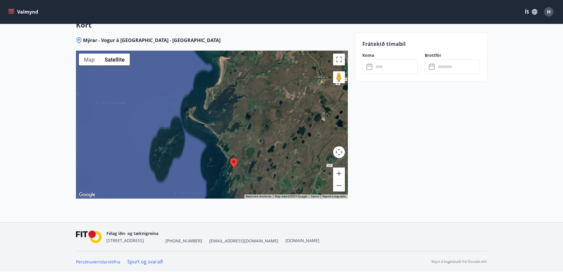
drag, startPoint x: 184, startPoint y: 106, endPoint x: 240, endPoint y: 179, distance: 91.3
click at [240, 179] on div at bounding box center [212, 125] width 272 height 148
click at [337, 175] on button "Zoom in" at bounding box center [339, 173] width 12 height 12
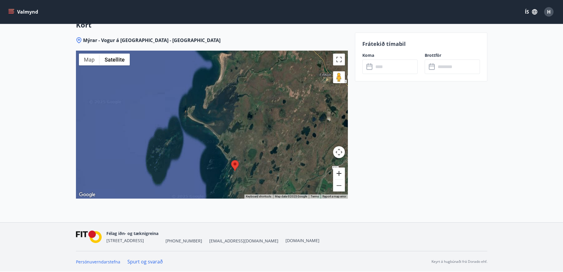
click at [337, 175] on button "Zoom in" at bounding box center [339, 173] width 12 height 12
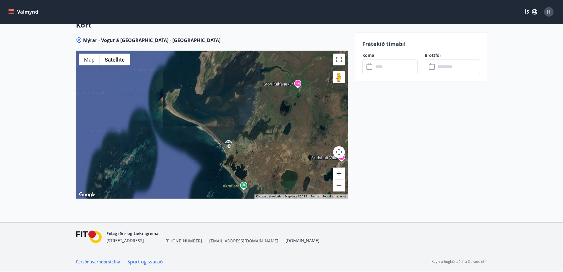
click at [337, 175] on button "Zoom in" at bounding box center [339, 173] width 12 height 12
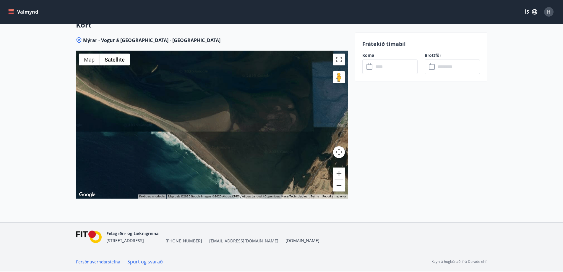
drag, startPoint x: 338, startPoint y: 194, endPoint x: 336, endPoint y: 182, distance: 12.4
click at [337, 190] on div "Use ctrl + scroll to zoom the map Map Terrain Satellite Labels Keyboard shortcu…" at bounding box center [212, 125] width 272 height 148
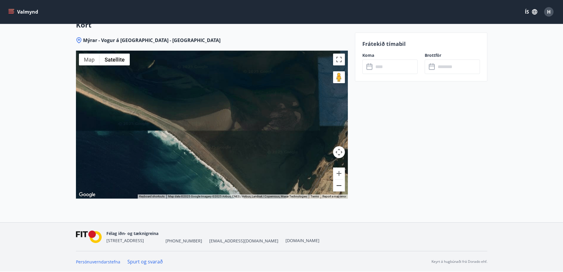
click at [336, 182] on button "Zoom out" at bounding box center [339, 185] width 12 height 12
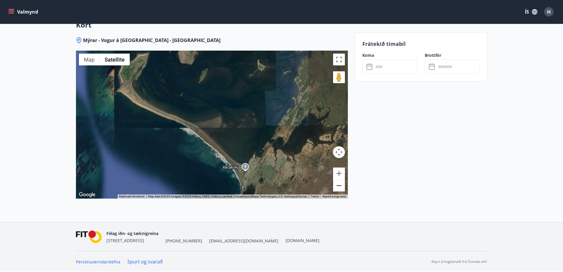
click at [336, 182] on button "Zoom out" at bounding box center [339, 185] width 12 height 12
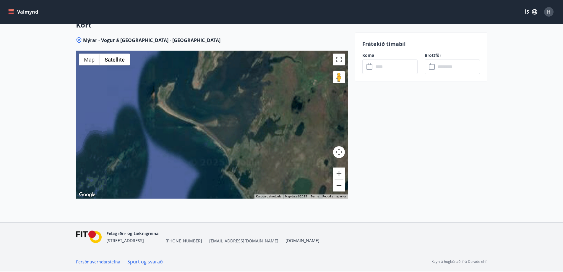
click at [336, 182] on button "Zoom out" at bounding box center [339, 185] width 12 height 12
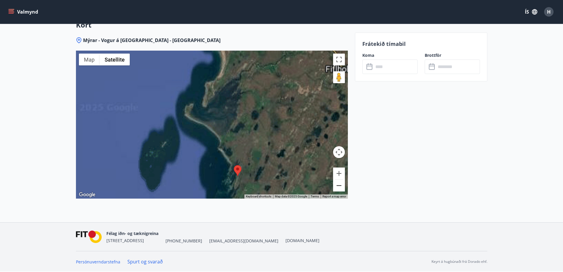
click at [336, 182] on button "Zoom out" at bounding box center [339, 185] width 12 height 12
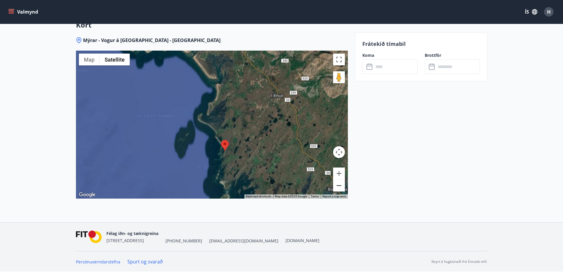
click at [336, 182] on button "Zoom out" at bounding box center [339, 185] width 12 height 12
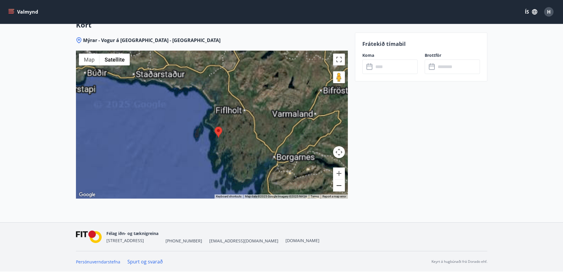
click at [336, 182] on button "Zoom out" at bounding box center [339, 185] width 12 height 12
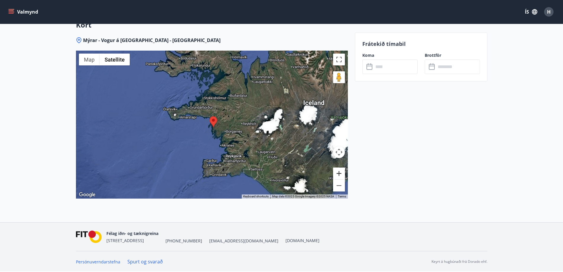
click at [335, 174] on button "Zoom in" at bounding box center [339, 173] width 12 height 12
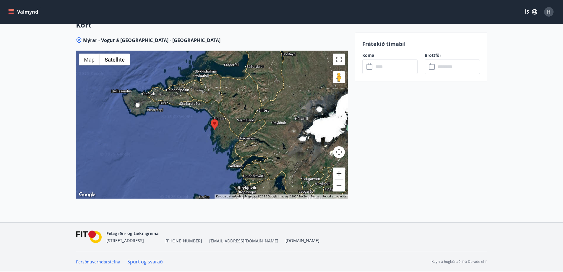
click at [335, 174] on button "Zoom in" at bounding box center [339, 173] width 12 height 12
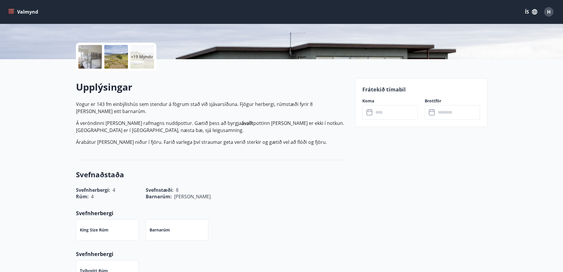
scroll to position [0, 0]
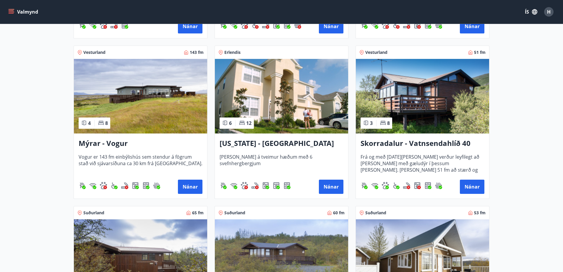
scroll to position [741, 0]
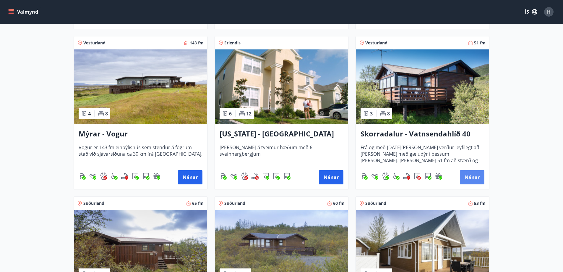
click at [478, 179] on button "Nánar" at bounding box center [472, 177] width 25 height 14
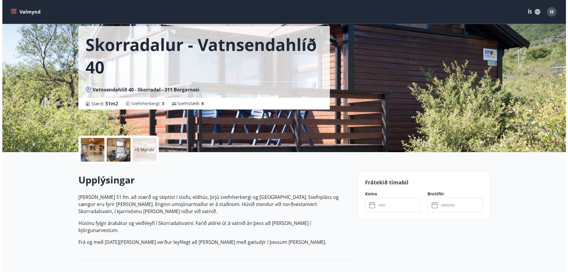
scroll to position [106, 0]
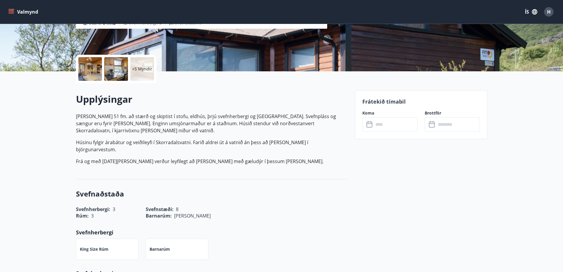
click at [143, 74] on div "+5 Myndir" at bounding box center [142, 69] width 24 height 24
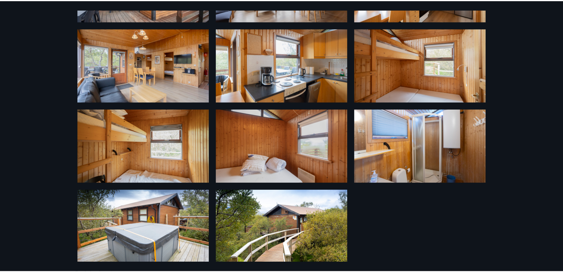
scroll to position [89, 0]
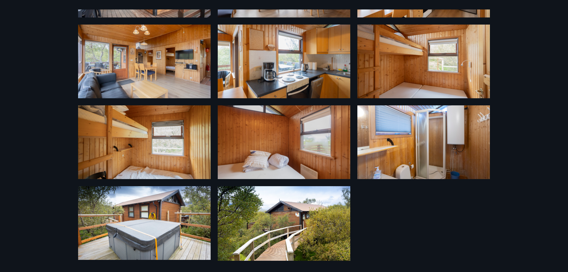
click at [506, 132] on div "11 Myndir" at bounding box center [284, 136] width 568 height 272
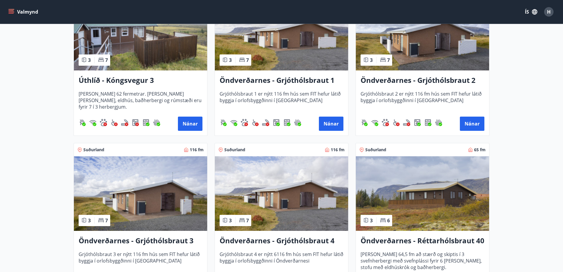
scroll to position [1062, 0]
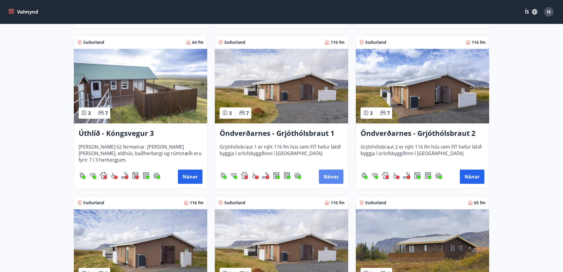
click at [332, 175] on button "Nánar" at bounding box center [331, 176] width 25 height 14
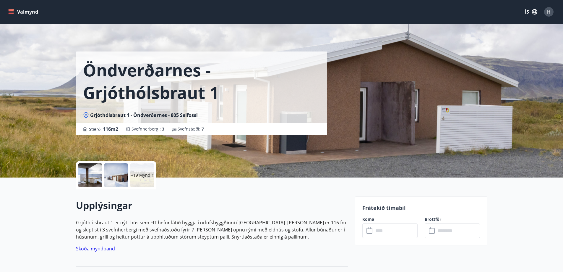
click at [139, 173] on p "+19 Myndir" at bounding box center [142, 175] width 22 height 6
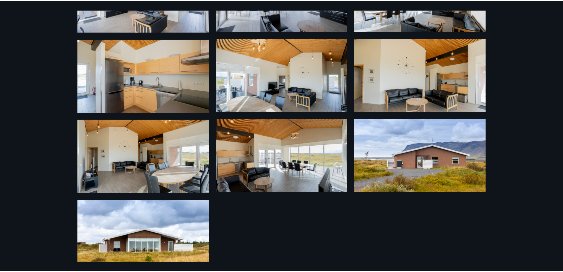
scroll to position [493, 0]
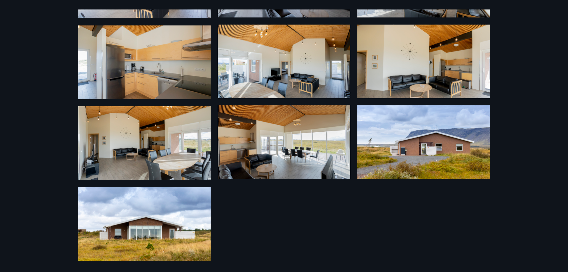
click at [539, 132] on div "25 Myndir" at bounding box center [284, 136] width 568 height 272
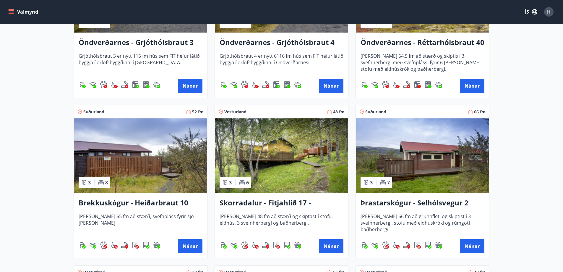
scroll to position [1315, 0]
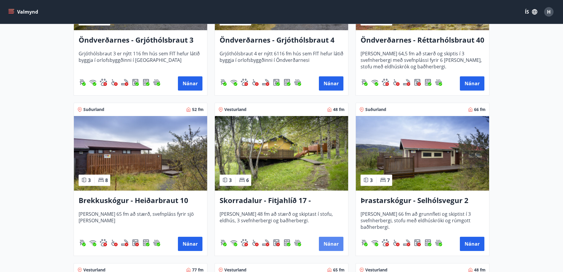
click at [329, 249] on button "Nánar" at bounding box center [331, 244] width 25 height 14
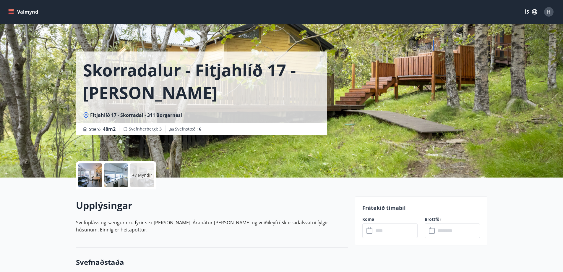
click at [136, 178] on div "+7 Myndir" at bounding box center [142, 175] width 24 height 24
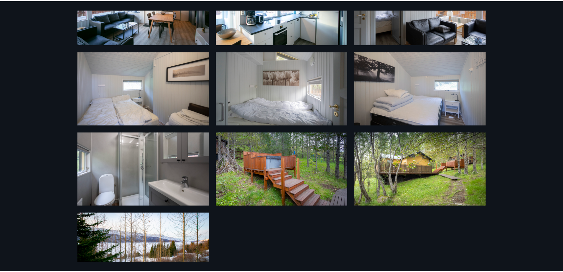
scroll to position [169, 0]
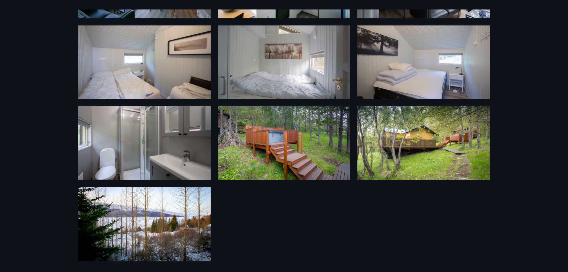
click at [561, 125] on div "13 Myndir" at bounding box center [284, 136] width 568 height 272
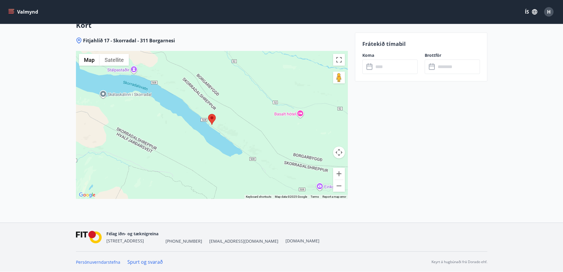
scroll to position [761, 0]
click at [337, 189] on button "Zoom out" at bounding box center [339, 185] width 12 height 12
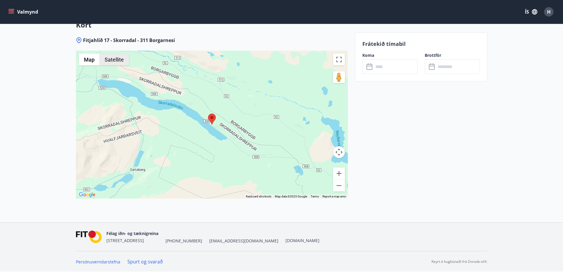
click at [109, 59] on button "Satellite" at bounding box center [114, 60] width 29 height 12
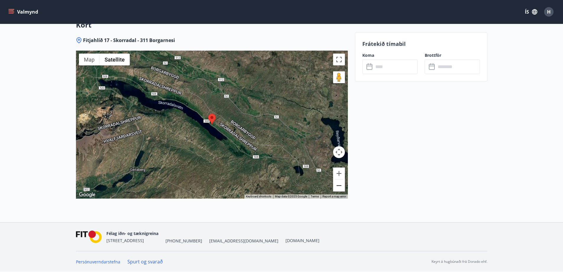
click at [337, 191] on button "Zoom out" at bounding box center [339, 185] width 12 height 12
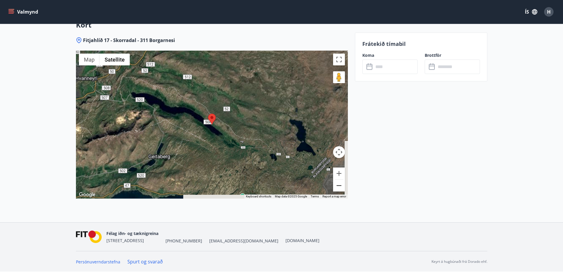
click at [337, 191] on button "Zoom out" at bounding box center [339, 185] width 12 height 12
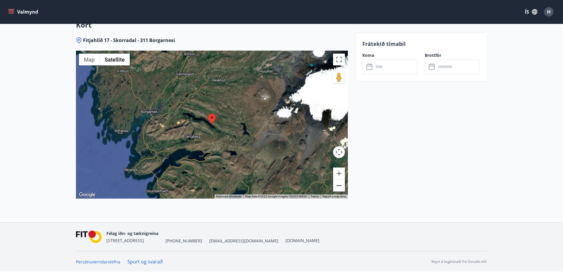
click at [337, 191] on button "Zoom out" at bounding box center [339, 185] width 12 height 12
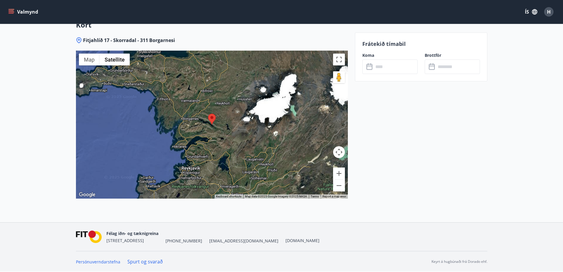
click at [384, 69] on input "text" at bounding box center [396, 66] width 44 height 14
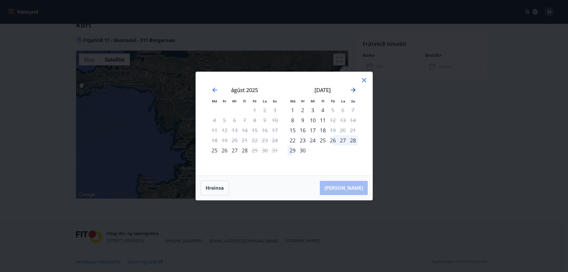
click at [353, 92] on icon "Move forward to switch to the next month." at bounding box center [353, 90] width 5 height 5
click at [334, 132] on div "14" at bounding box center [333, 130] width 10 height 10
click at [352, 131] on div "16" at bounding box center [353, 130] width 10 height 10
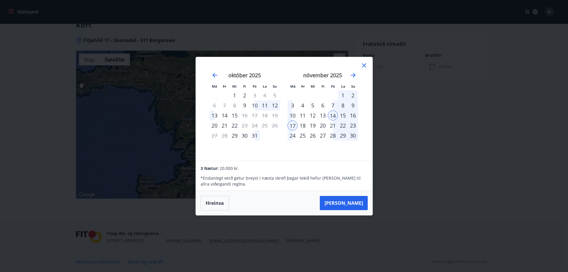
click at [506, 161] on div "Má Þr Mi Fi Fö La Su Má Þr Mi Fi Fö La Su september 2025 1 2 3 4 5 6 7 8 9 10 1…" at bounding box center [284, 136] width 568 height 272
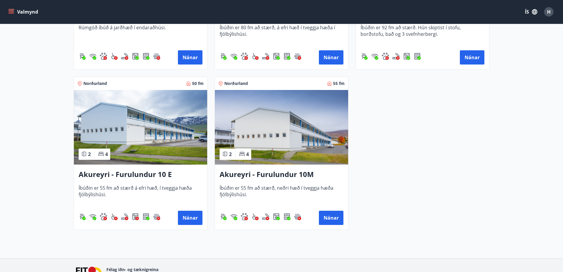
scroll to position [1829, 0]
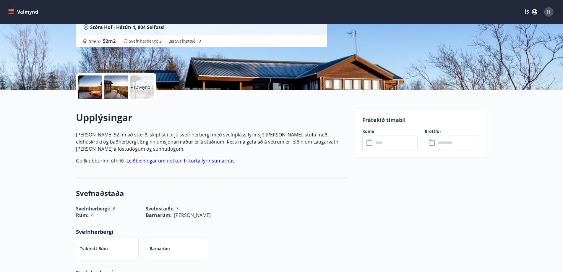
scroll to position [89, 0]
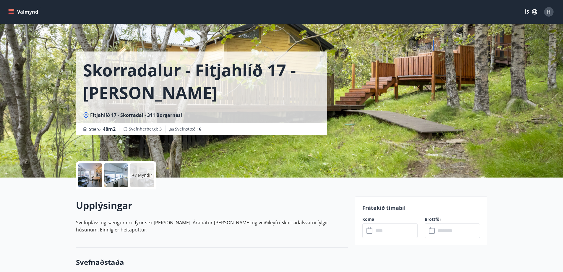
click at [424, 15] on div "Valmynd ÍS H" at bounding box center [281, 12] width 549 height 14
click at [553, 12] on div "H" at bounding box center [548, 11] width 9 height 9
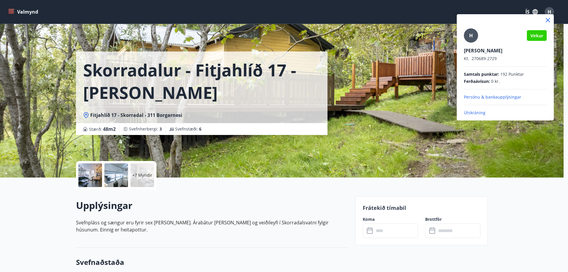
click at [483, 111] on p "Útskráning" at bounding box center [505, 113] width 83 height 6
